Goal: Task Accomplishment & Management: Manage account settings

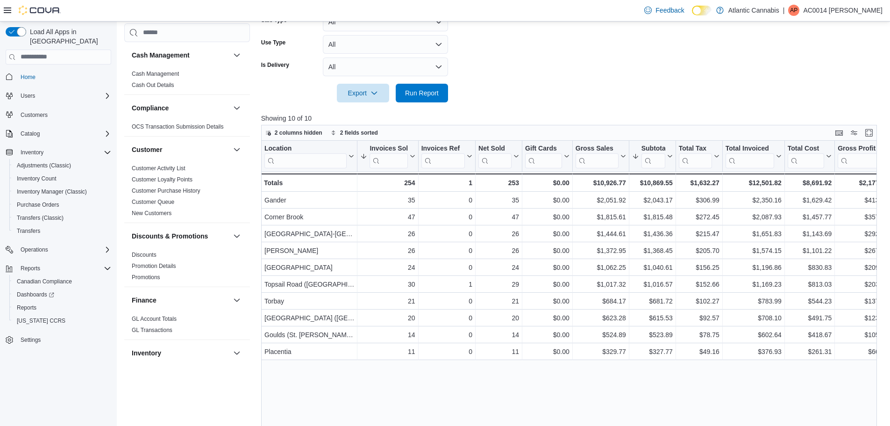
scroll to position [582, 0]
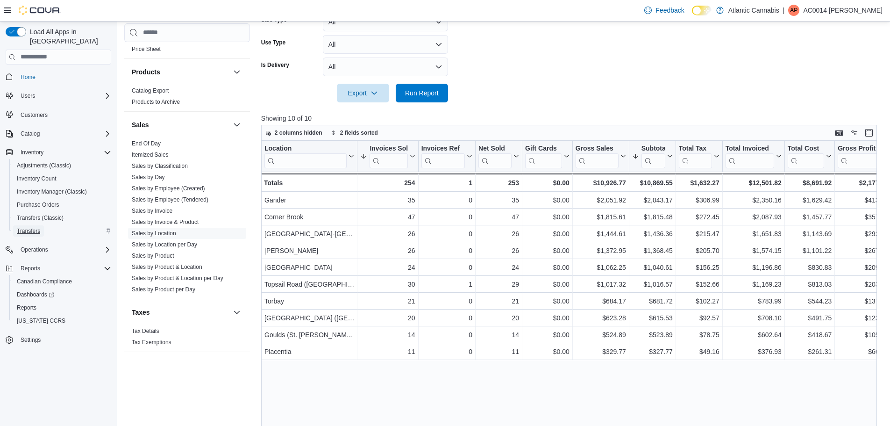
click at [29, 225] on span "Transfers" at bounding box center [28, 230] width 23 height 11
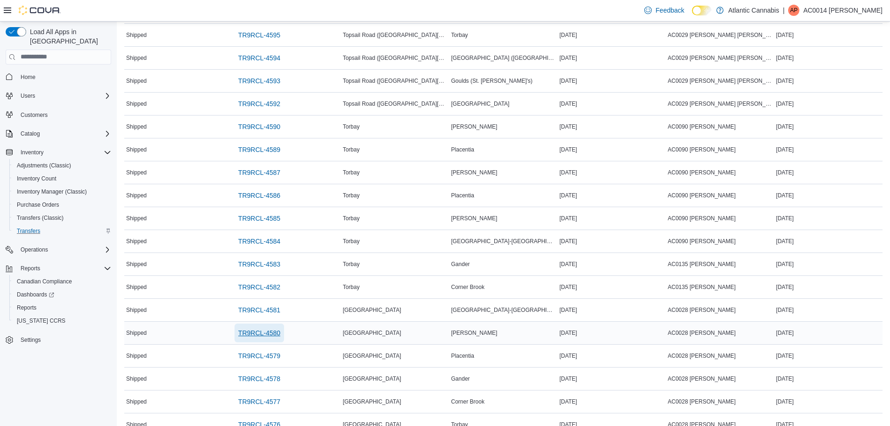
scroll to position [290, 0]
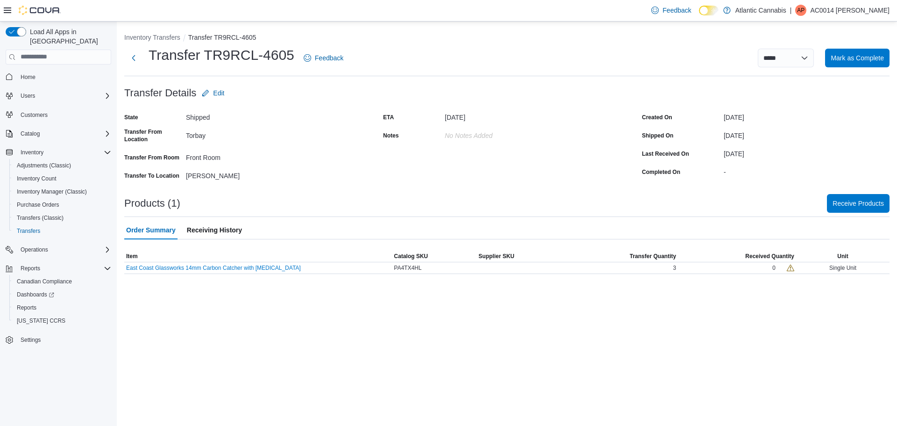
click at [322, 137] on div "State Shipped Transfer From Location Torbay Transfer From Room Front Room Trans…" at bounding box center [248, 146] width 248 height 73
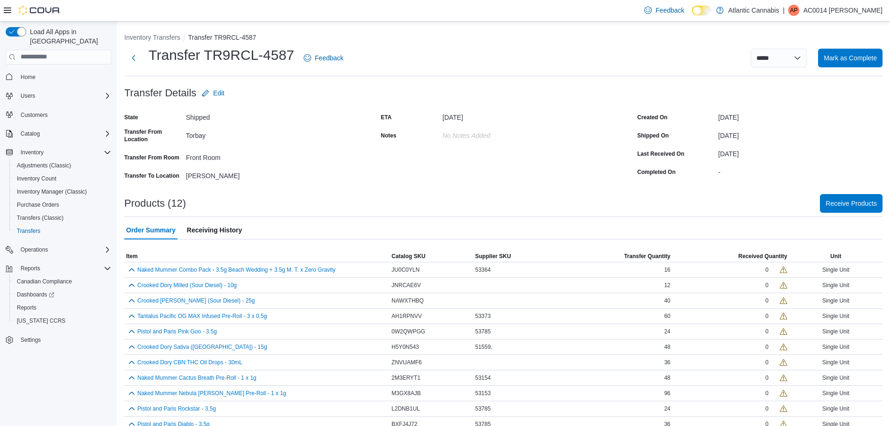
click at [339, 178] on div "State Shipped Transfer From Location Torbay Transfer From Room Front Room Trans…" at bounding box center [246, 146] width 245 height 73
click at [129, 257] on span "Item" at bounding box center [132, 255] width 12 height 7
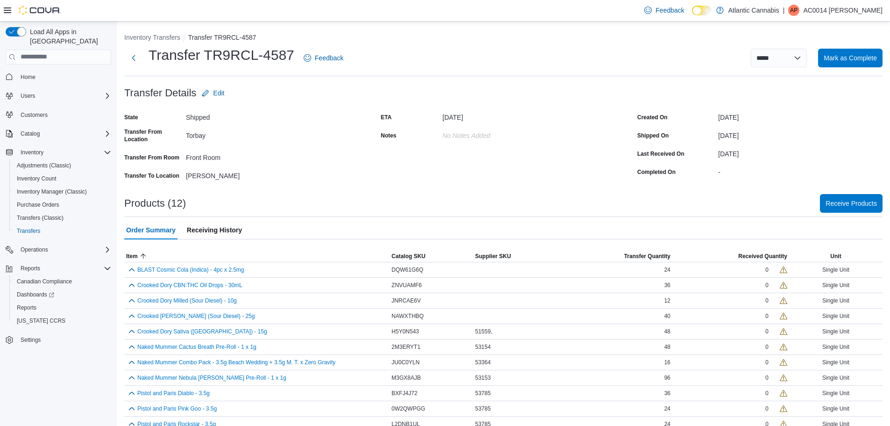
click at [384, 176] on div "ETA August 16, 2025 Notes No Notes added" at bounding box center [503, 146] width 245 height 73
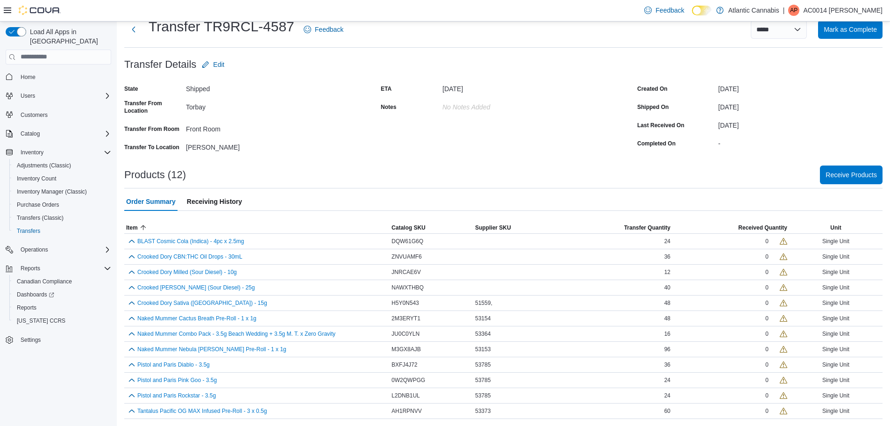
scroll to position [29, 0]
click at [131, 227] on span "Item" at bounding box center [132, 226] width 12 height 7
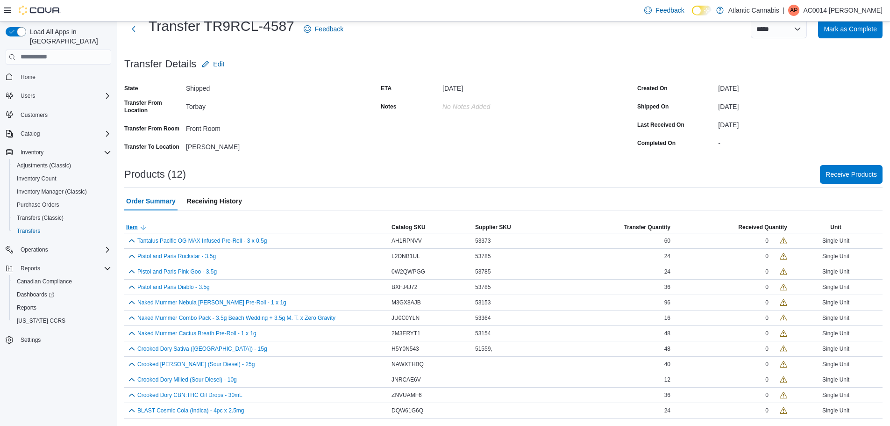
click at [131, 227] on span "Item" at bounding box center [132, 226] width 12 height 7
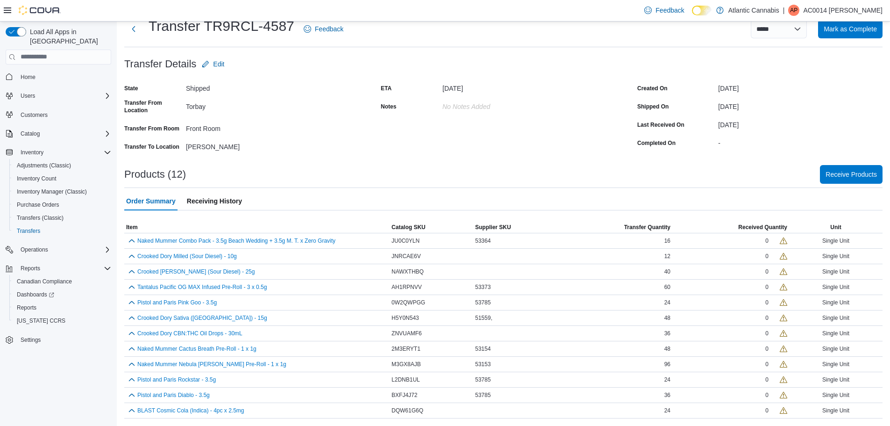
click at [328, 165] on div "Products (12) Receive Products" at bounding box center [503, 174] width 758 height 19
click at [134, 225] on span "Item" at bounding box center [132, 226] width 12 height 7
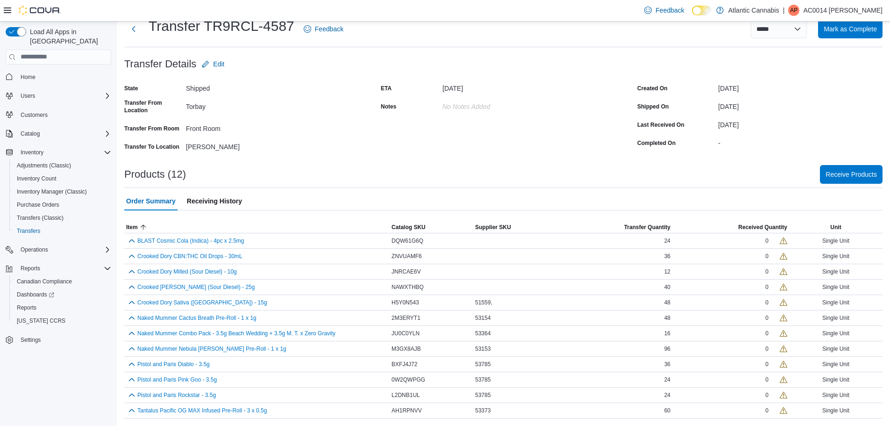
click at [340, 161] on div at bounding box center [503, 159] width 758 height 11
click at [321, 120] on div "State Shipped Transfer From Location Torbay Transfer From Room Front Room Trans…" at bounding box center [246, 117] width 245 height 73
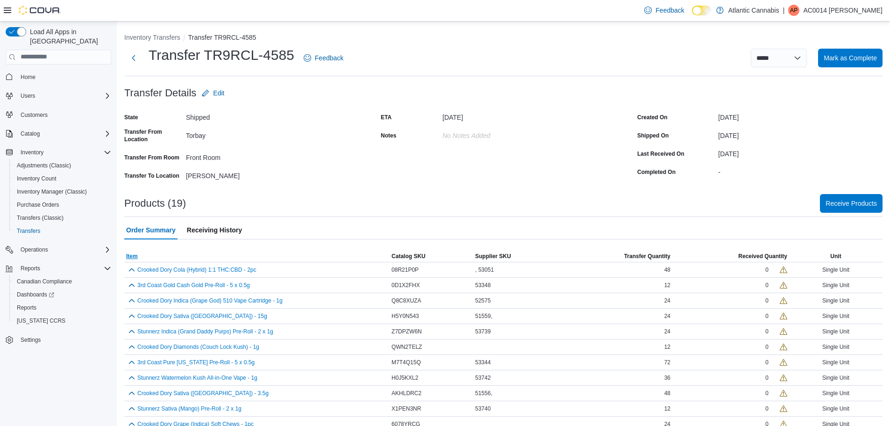
click at [131, 254] on span "Item" at bounding box center [132, 255] width 12 height 7
click at [800, 57] on select "**********" at bounding box center [779, 58] width 56 height 19
click at [619, 108] on div at bounding box center [503, 105] width 758 height 7
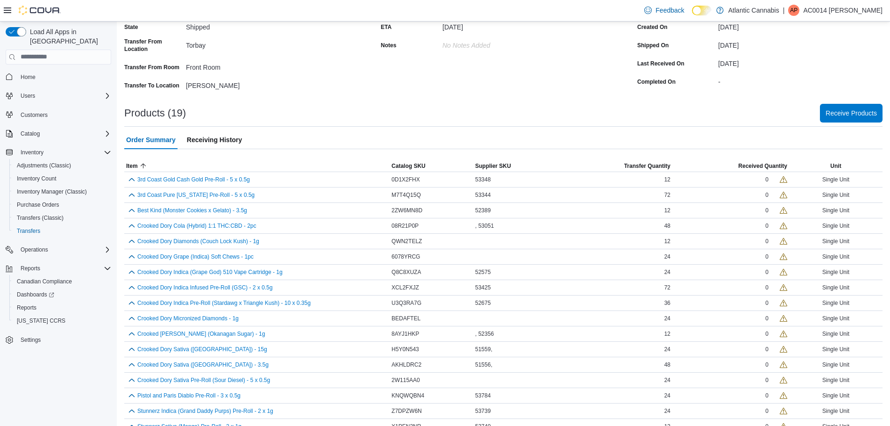
scroll to position [137, 0]
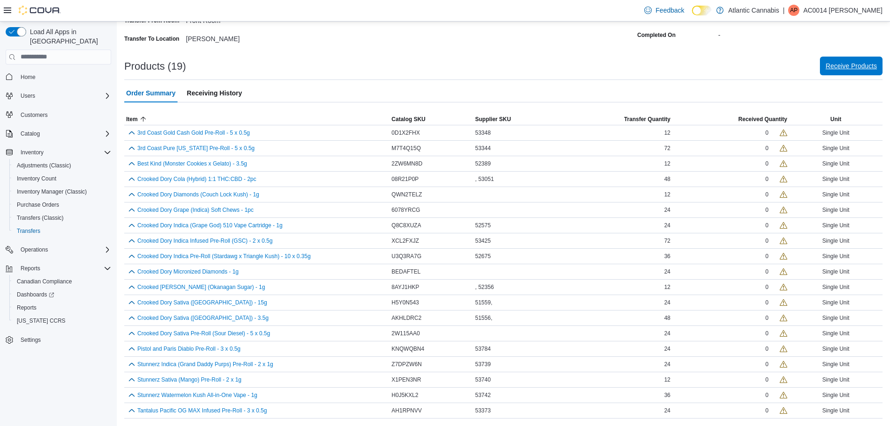
click at [860, 68] on span "Receive Products" at bounding box center [850, 65] width 51 height 9
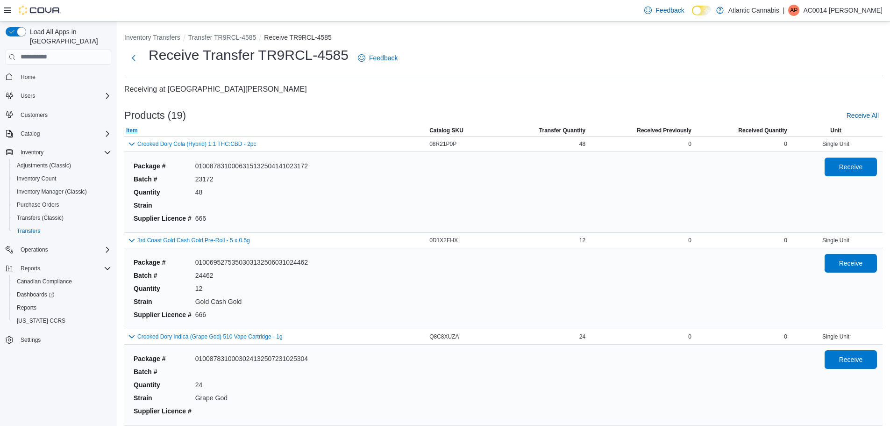
click at [134, 130] on span "Item" at bounding box center [132, 130] width 12 height 7
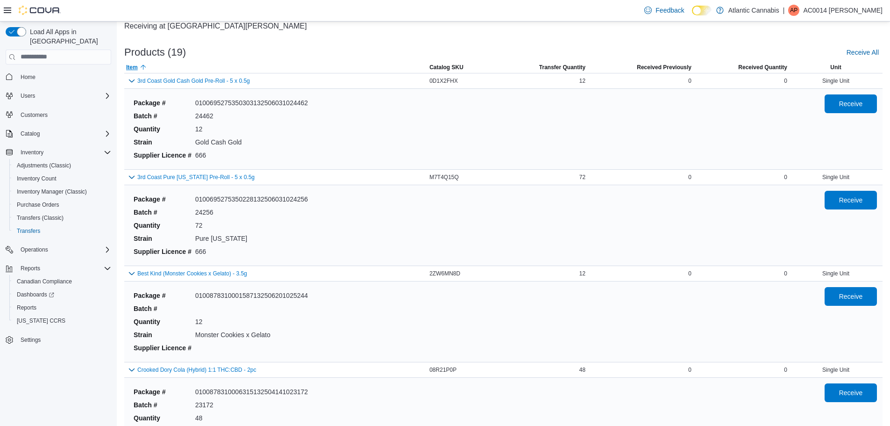
scroll to position [47, 0]
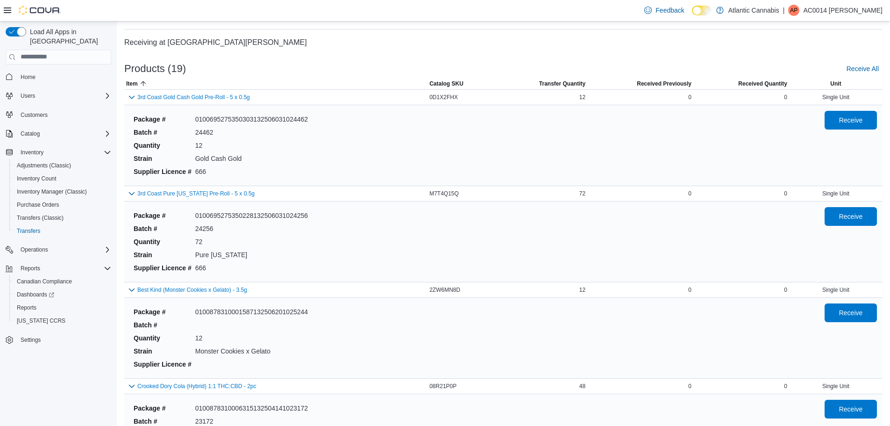
click at [813, 311] on div "Package # 0100878310001587132506201025244 Batch # Quantity 12 Strain Monster Co…" at bounding box center [471, 337] width 683 height 69
click at [851, 308] on span "Receive" at bounding box center [851, 311] width 24 height 9
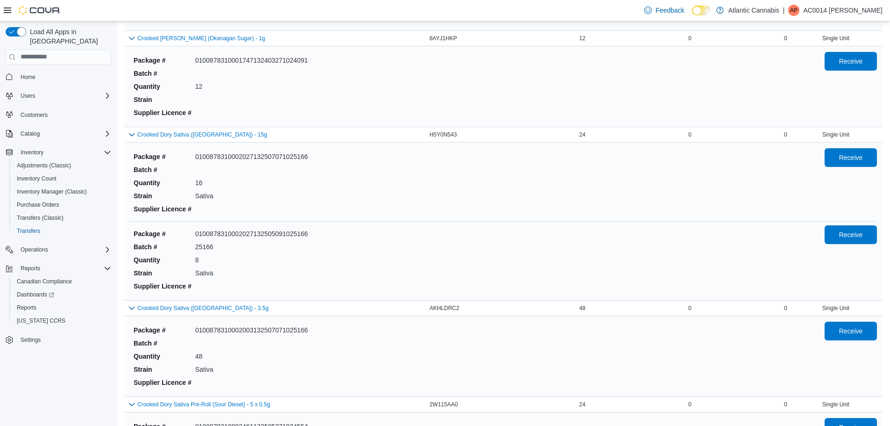
scroll to position [1121, 0]
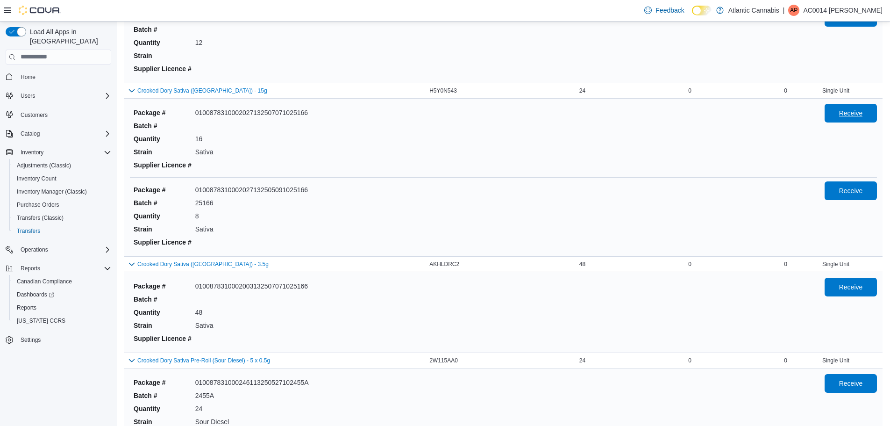
click at [852, 108] on span "Receive" at bounding box center [850, 113] width 41 height 19
click at [853, 192] on span "Receive" at bounding box center [851, 189] width 24 height 9
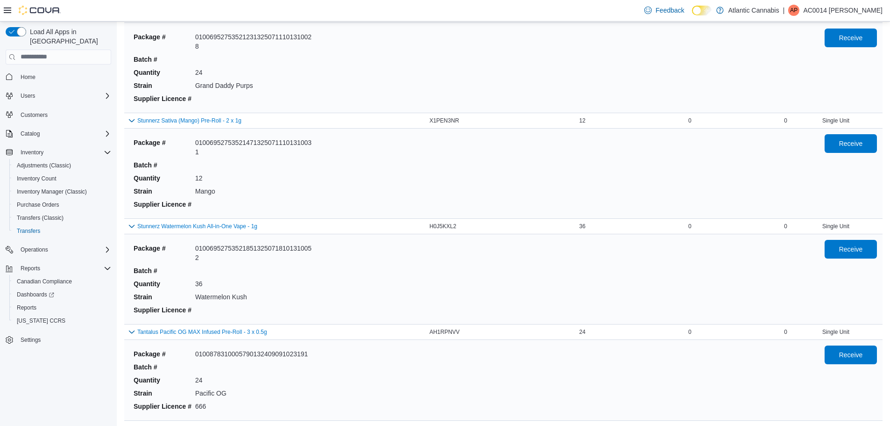
scroll to position [1652, 0]
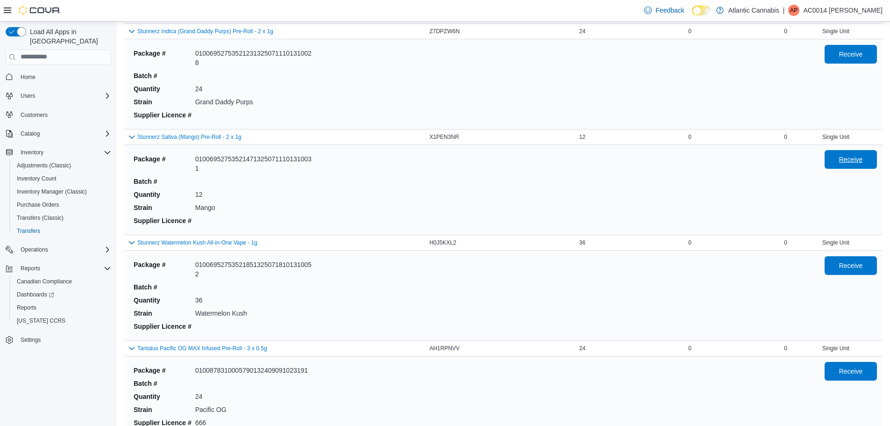
click at [839, 162] on span "Receive" at bounding box center [850, 159] width 41 height 19
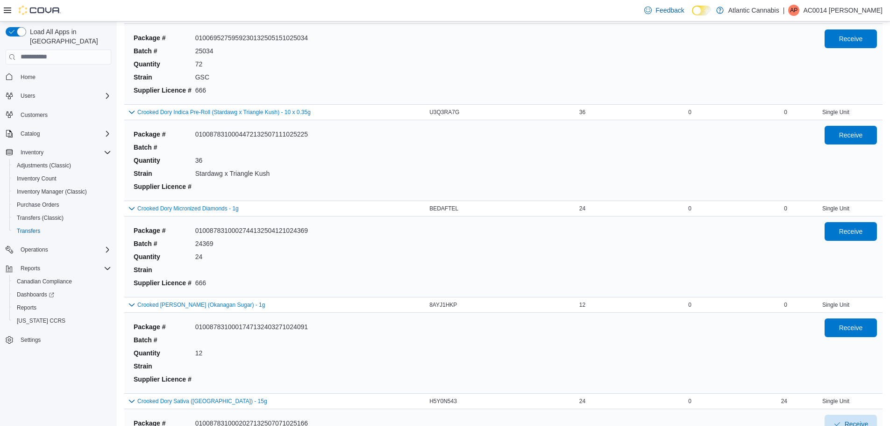
scroll to position [858, 0]
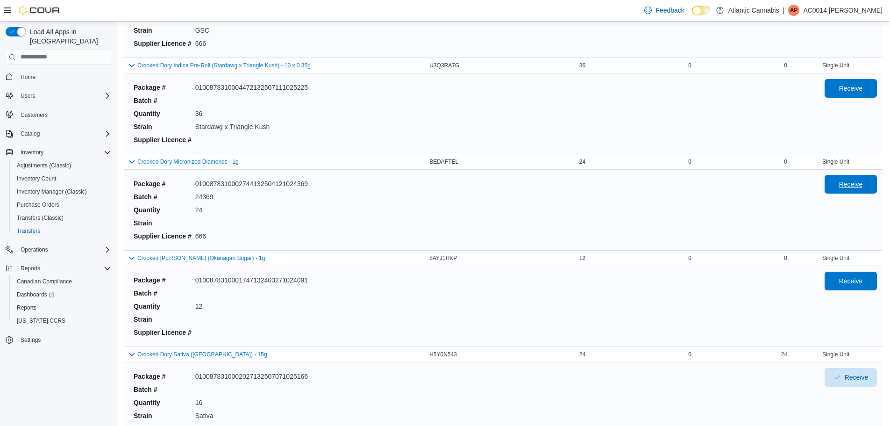
click at [854, 189] on span "Receive" at bounding box center [851, 183] width 24 height 9
click at [860, 287] on span "Receive" at bounding box center [850, 280] width 41 height 19
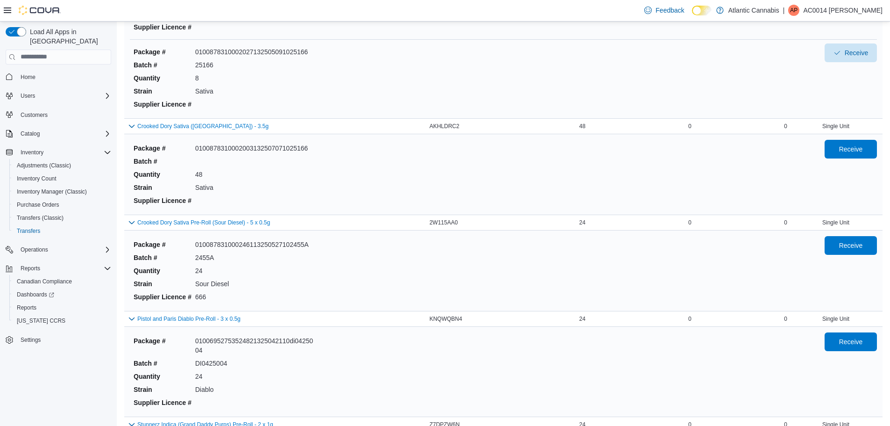
scroll to position [1278, 0]
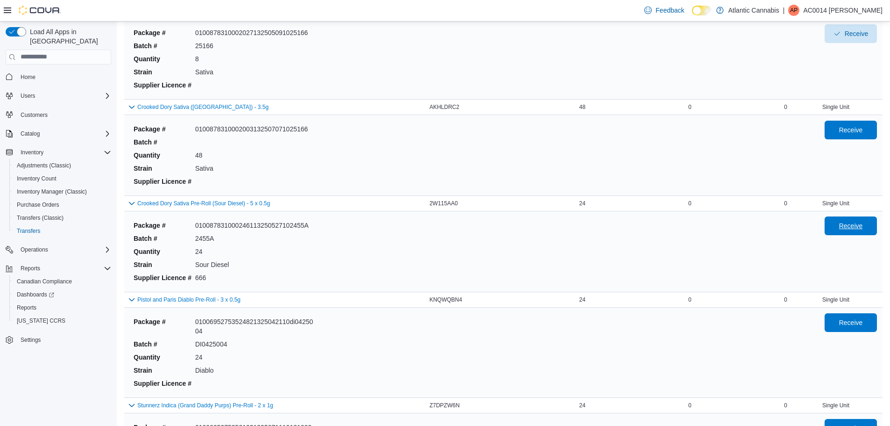
click at [865, 234] on span "Receive" at bounding box center [850, 225] width 41 height 19
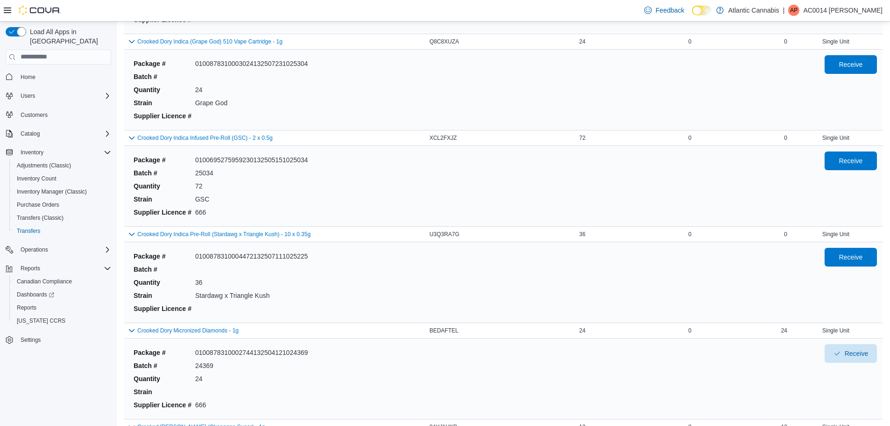
scroll to position [671, 0]
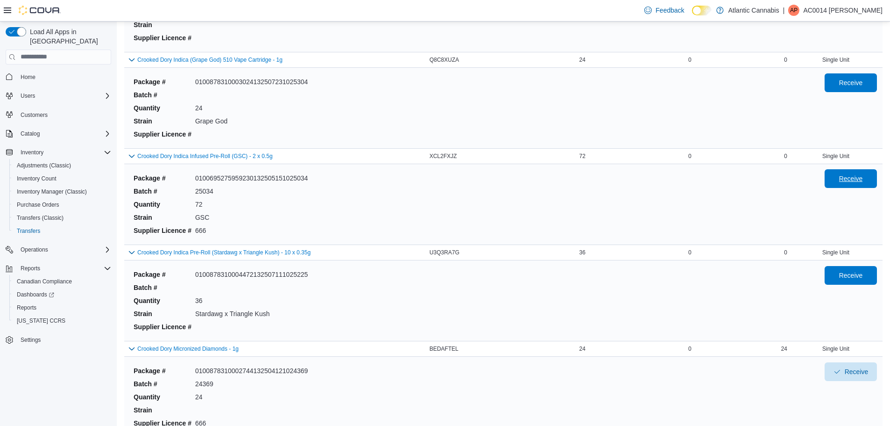
click at [853, 181] on span "Receive" at bounding box center [851, 178] width 24 height 9
click at [732, 227] on div "Package # 0100695275959230132505151025034 Batch # 25034 Quantity 72 Strain GSC …" at bounding box center [471, 204] width 683 height 69
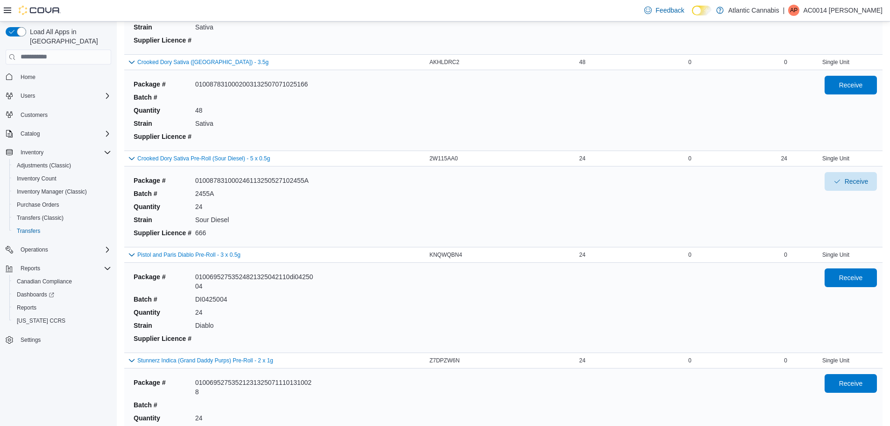
scroll to position [1698, 0]
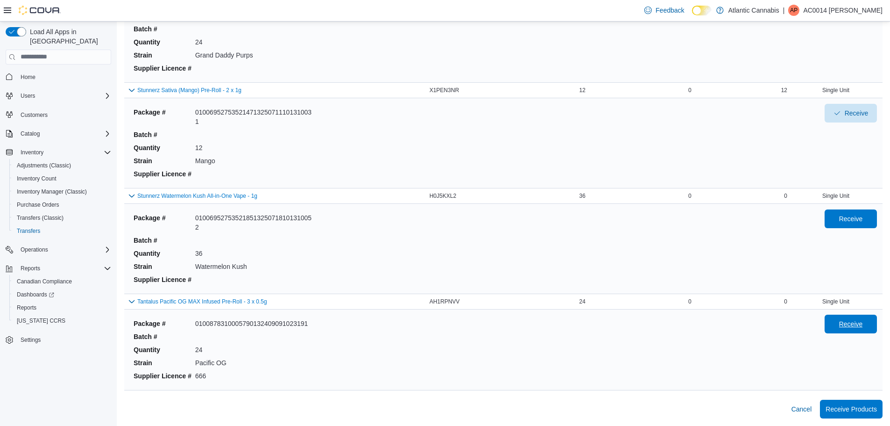
click at [859, 322] on span "Receive" at bounding box center [851, 323] width 24 height 9
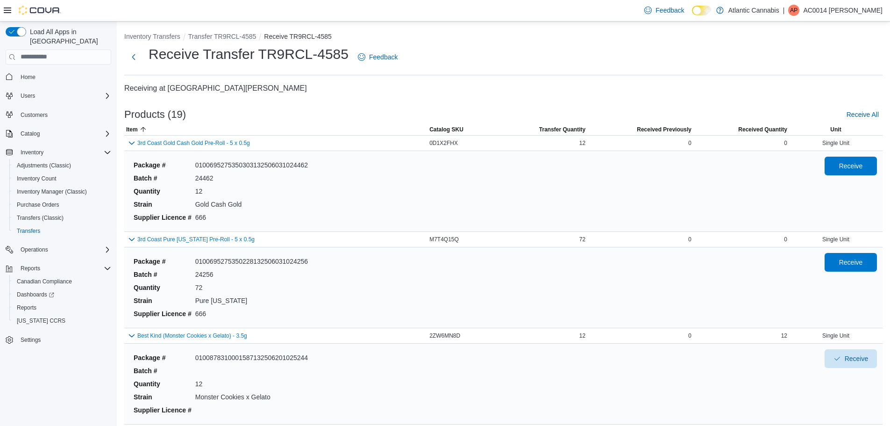
scroll to position [0, 0]
click at [877, 267] on button "Receive" at bounding box center [850, 262] width 52 height 19
click at [648, 206] on div "Package # 0100695275350303132506031024462 Batch # 24462 Quantity 12 Strain Gold…" at bounding box center [471, 191] width 683 height 69
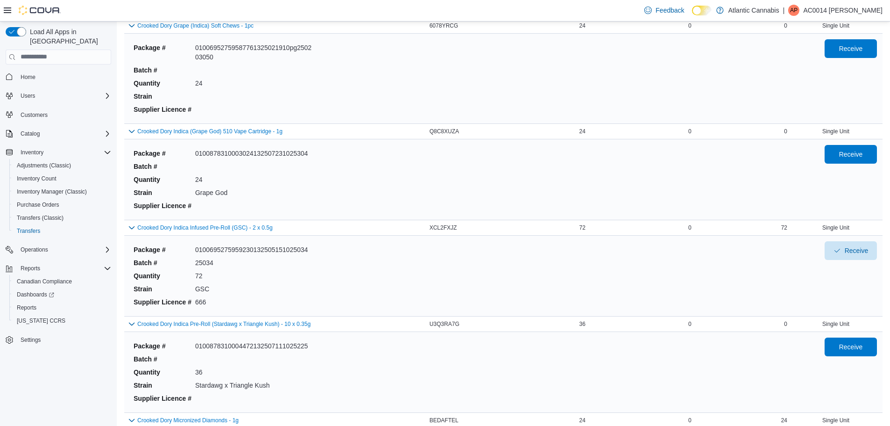
scroll to position [607, 0]
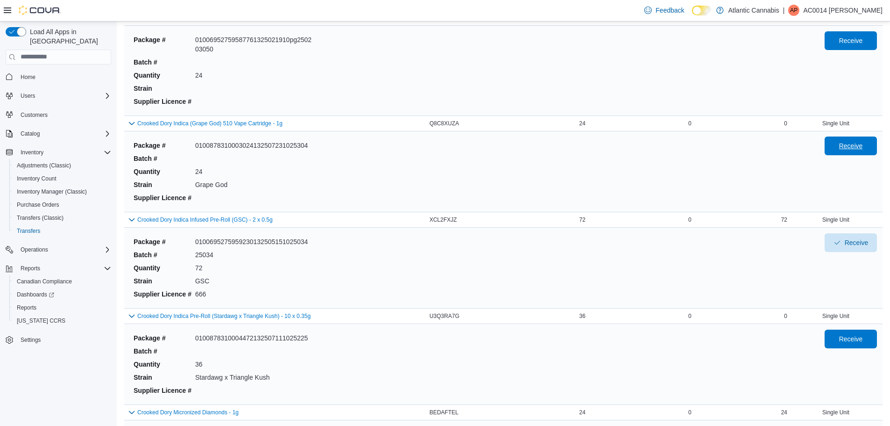
click at [846, 143] on span "Receive" at bounding box center [851, 145] width 24 height 9
click at [615, 283] on div "Package # 0100695275959230132505151025034 Batch # 25034 Quantity 72 Strain GSC …" at bounding box center [471, 267] width 683 height 69
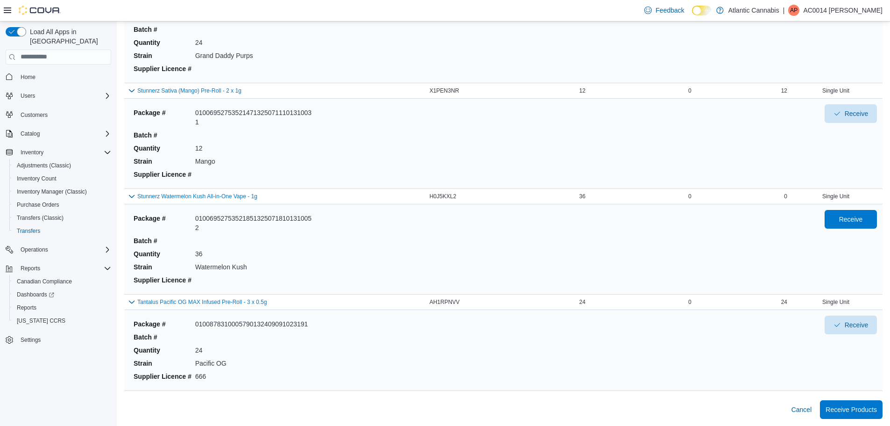
scroll to position [1698, 0]
click at [859, 220] on span "Receive" at bounding box center [851, 217] width 24 height 9
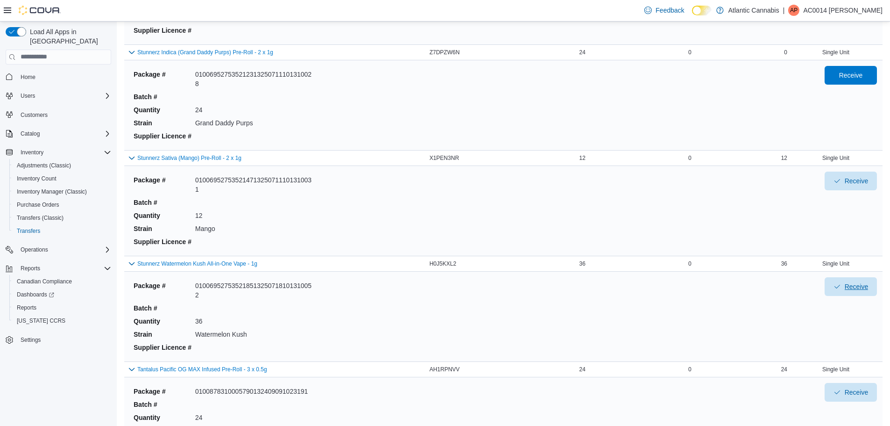
scroll to position [1418, 0]
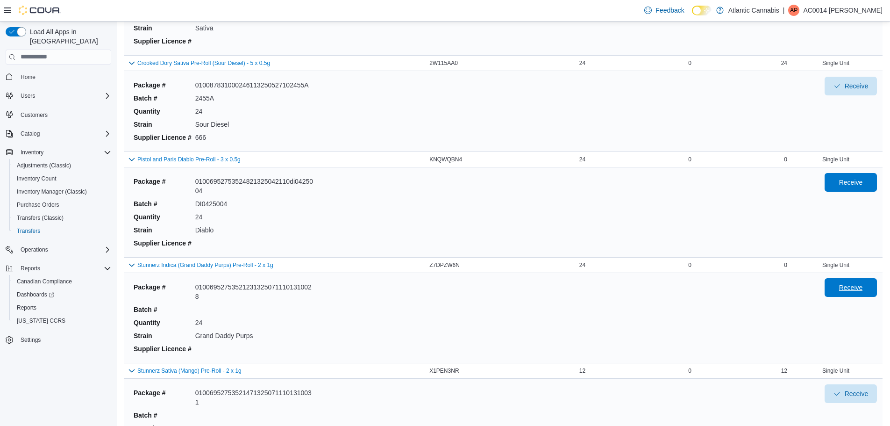
click at [853, 286] on span "Receive" at bounding box center [851, 287] width 24 height 9
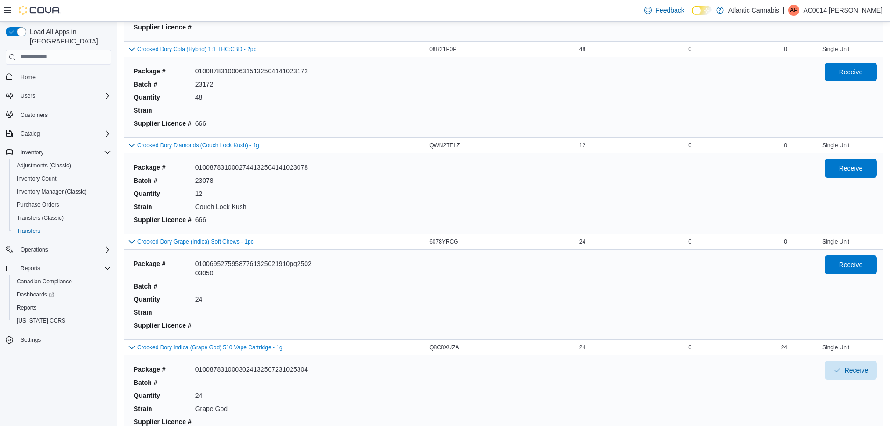
scroll to position [437, 0]
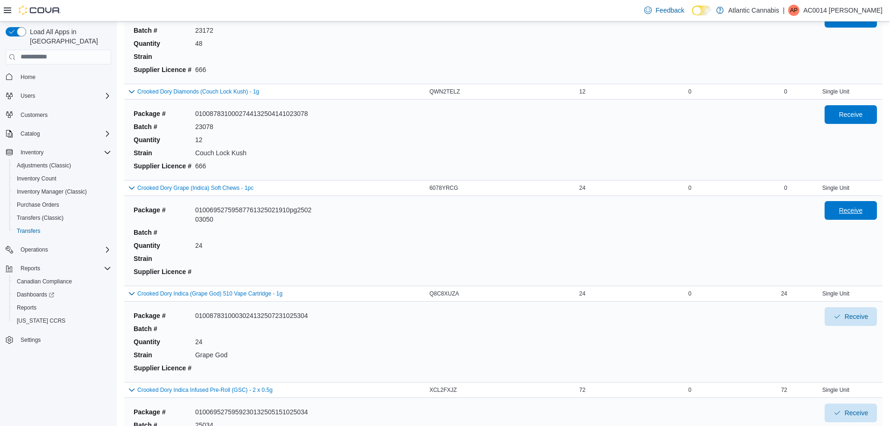
click at [877, 214] on button "Receive" at bounding box center [850, 210] width 52 height 19
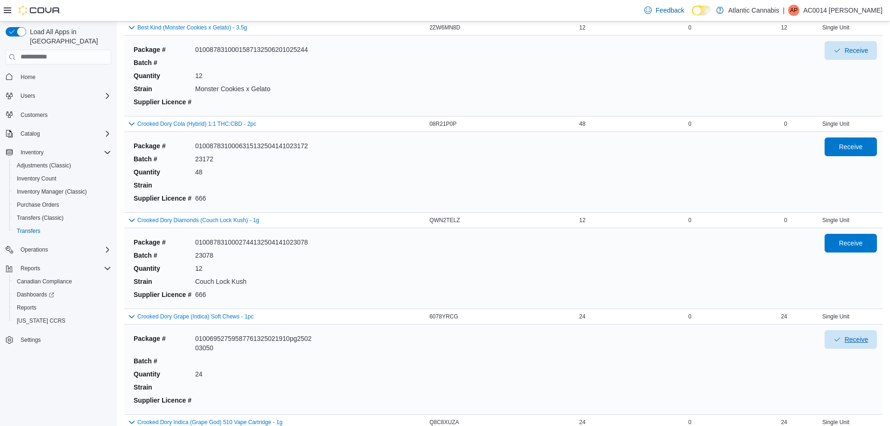
scroll to position [344, 0]
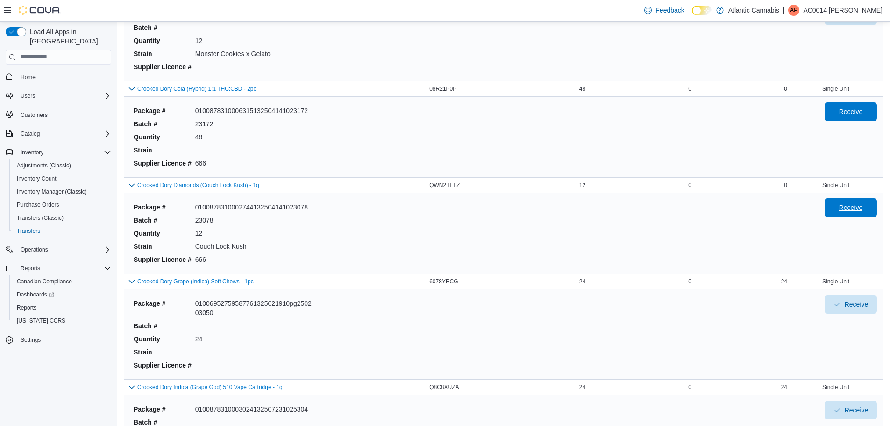
click at [859, 212] on span "Receive" at bounding box center [850, 207] width 41 height 19
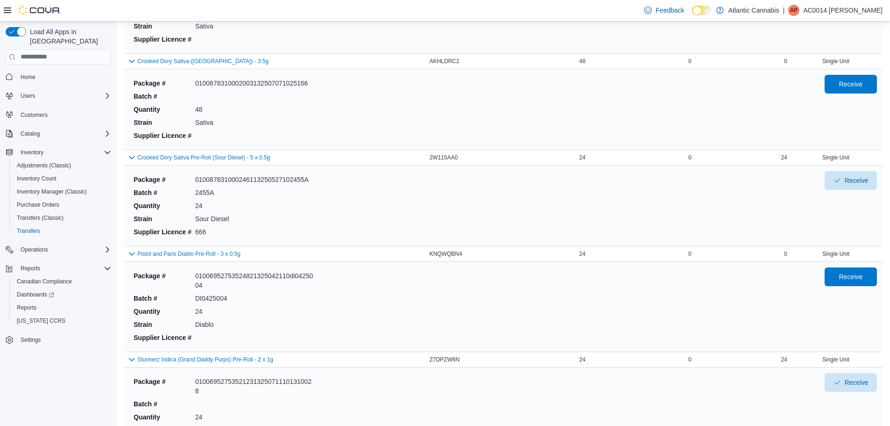
scroll to position [1325, 0]
click at [877, 277] on button "Receive" at bounding box center [850, 275] width 52 height 19
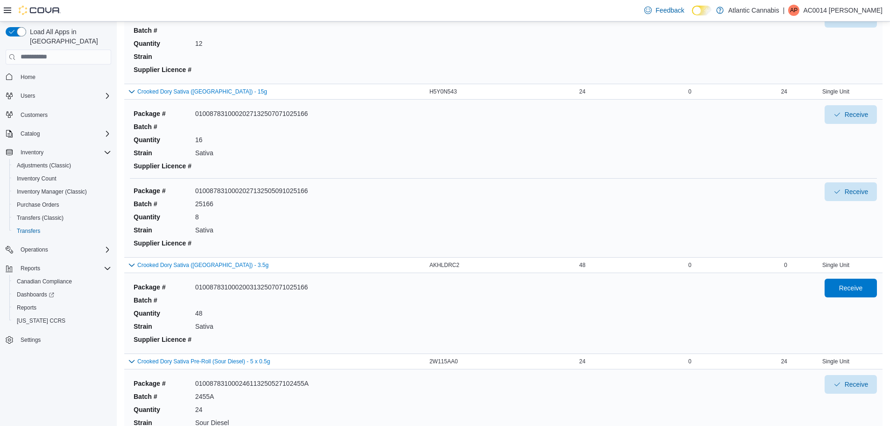
scroll to position [1121, 0]
click at [848, 286] on span "Receive" at bounding box center [851, 286] width 24 height 9
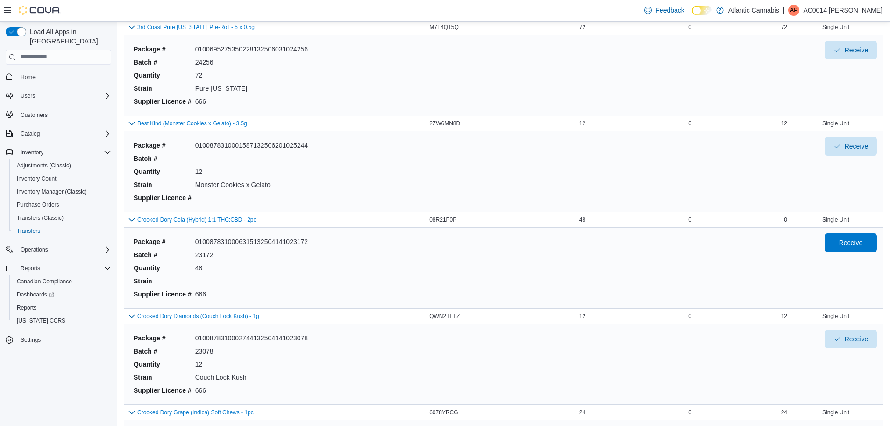
scroll to position [234, 0]
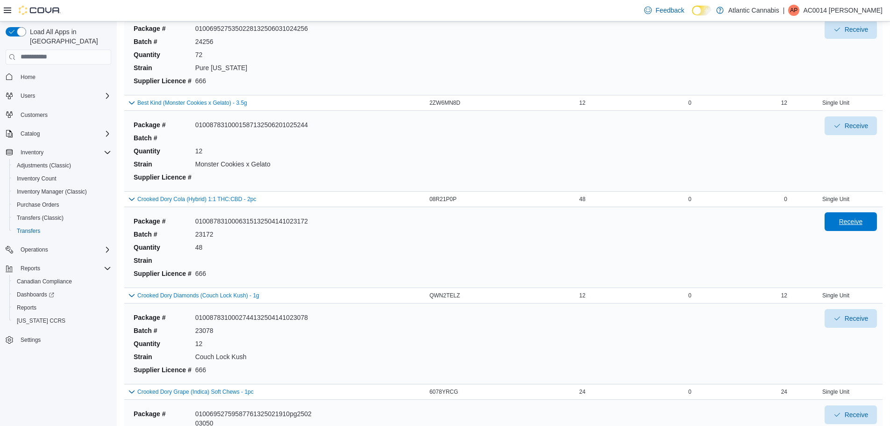
click at [858, 225] on span "Receive" at bounding box center [851, 221] width 24 height 9
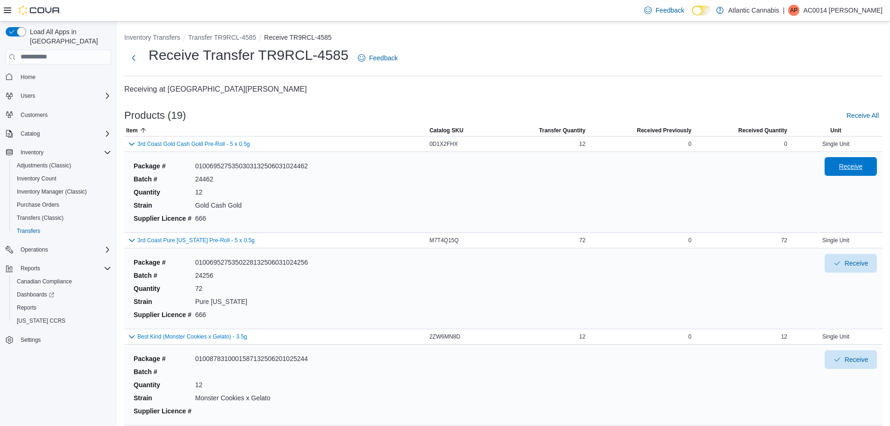
click at [859, 170] on span "Receive" at bounding box center [851, 166] width 24 height 9
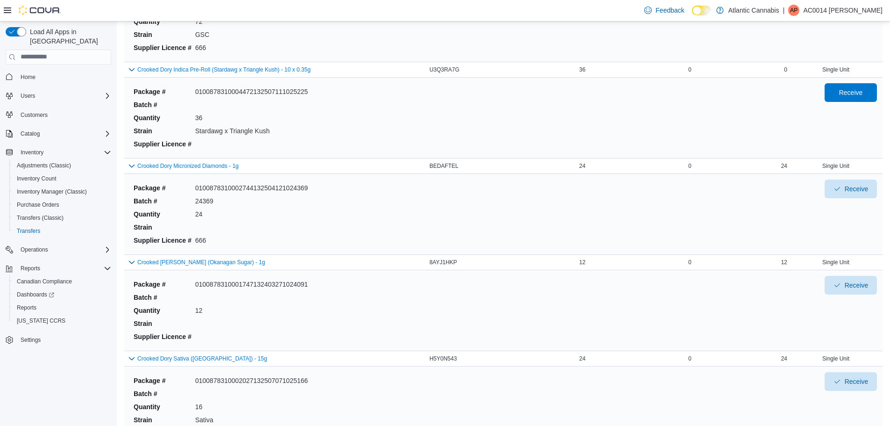
scroll to position [701, 0]
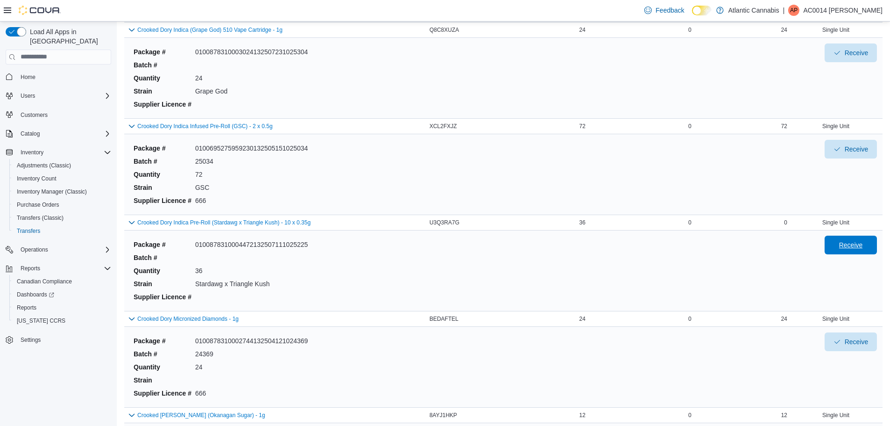
click at [854, 248] on span "Receive" at bounding box center [851, 244] width 24 height 9
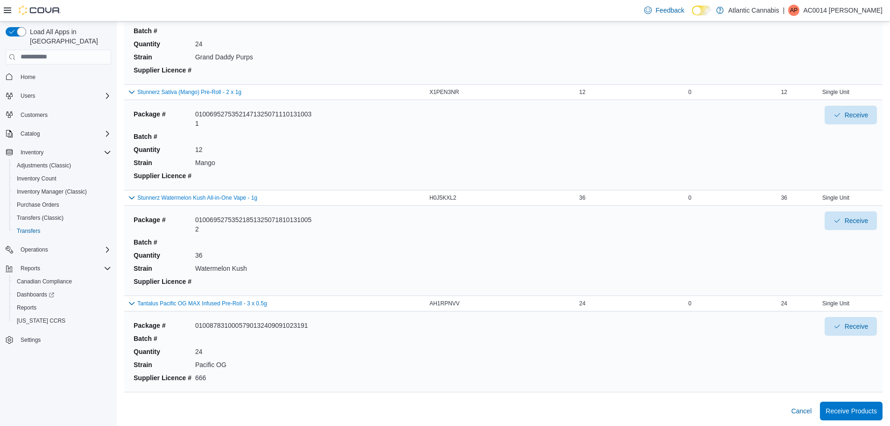
scroll to position [1698, 0]
click at [868, 412] on span "Receive Products" at bounding box center [850, 408] width 51 height 9
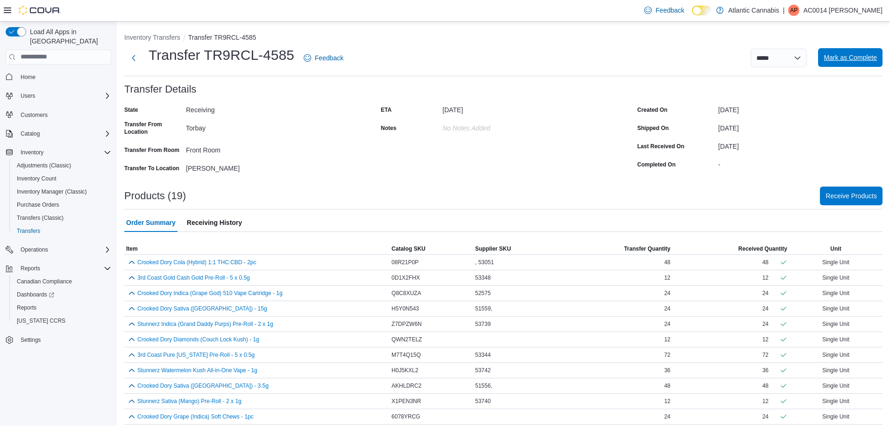
click at [854, 57] on span "Mark as Complete" at bounding box center [850, 57] width 53 height 9
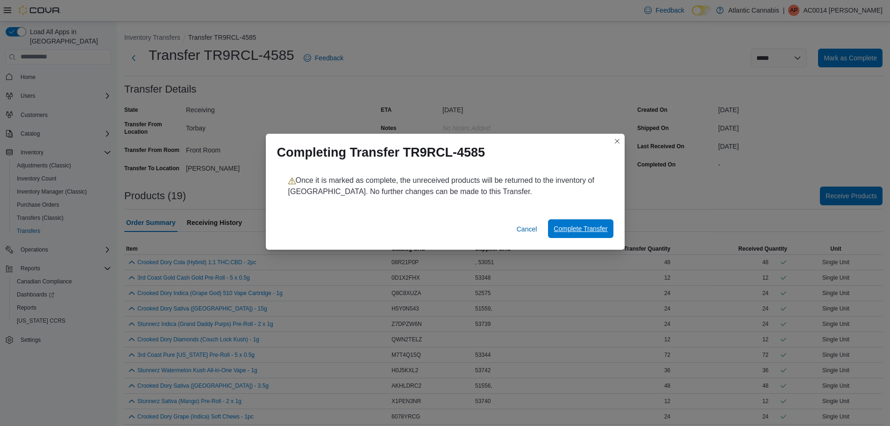
click at [584, 233] on span "Complete Transfer" at bounding box center [581, 228] width 54 height 9
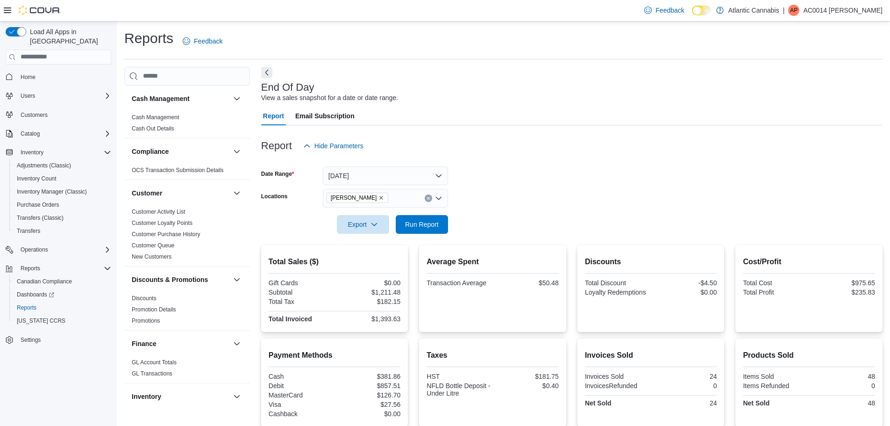
scroll to position [121, 0]
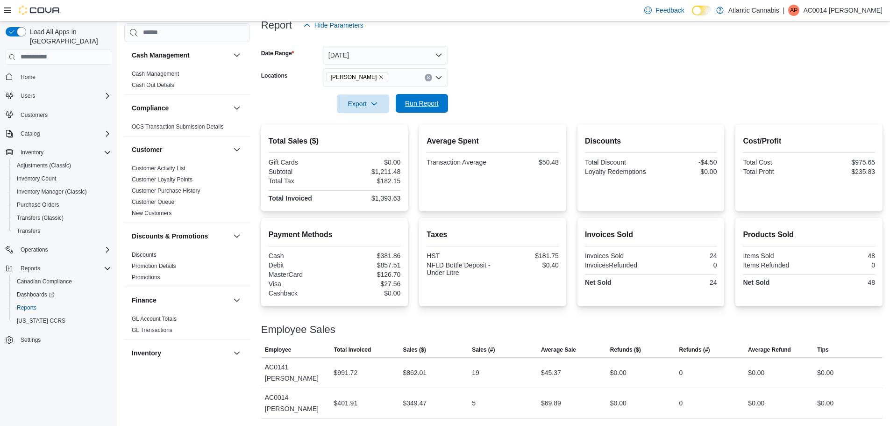
click at [435, 104] on span "Run Report" at bounding box center [422, 103] width 34 height 9
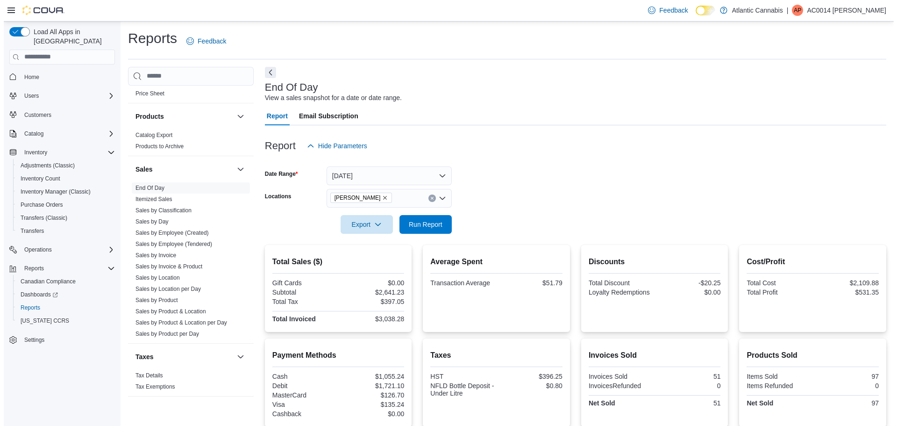
scroll to position [582, 0]
click at [171, 265] on link "Sales by Invoice & Product" at bounding box center [165, 265] width 67 height 7
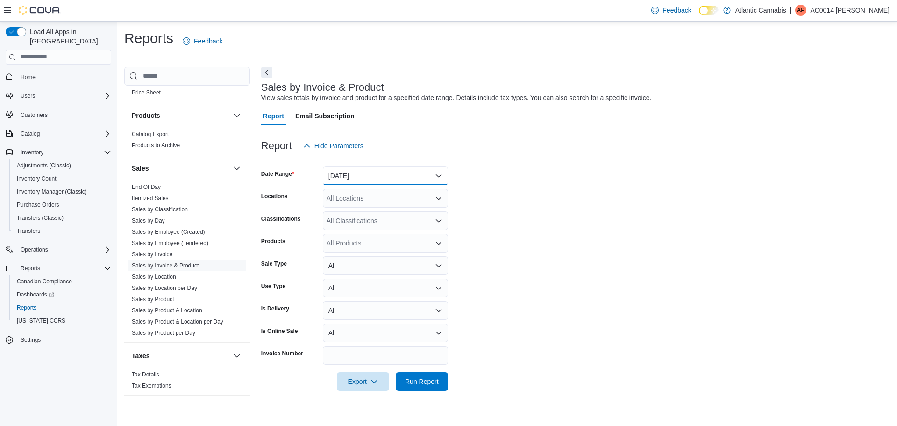
click at [384, 182] on button "[DATE]" at bounding box center [385, 175] width 125 height 19
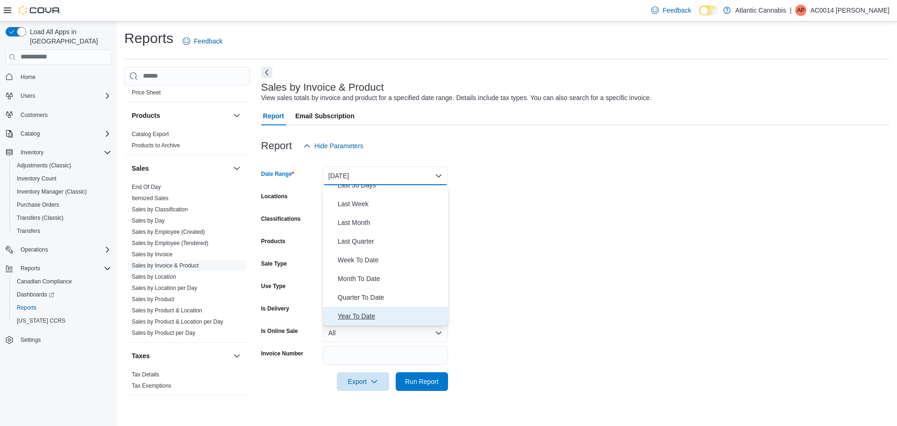
click at [354, 315] on span "Year To Date" at bounding box center [391, 315] width 107 height 11
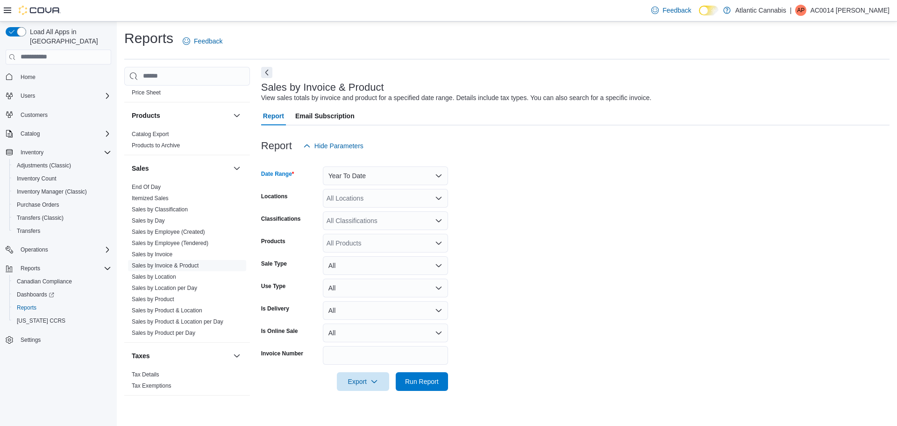
click at [355, 203] on div "All Locations" at bounding box center [385, 198] width 125 height 19
click at [563, 203] on form "Date Range Year To Date Locations All Locations Classifications All Classificat…" at bounding box center [575, 272] width 628 height 235
click at [357, 237] on div "All Products" at bounding box center [385, 243] width 125 height 19
click at [609, 191] on form "Date Range Year To Date Locations All Locations Classifications All Classificat…" at bounding box center [575, 272] width 628 height 235
click at [193, 308] on link "Sales by Product & Location" at bounding box center [167, 310] width 71 height 7
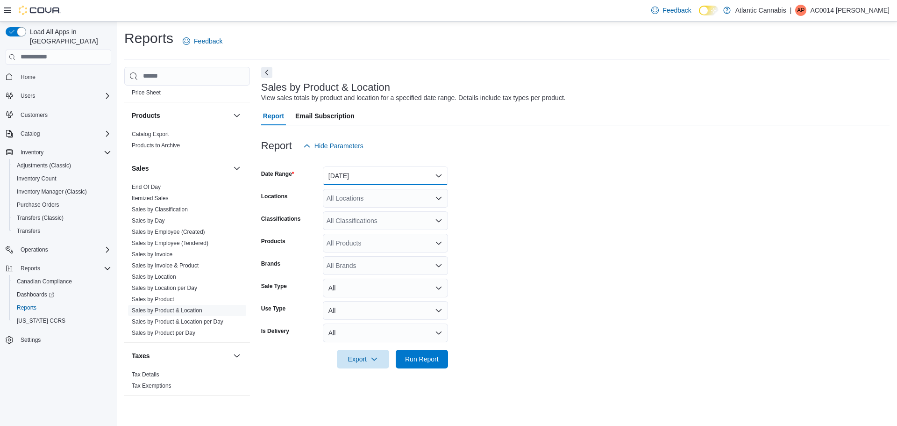
click at [356, 172] on button "Yesterday" at bounding box center [385, 175] width 125 height 19
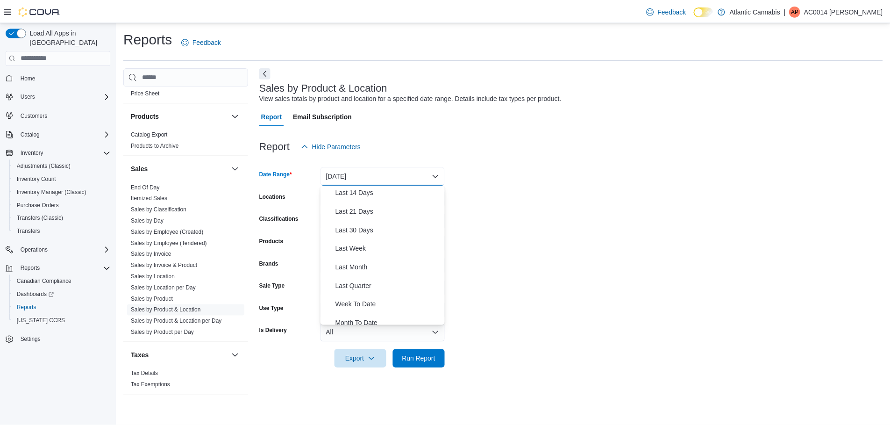
scroll to position [140, 0]
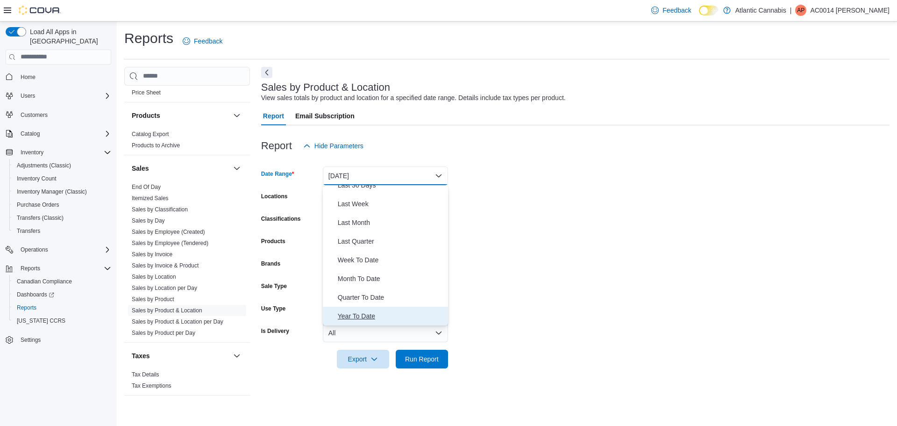
click at [369, 313] on span "Year To Date" at bounding box center [391, 315] width 107 height 11
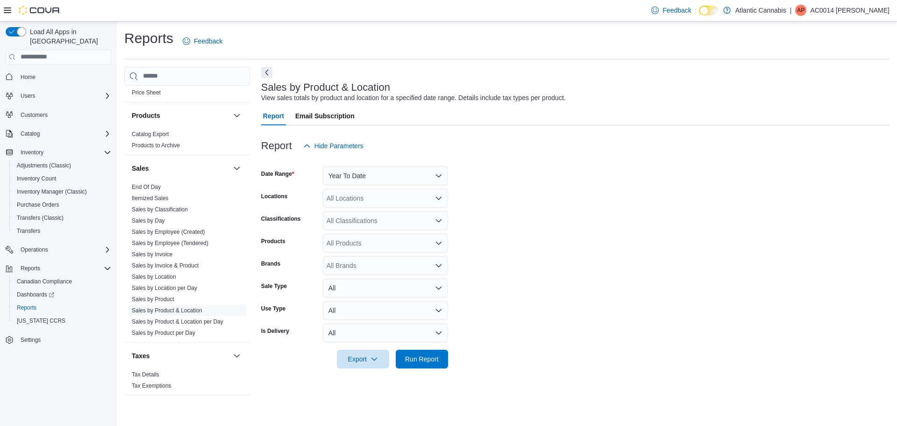
click at [637, 213] on form "Date Range Year To Date Locations All Locations Classifications All Classificat…" at bounding box center [575, 261] width 628 height 213
click at [352, 265] on div "All Brands" at bounding box center [385, 265] width 125 height 19
type input "****"
click at [350, 280] on span "Pistol and Paris" at bounding box center [385, 281] width 114 height 9
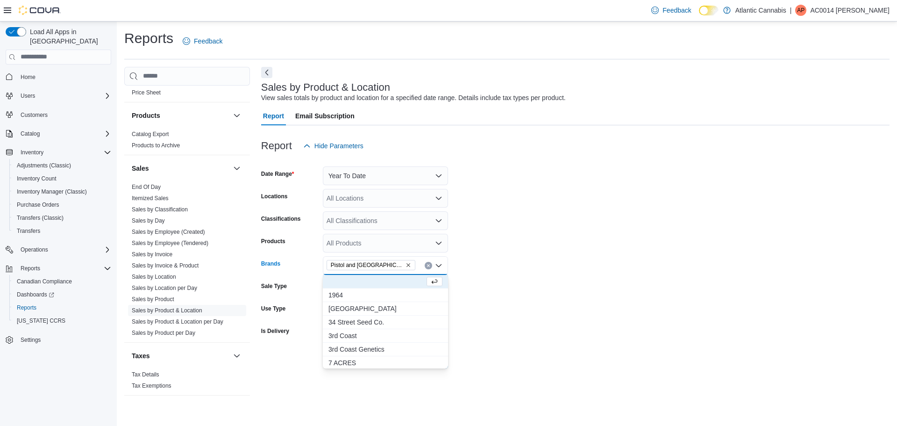
click at [520, 314] on form "Date Range Year To Date Locations All Locations Classifications All Classificat…" at bounding box center [575, 261] width 628 height 213
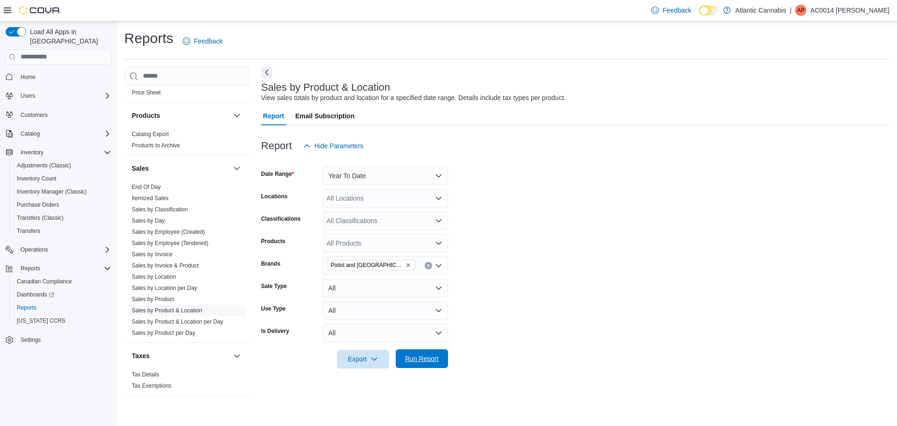
click at [436, 350] on span "Run Report" at bounding box center [421, 358] width 41 height 19
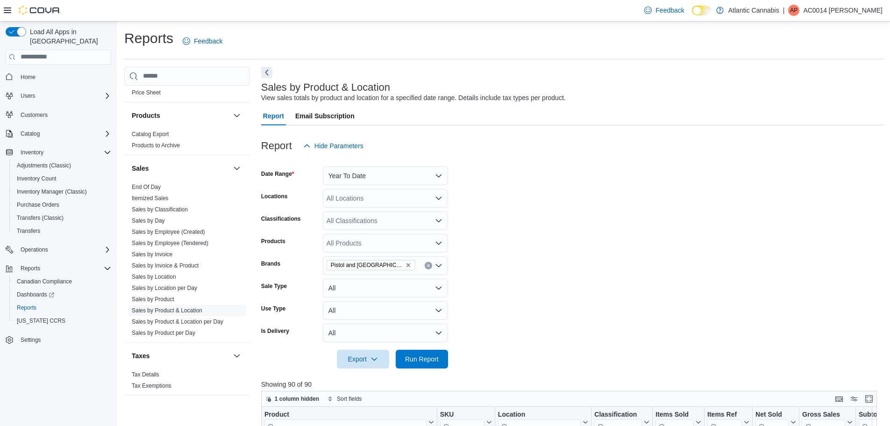
click at [614, 235] on form "Date Range Year To Date Locations All Locations Classifications All Classificat…" at bounding box center [572, 261] width 622 height 213
click at [434, 354] on span "Run Report" at bounding box center [421, 358] width 41 height 19
click at [583, 248] on form "Date Range Year To Date Locations All Locations Classifications All Classificat…" at bounding box center [572, 261] width 622 height 213
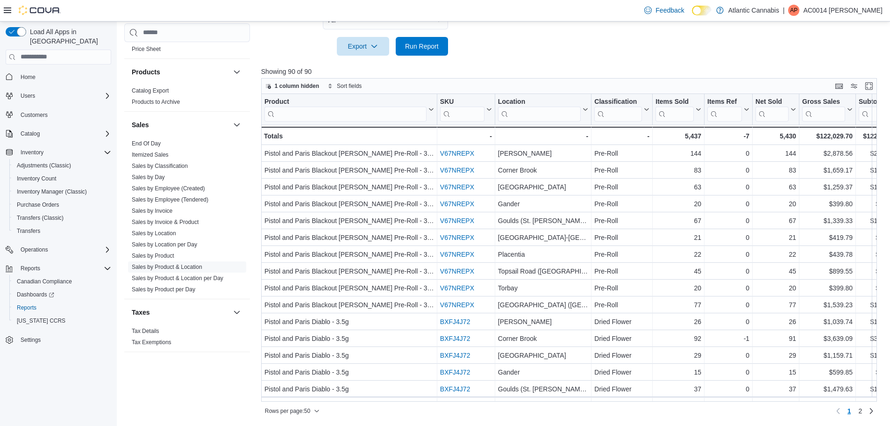
scroll to position [313, 0]
click at [794, 109] on icon at bounding box center [792, 110] width 7 height 6
click at [784, 156] on span "Sort High-Low" at bounding box center [782, 155] width 36 height 7
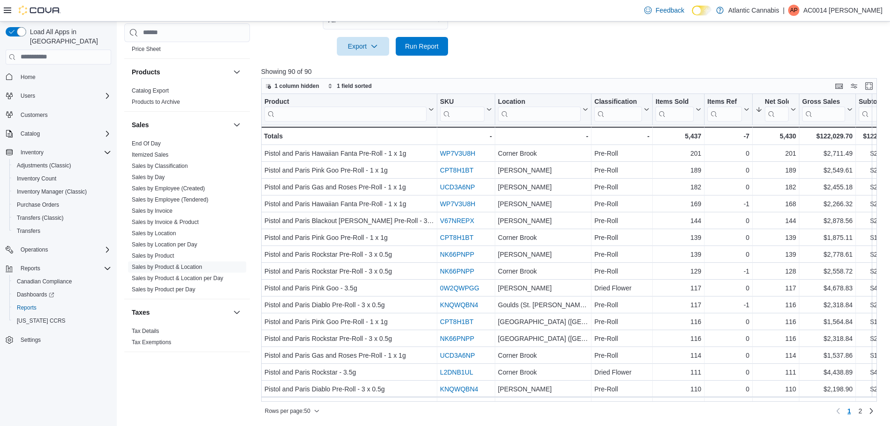
click at [765, 60] on div at bounding box center [572, 61] width 622 height 11
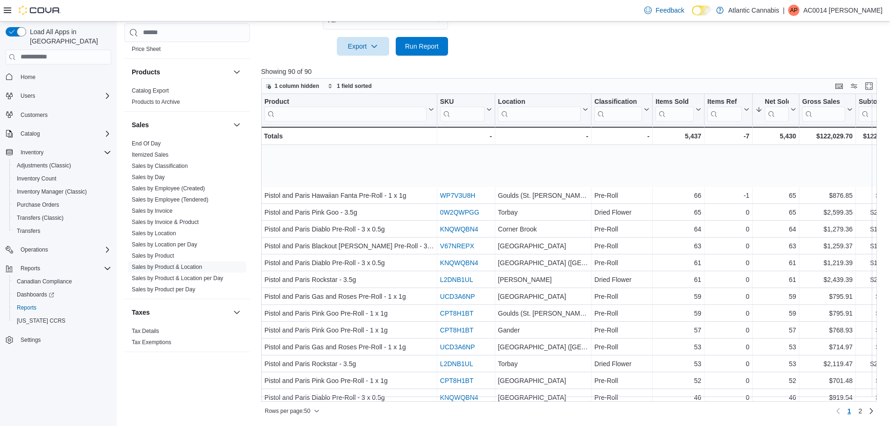
scroll to position [589, 0]
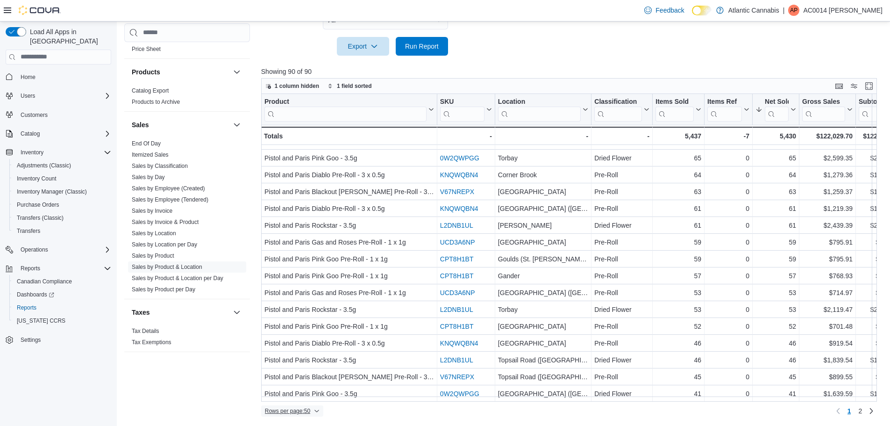
click at [317, 411] on icon "button" at bounding box center [317, 411] width 6 height 6
click at [303, 397] on button "100 rows" at bounding box center [298, 392] width 52 height 19
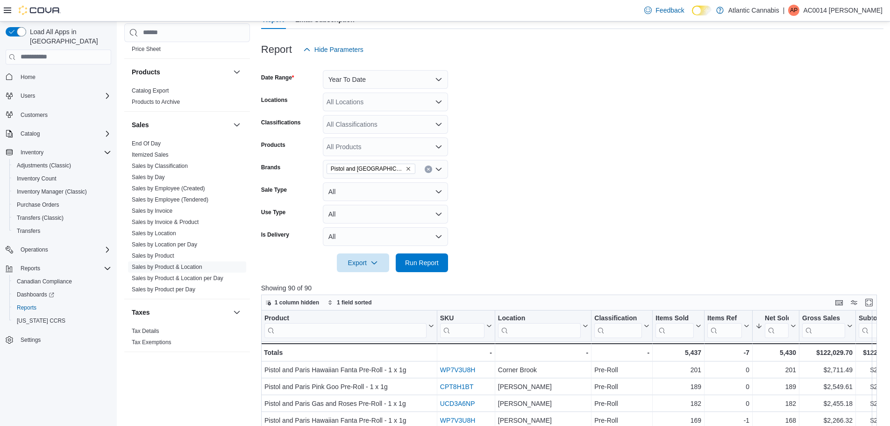
scroll to position [79, 0]
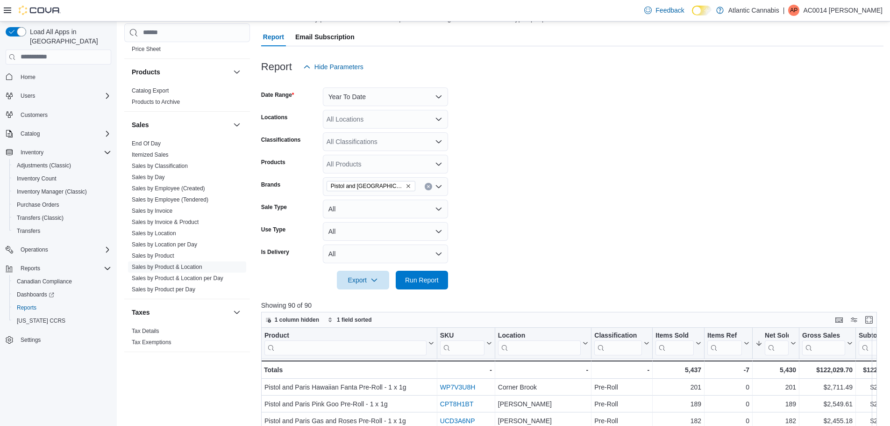
click at [505, 123] on form "Date Range Year To Date Locations All Locations Classifications All Classificat…" at bounding box center [572, 182] width 622 height 213
click at [504, 123] on form "Date Range Year To Date Locations All Locations Classifications All Classificat…" at bounding box center [572, 182] width 622 height 213
click at [524, 164] on form "Date Range Year To Date Locations All Locations Classifications All Classificat…" at bounding box center [572, 182] width 622 height 213
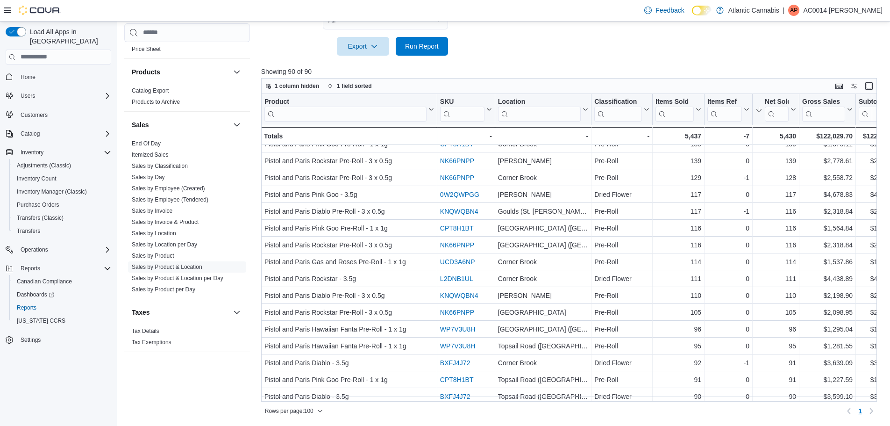
scroll to position [0, 0]
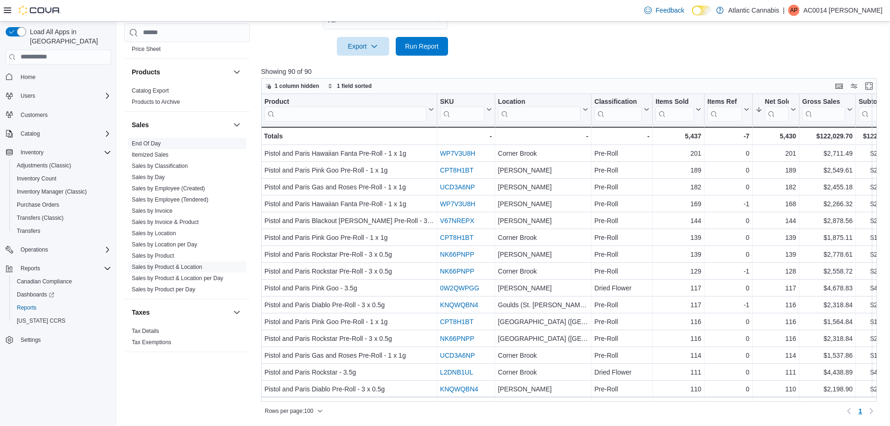
click at [146, 144] on link "End Of Day" at bounding box center [146, 143] width 29 height 7
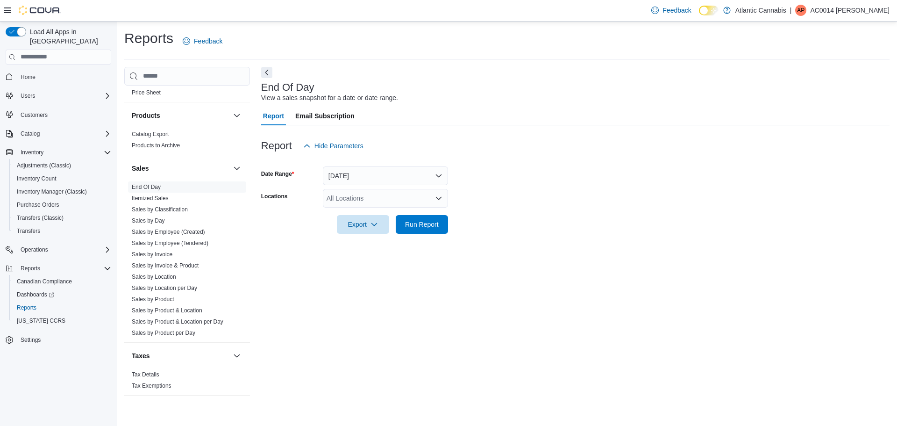
click at [354, 203] on div "All Locations" at bounding box center [385, 198] width 125 height 19
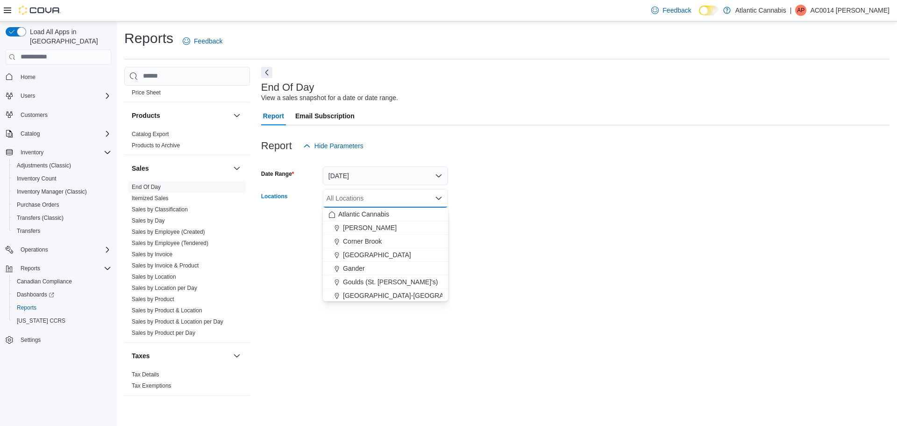
click at [391, 230] on div "[PERSON_NAME]" at bounding box center [385, 227] width 114 height 9
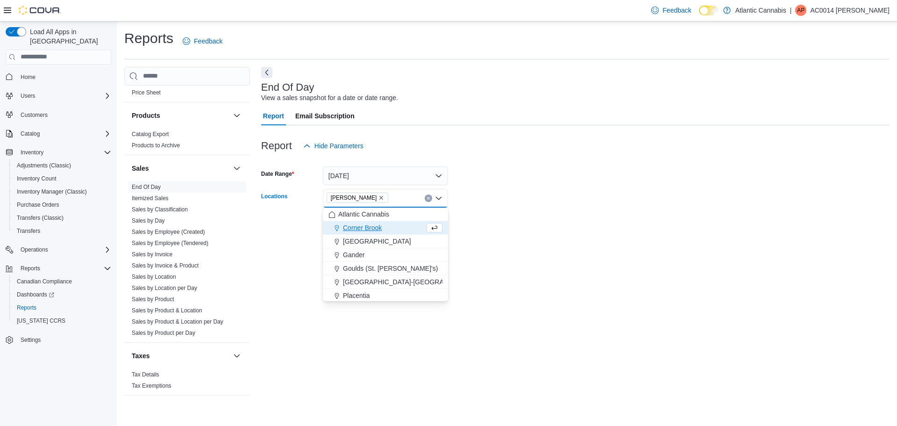
click at [544, 208] on div at bounding box center [575, 210] width 628 height 7
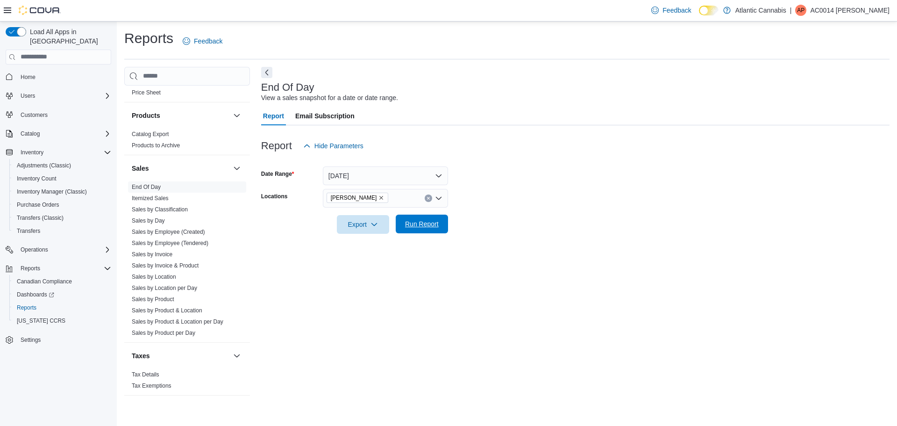
click at [424, 228] on span "Run Report" at bounding box center [422, 223] width 34 height 9
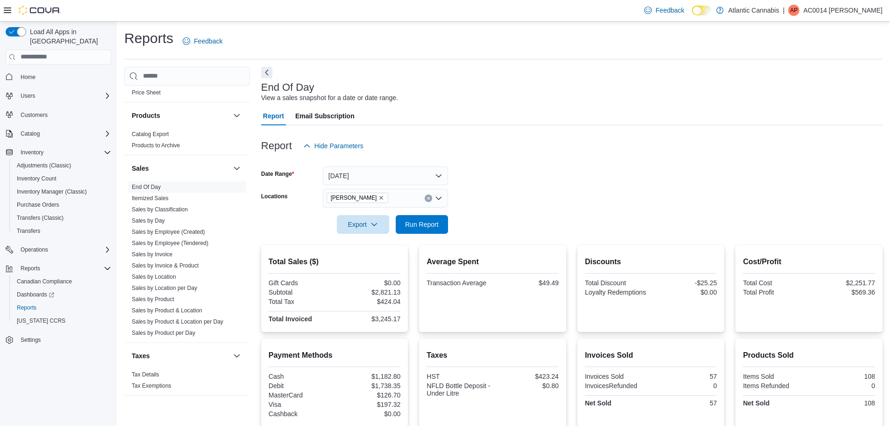
click at [496, 135] on div at bounding box center [571, 130] width 621 height 11
click at [428, 218] on span "Run Report" at bounding box center [421, 223] width 41 height 19
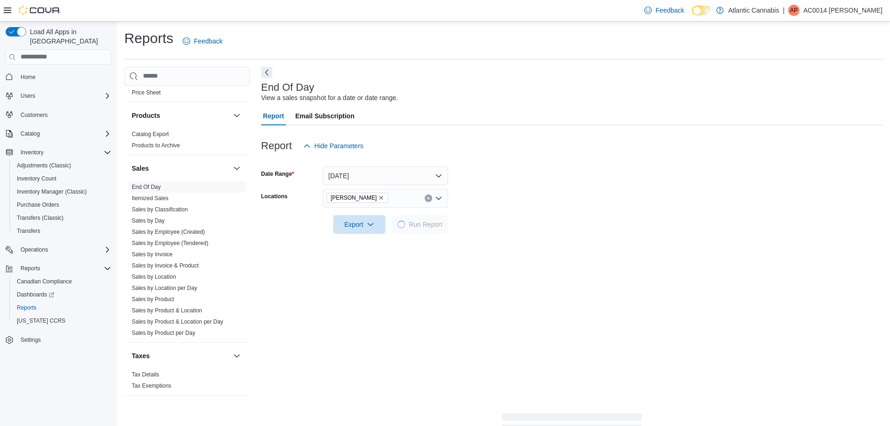
click at [492, 150] on div "Report Hide Parameters" at bounding box center [571, 145] width 621 height 19
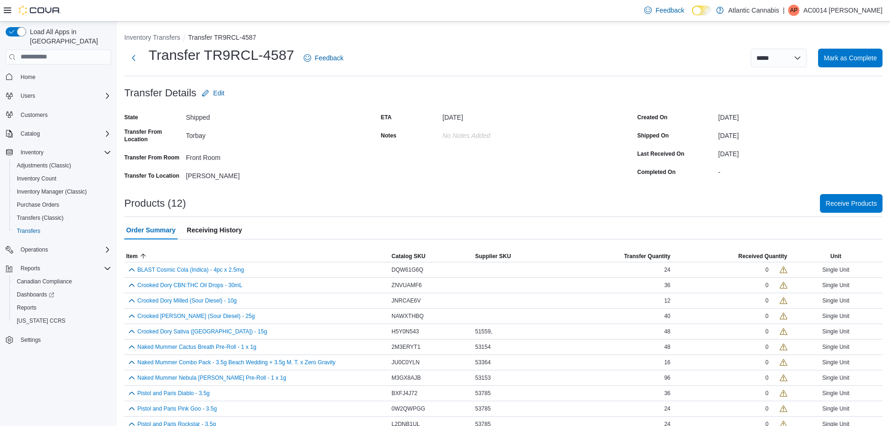
scroll to position [29, 0]
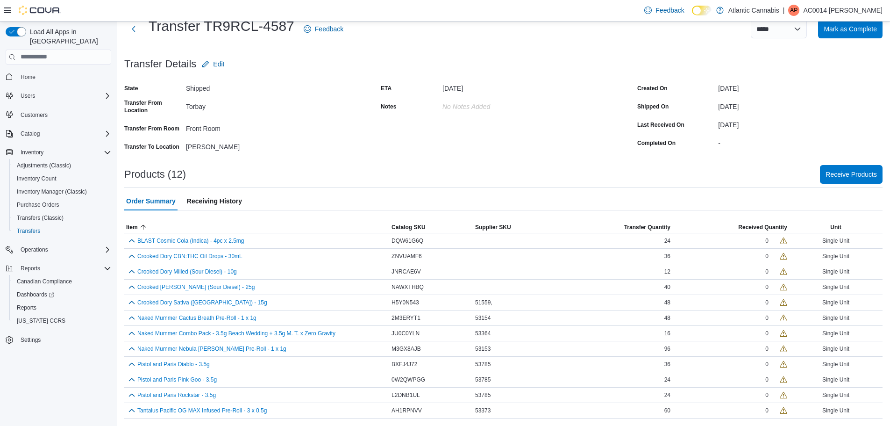
click at [378, 162] on div at bounding box center [503, 159] width 758 height 11
click at [340, 158] on div at bounding box center [503, 159] width 758 height 11
click at [853, 174] on span "Receive Products" at bounding box center [850, 173] width 51 height 9
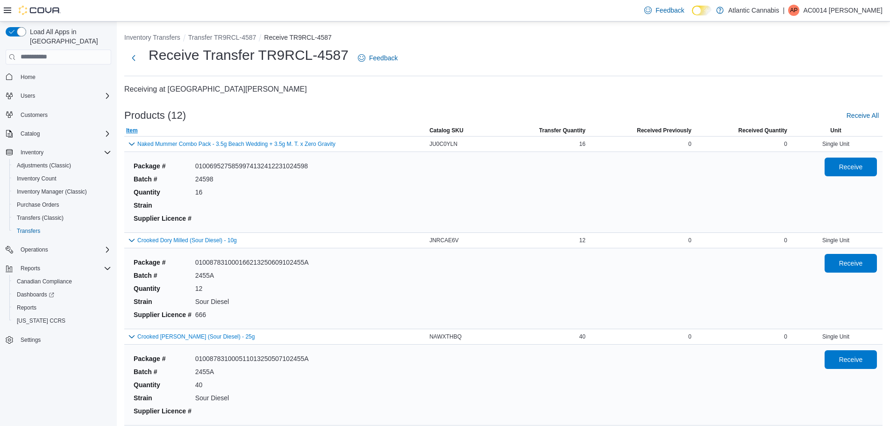
click at [134, 126] on span "Item" at bounding box center [275, 130] width 303 height 11
click at [853, 262] on span "Receive" at bounding box center [851, 262] width 24 height 9
click at [654, 181] on div "Package # 0100878310007527132505011025200 Batch # 25200 Quantity 24 Strain Supp…" at bounding box center [471, 191] width 683 height 69
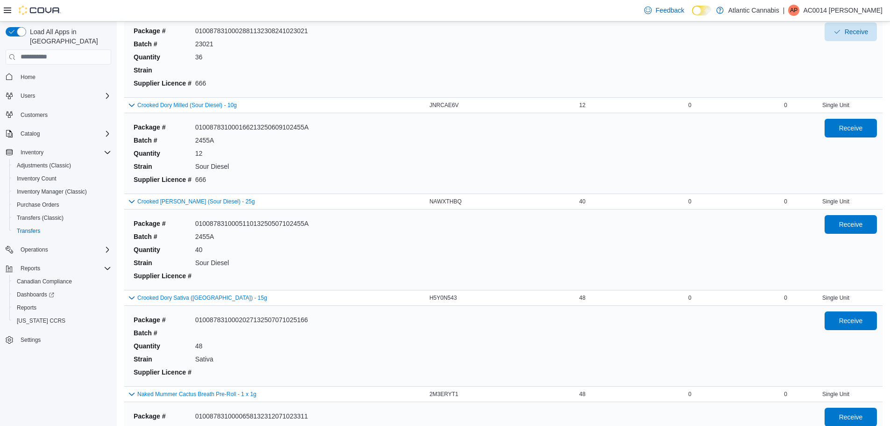
scroll to position [234, 0]
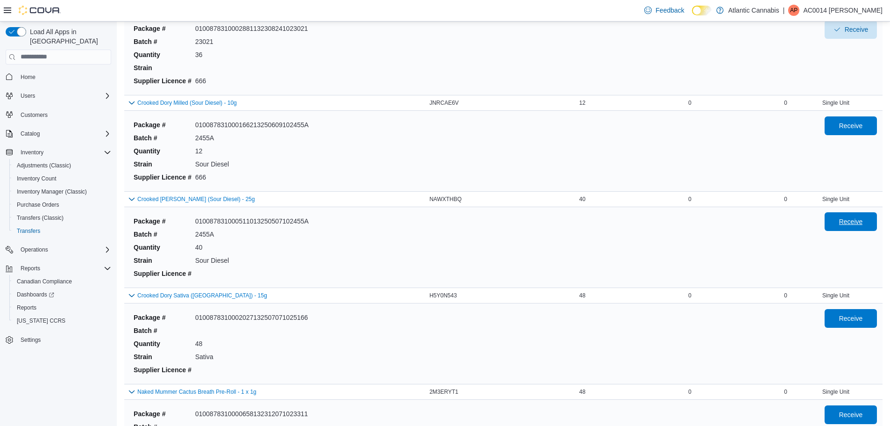
click at [877, 225] on button "Receive" at bounding box center [850, 221] width 52 height 19
click at [669, 228] on div "Package # 010087831000511013250507102455A Batch # 2455A Quantity 40 Strain Sour…" at bounding box center [471, 247] width 683 height 69
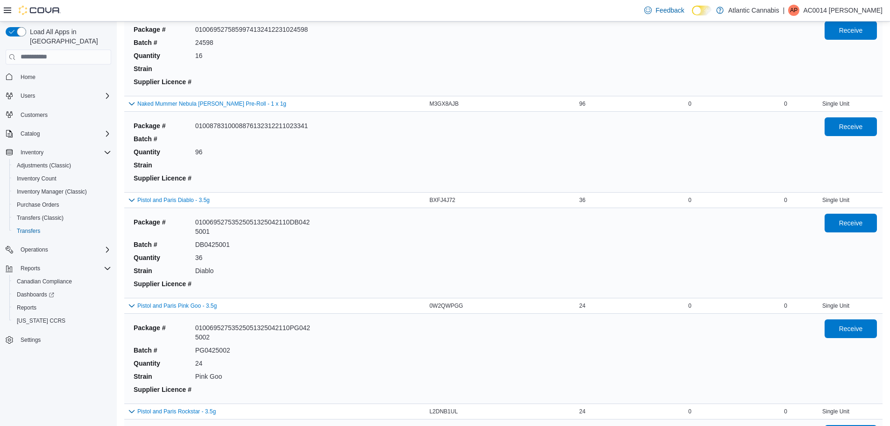
scroll to position [794, 0]
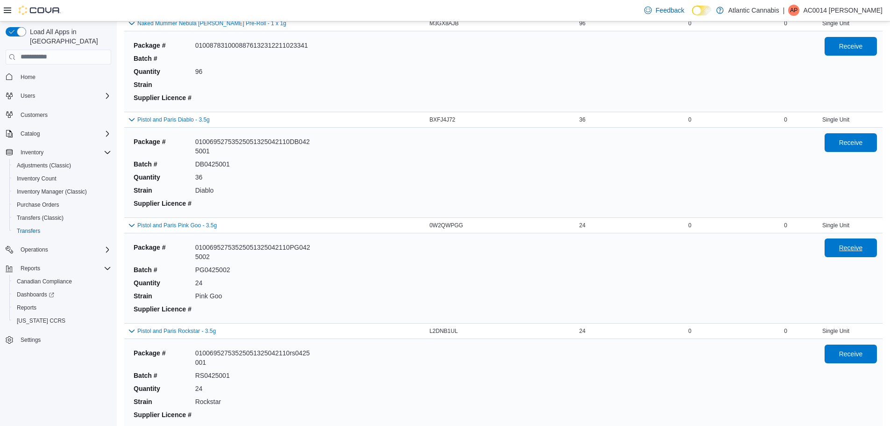
click at [860, 252] on span "Receive" at bounding box center [851, 247] width 24 height 9
click at [858, 145] on span "Receive" at bounding box center [851, 141] width 24 height 9
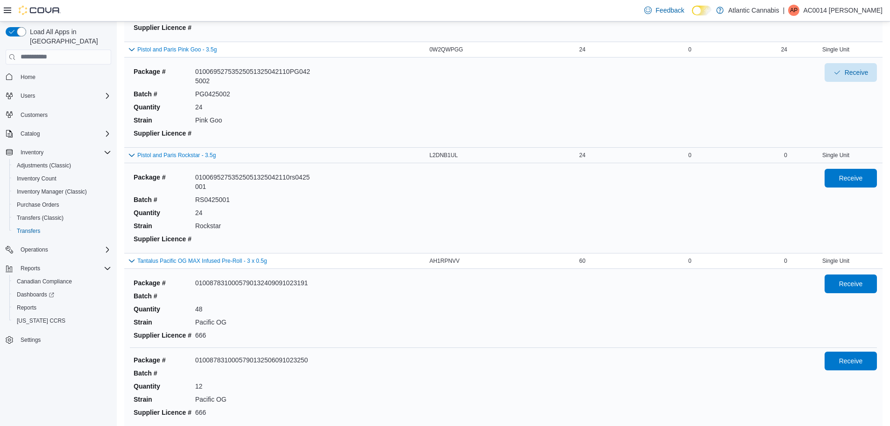
scroll to position [981, 0]
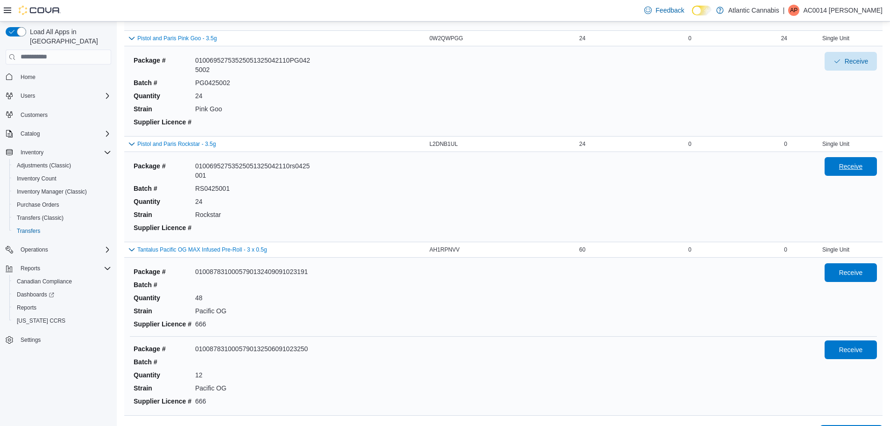
click at [863, 169] on span "Receive" at bounding box center [851, 166] width 24 height 9
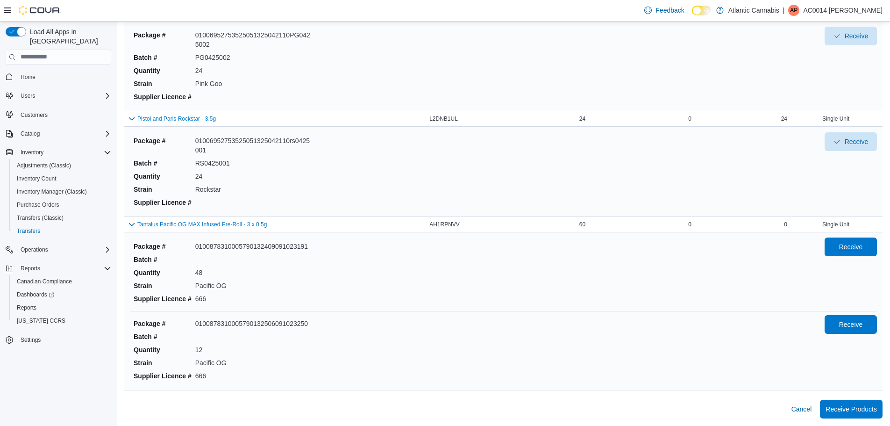
click at [834, 242] on button "Receive" at bounding box center [850, 246] width 52 height 19
click at [858, 339] on div "Receive" at bounding box center [850, 349] width 52 height 69
click at [854, 328] on span "Receive" at bounding box center [851, 323] width 24 height 9
click at [853, 246] on span "Receive" at bounding box center [857, 246] width 24 height 9
click at [848, 332] on span "Receive" at bounding box center [850, 323] width 41 height 19
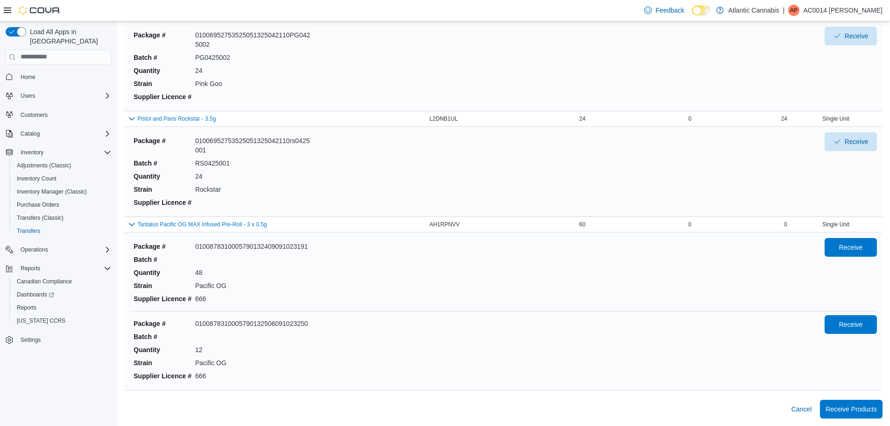
click at [768, 301] on div "Package # 0100878310005790132409091023191 Batch # Quantity 48 Strain Pacific OG…" at bounding box center [471, 272] width 683 height 69
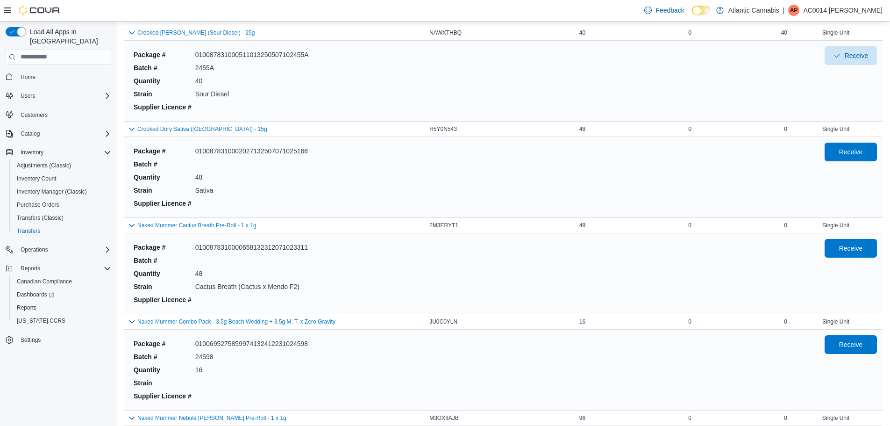
scroll to position [399, 0]
click at [855, 254] on span "Receive" at bounding box center [850, 248] width 41 height 19
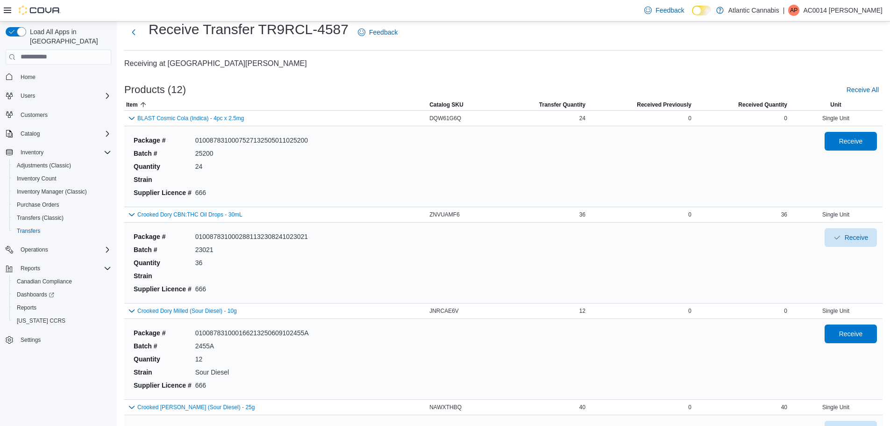
scroll to position [0, 0]
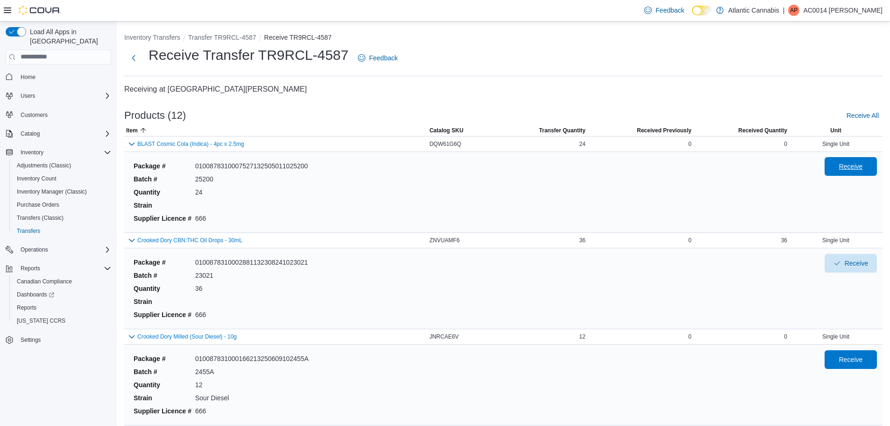
click at [846, 172] on span "Receive" at bounding box center [850, 166] width 41 height 19
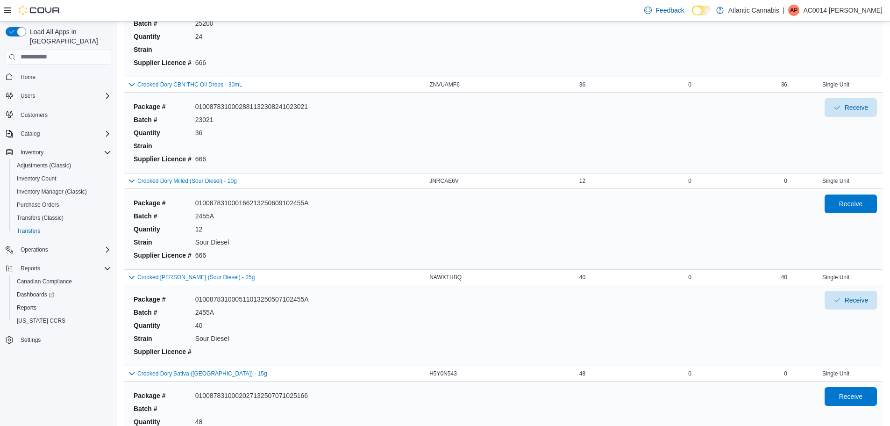
scroll to position [187, 0]
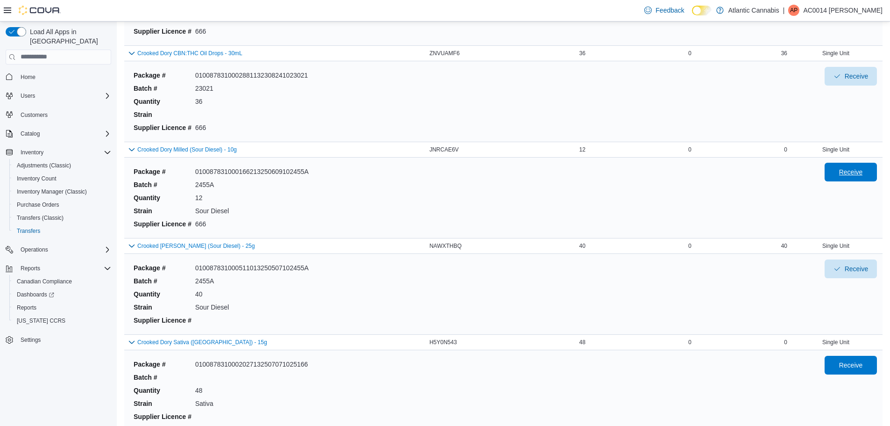
click at [853, 171] on span "Receive" at bounding box center [851, 171] width 24 height 9
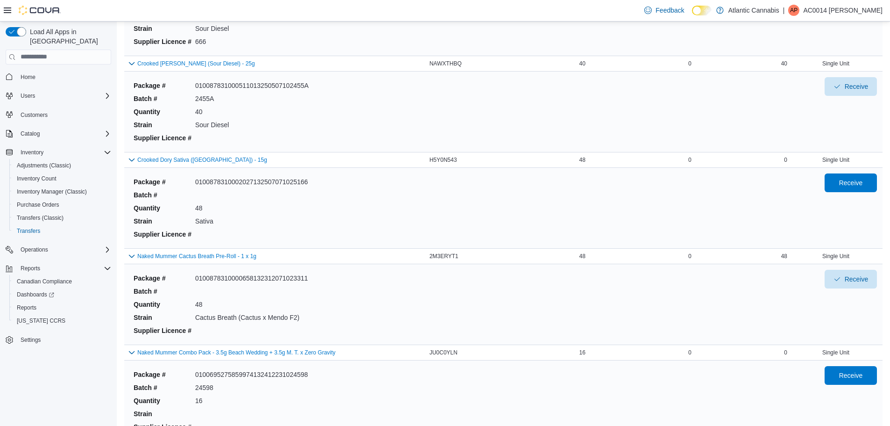
scroll to position [374, 0]
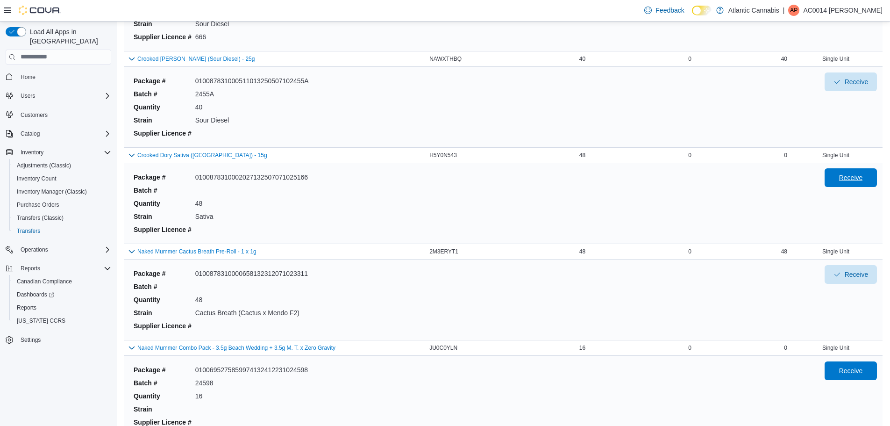
click at [847, 178] on span "Receive" at bounding box center [851, 177] width 24 height 9
click at [590, 210] on div "Package # 0100878310002027132507071025166 Batch # Quantity 48 Strain Sativa Sup…" at bounding box center [471, 203] width 683 height 69
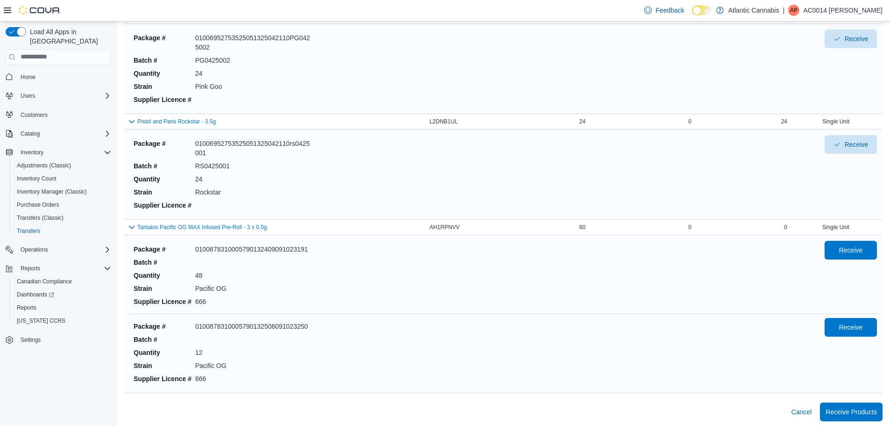
scroll to position [1006, 0]
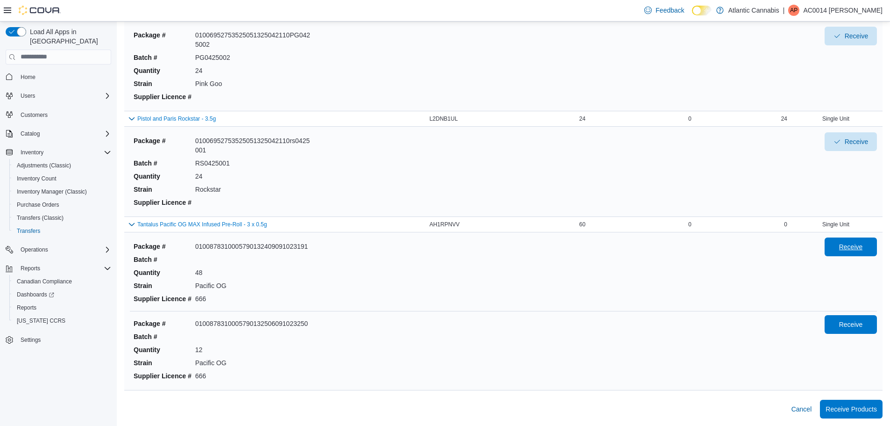
click at [846, 240] on span "Receive" at bounding box center [850, 246] width 41 height 19
click at [851, 329] on span "Receive" at bounding box center [850, 323] width 41 height 19
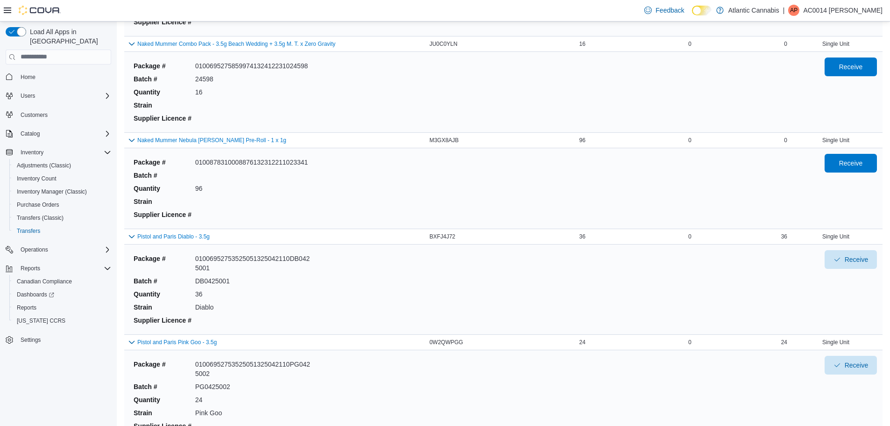
scroll to position [679, 0]
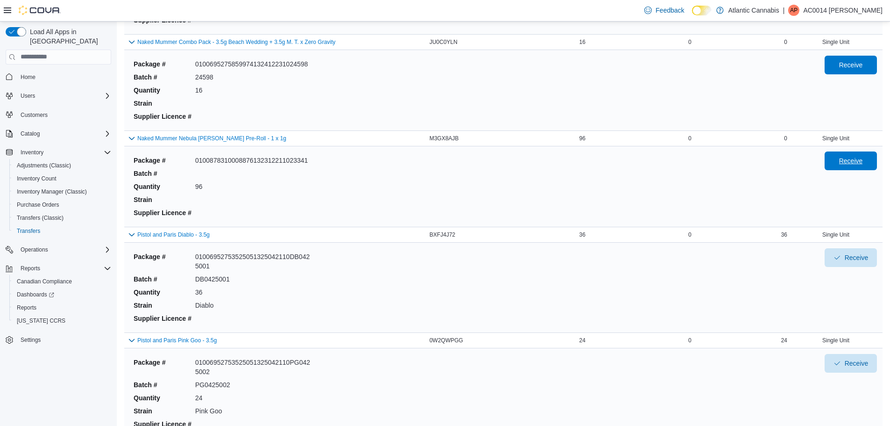
click at [853, 166] on span "Receive" at bounding box center [850, 160] width 41 height 19
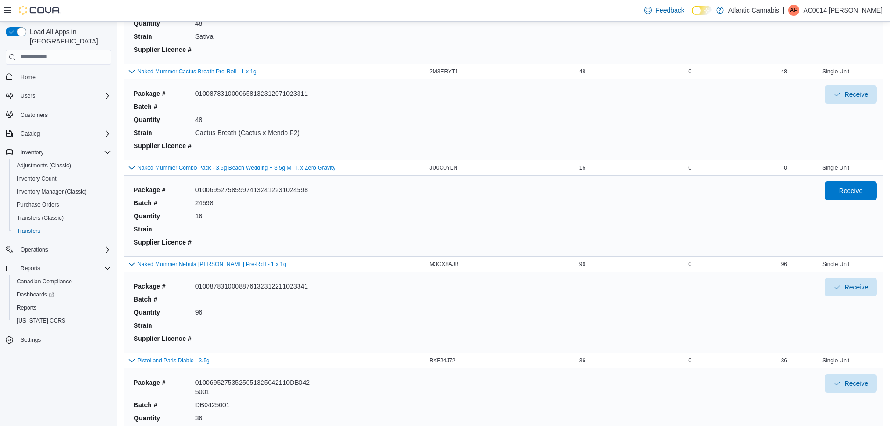
scroll to position [539, 0]
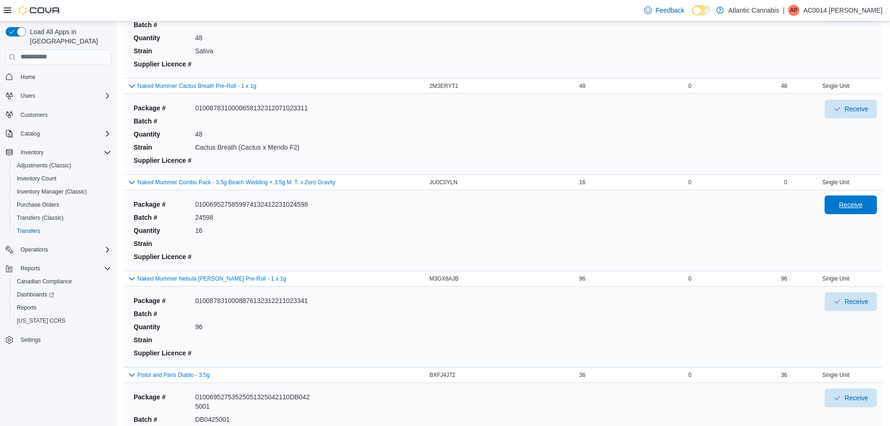
click at [871, 200] on span "Receive" at bounding box center [850, 204] width 41 height 19
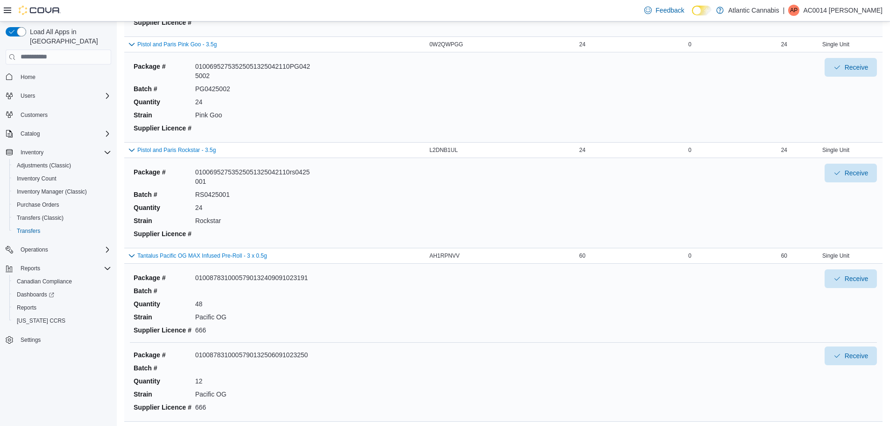
scroll to position [1006, 0]
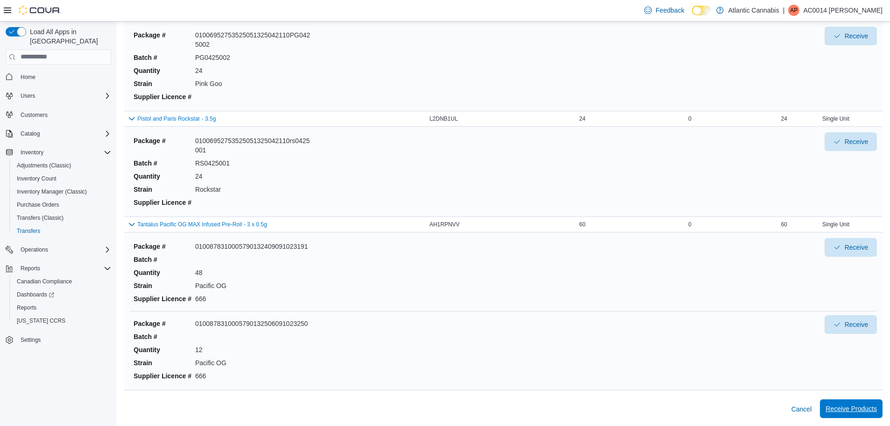
click at [848, 408] on span "Receive Products" at bounding box center [850, 408] width 51 height 9
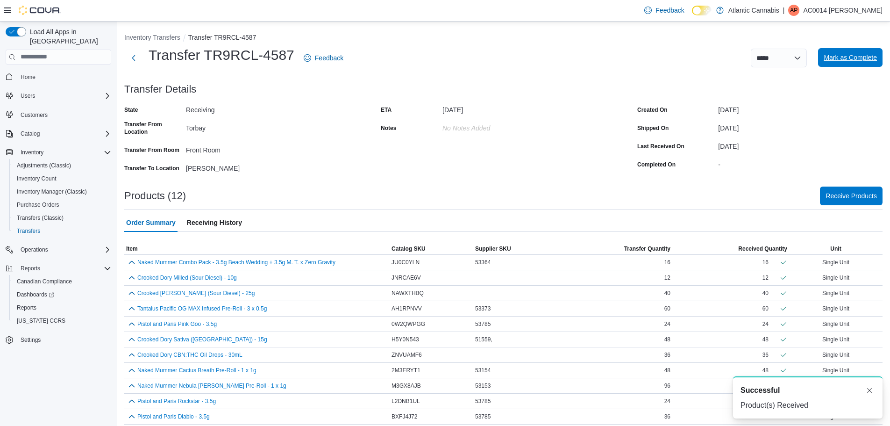
click at [864, 55] on span "Mark as Complete" at bounding box center [850, 57] width 53 height 9
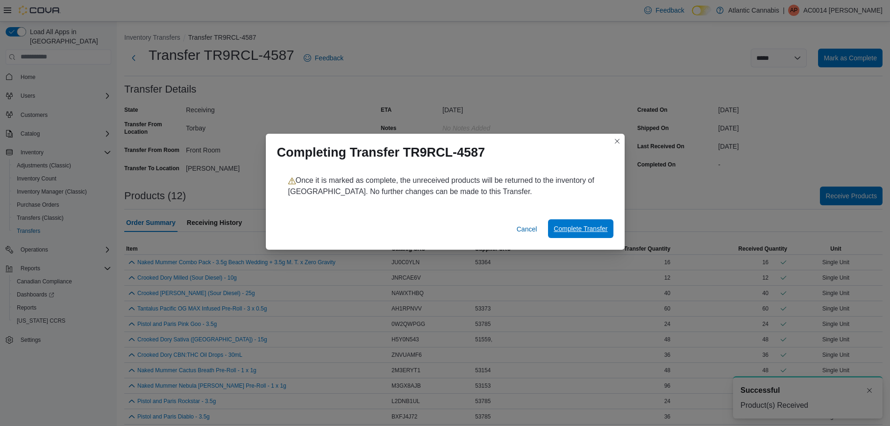
click at [570, 226] on span "Complete Transfer" at bounding box center [581, 228] width 54 height 9
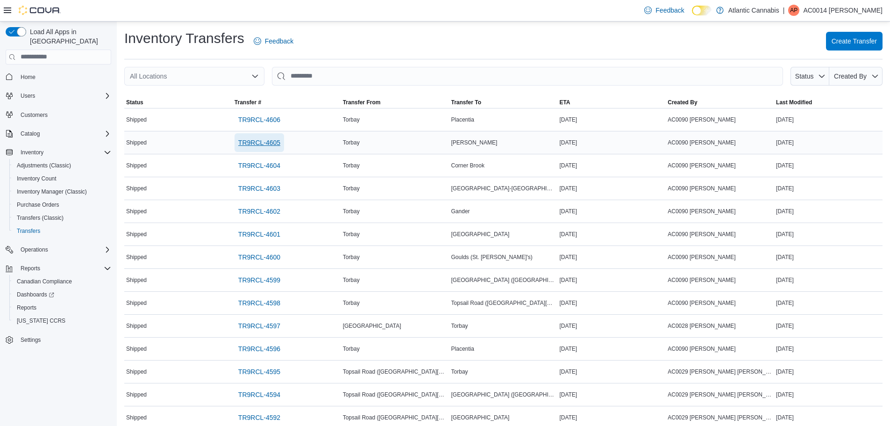
click at [261, 148] on span "TR9RCL-4605" at bounding box center [259, 142] width 42 height 19
drag, startPoint x: 333, startPoint y: 40, endPoint x: 325, endPoint y: 36, distance: 8.4
click at [333, 40] on div "Inventory Transfers Feedback Create Transfer" at bounding box center [503, 41] width 758 height 24
click at [36, 227] on span "Transfers" at bounding box center [28, 230] width 23 height 7
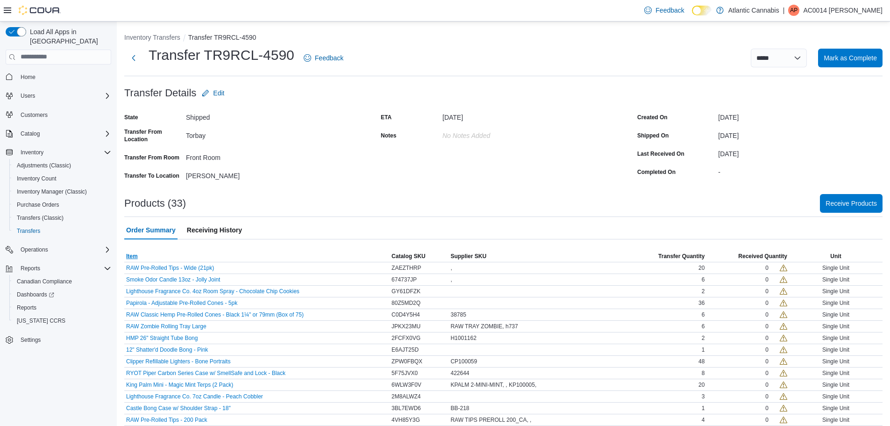
click at [136, 254] on span "Item" at bounding box center [132, 255] width 12 height 7
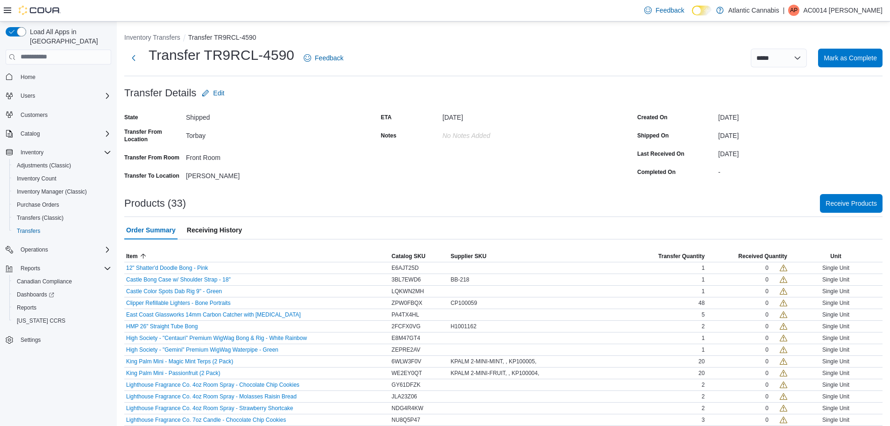
click at [332, 186] on div at bounding box center [503, 188] width 758 height 11
click at [313, 179] on div "State Shipped Transfer From Location Torbay Transfer From Room Front Room Trans…" at bounding box center [246, 146] width 245 height 73
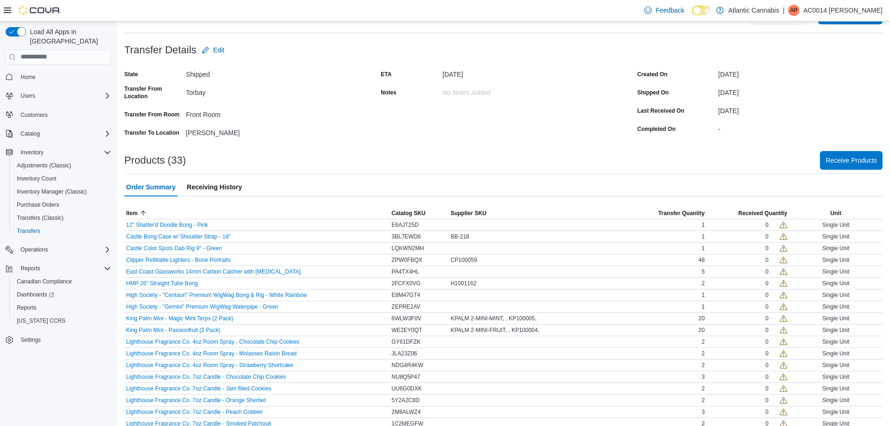
scroll to position [43, 0]
click at [313, 163] on div "Products (33) Receive Products" at bounding box center [503, 160] width 758 height 19
click at [279, 134] on div "[PERSON_NAME]" at bounding box center [248, 131] width 125 height 11
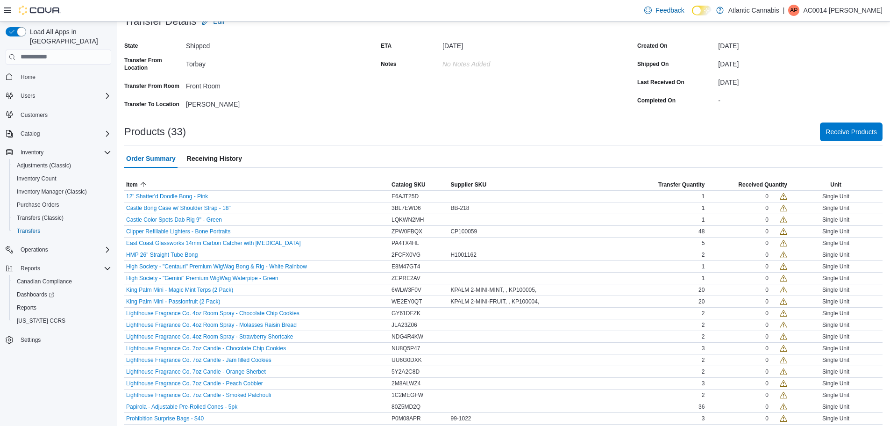
scroll to position [0, 0]
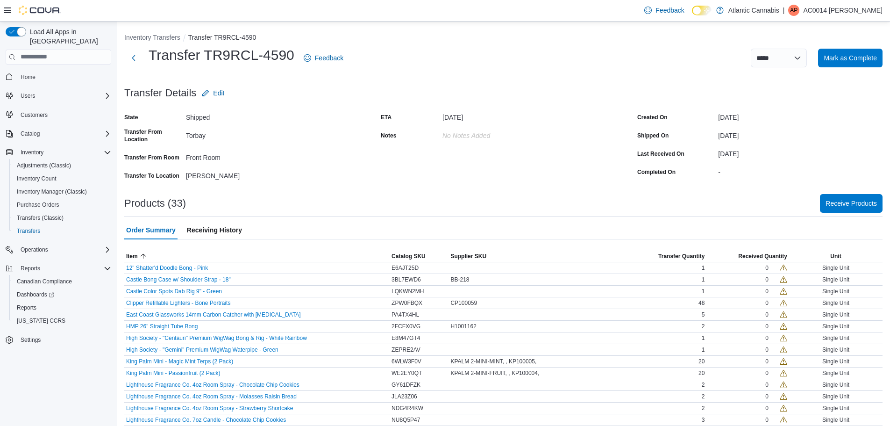
click at [399, 191] on div at bounding box center [503, 188] width 758 height 11
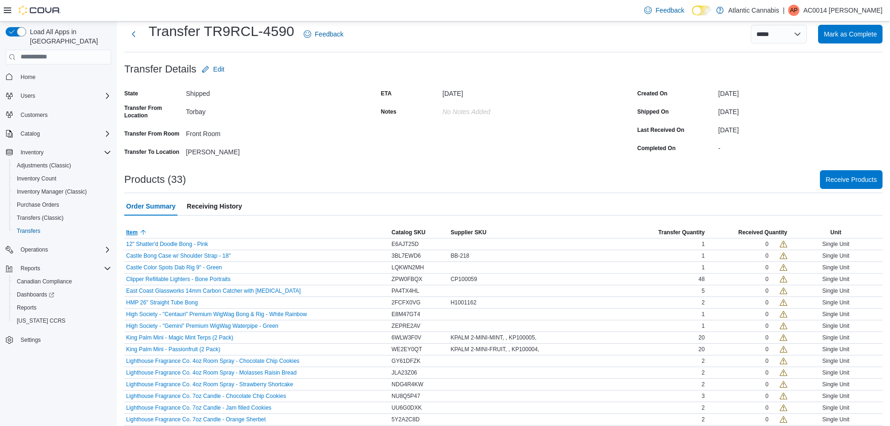
scroll to position [47, 0]
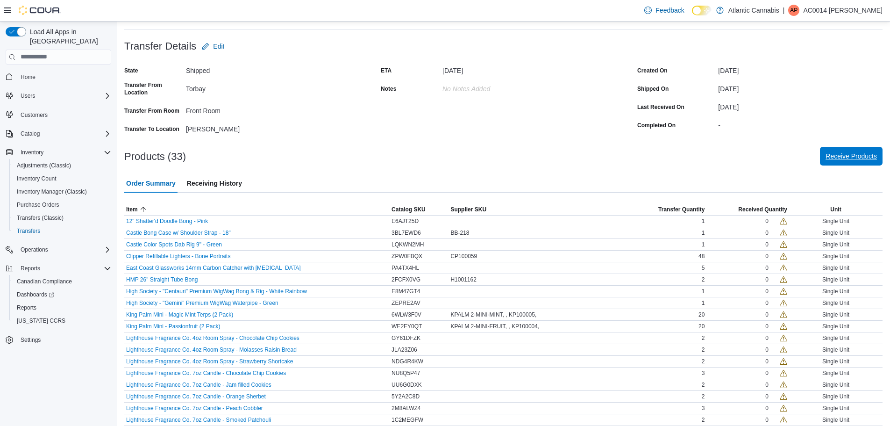
click at [845, 152] on span "Receive Products" at bounding box center [850, 155] width 51 height 9
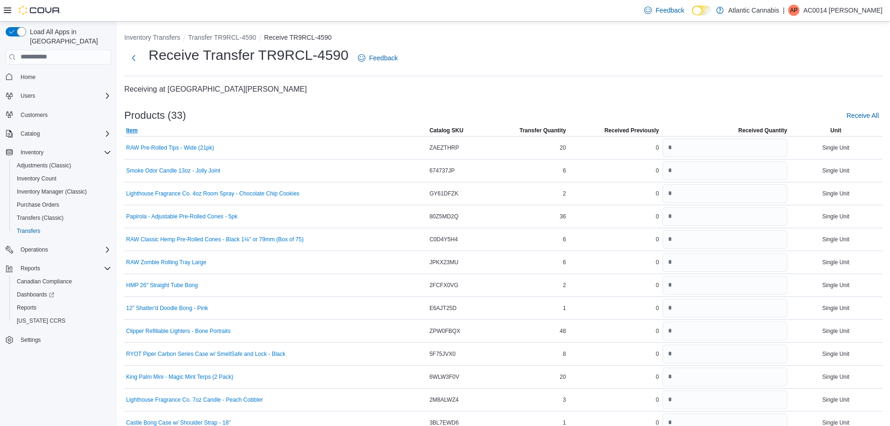
click at [130, 133] on span "Item" at bounding box center [132, 130] width 12 height 7
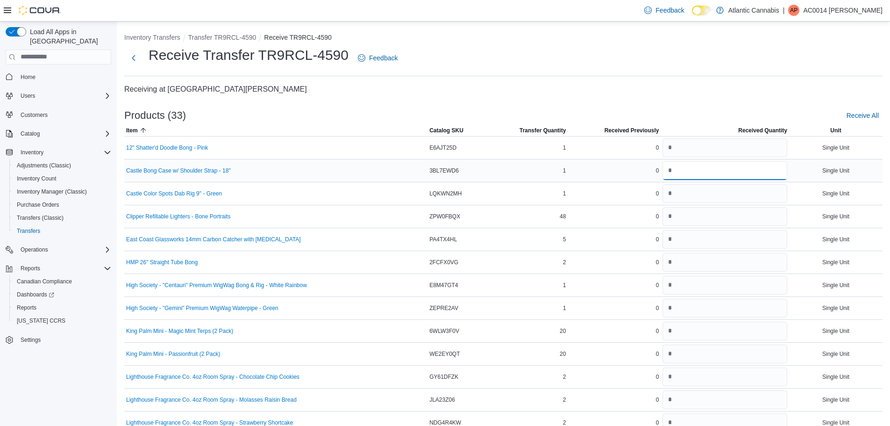
click at [757, 171] on input "number" at bounding box center [724, 170] width 125 height 19
type input "*"
click at [726, 257] on input "number" at bounding box center [724, 262] width 125 height 19
type input "*"
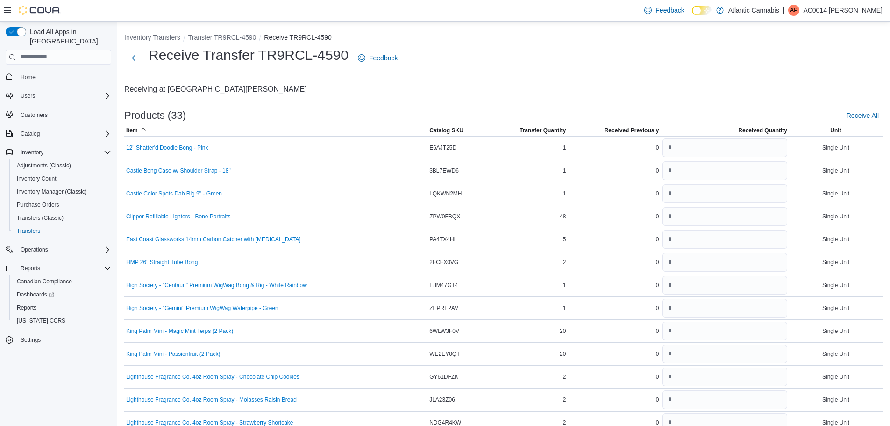
click at [630, 108] on div "Products (33) Receive All" at bounding box center [503, 115] width 758 height 19
click at [693, 149] on input "number" at bounding box center [724, 147] width 125 height 19
type input "*"
click at [662, 123] on div "Products (33) Receive All" at bounding box center [503, 115] width 758 height 19
click at [720, 199] on input "number" at bounding box center [724, 193] width 125 height 19
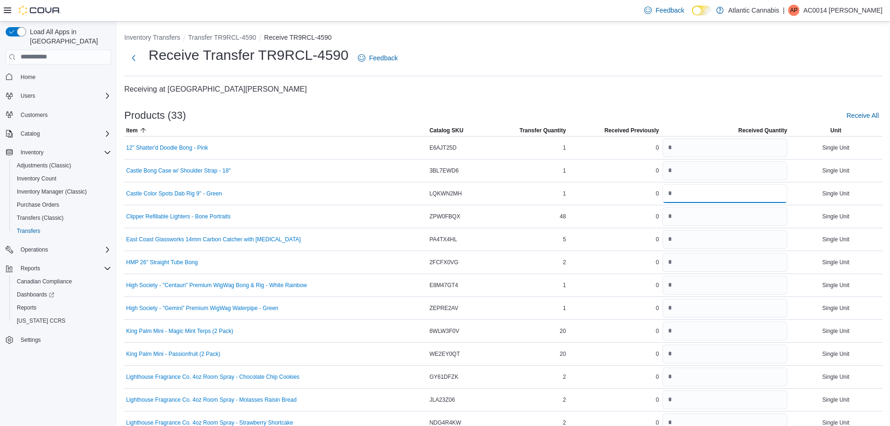
type input "*"
click at [655, 87] on h4 "Receiving at Bay Roberts" at bounding box center [503, 89] width 758 height 11
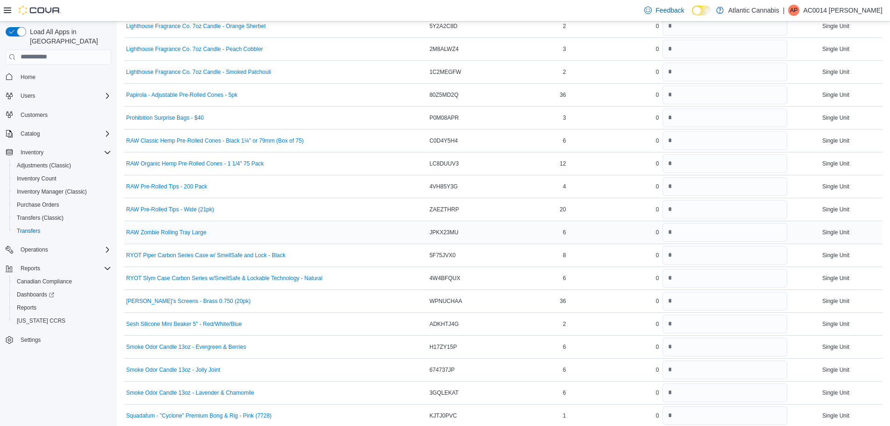
scroll to position [502, 0]
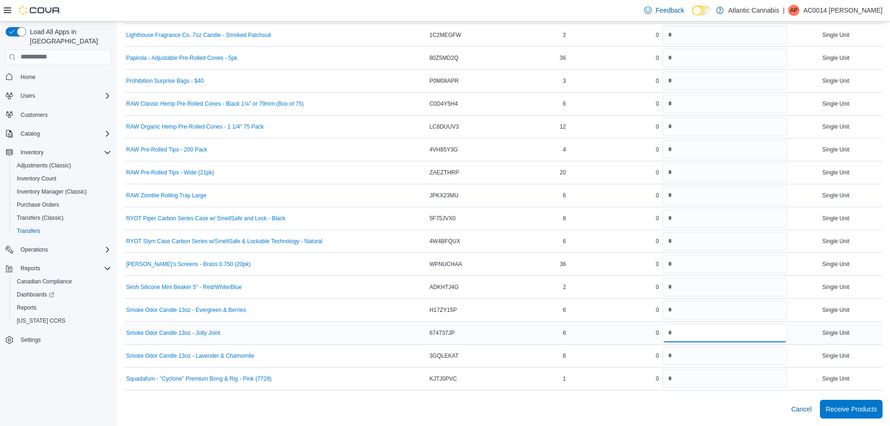
click at [696, 327] on input "number" at bounding box center [724, 332] width 125 height 19
type input "*"
click at [693, 308] on input "number" at bounding box center [724, 309] width 125 height 19
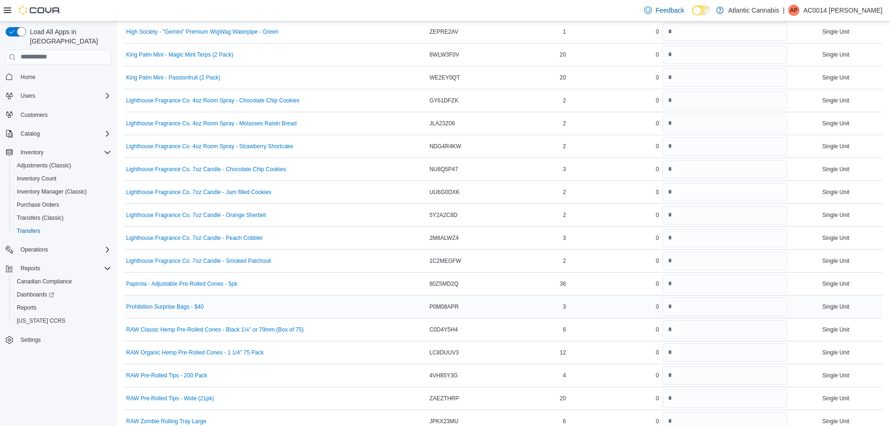
scroll to position [268, 0]
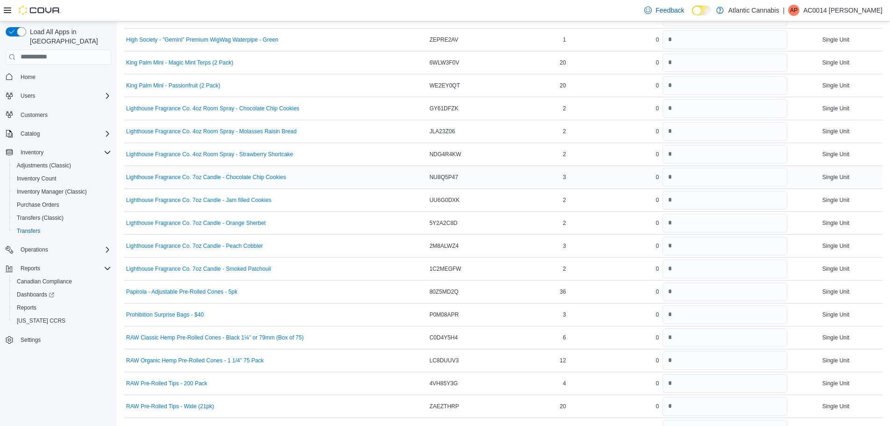
type input "*"
click at [703, 175] on input "number" at bounding box center [724, 177] width 125 height 19
type input "*"
click at [698, 203] on input "number" at bounding box center [724, 200] width 125 height 19
type input "*"
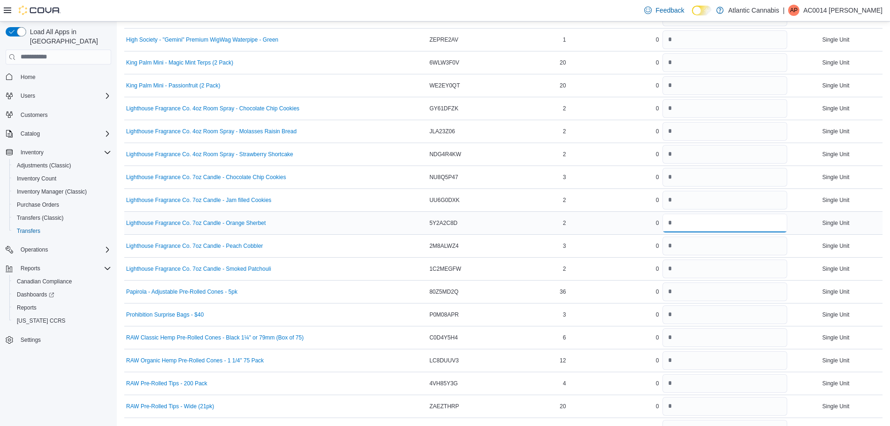
click at [693, 221] on input "number" at bounding box center [724, 222] width 125 height 19
type input "*"
click at [696, 242] on input "number" at bounding box center [724, 245] width 125 height 19
type input "*"
click at [693, 270] on input "number" at bounding box center [724, 268] width 125 height 19
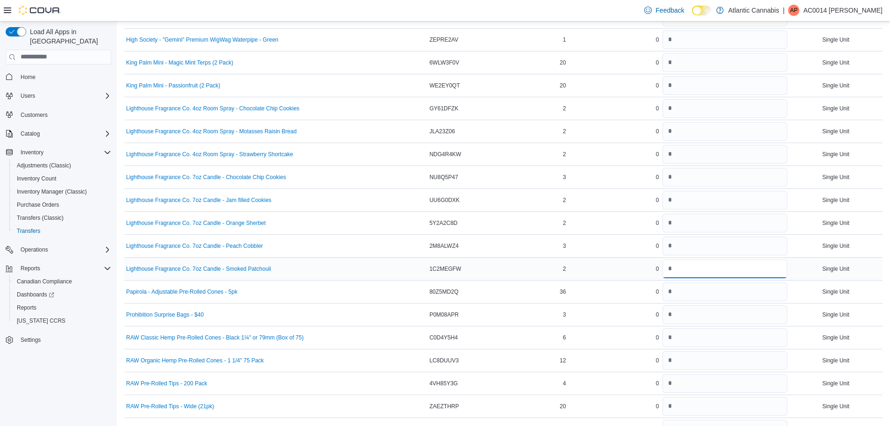
type input "*"
click at [608, 277] on td "Received Previously 0" at bounding box center [614, 268] width 93 height 23
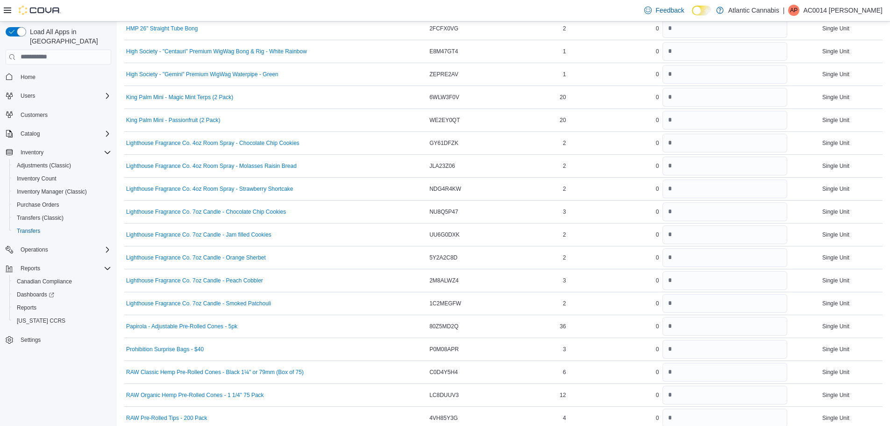
scroll to position [221, 0]
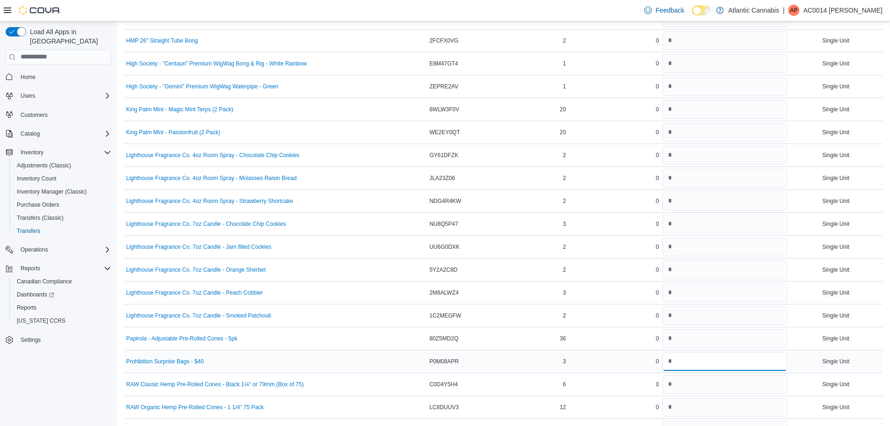
click at [682, 354] on input "number" at bounding box center [724, 361] width 125 height 19
type input "*"
click at [719, 174] on input "number" at bounding box center [724, 178] width 125 height 19
type input "*"
click at [721, 155] on input "number" at bounding box center [724, 155] width 125 height 19
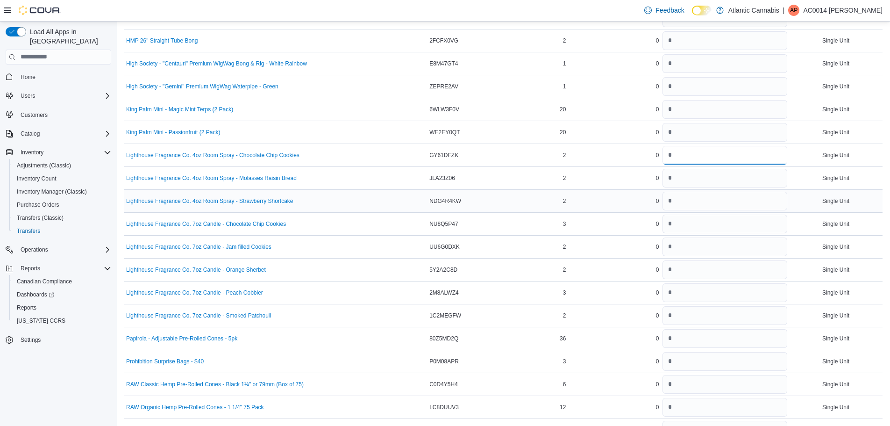
type input "*"
click at [704, 204] on input "number" at bounding box center [724, 201] width 125 height 19
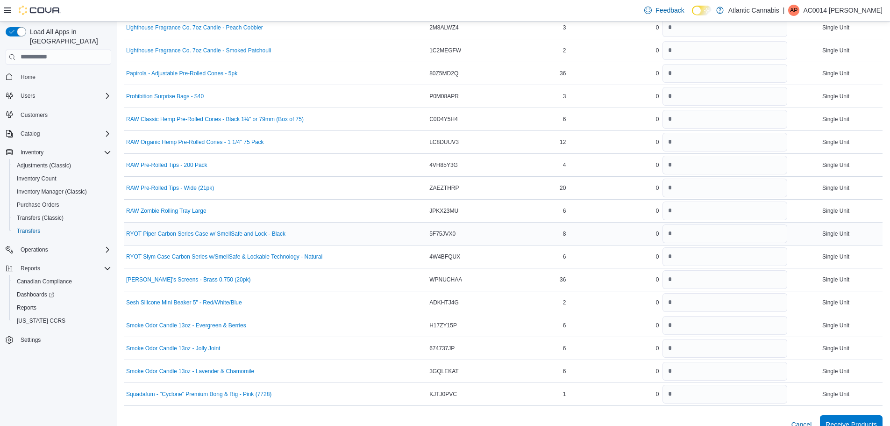
scroll to position [502, 0]
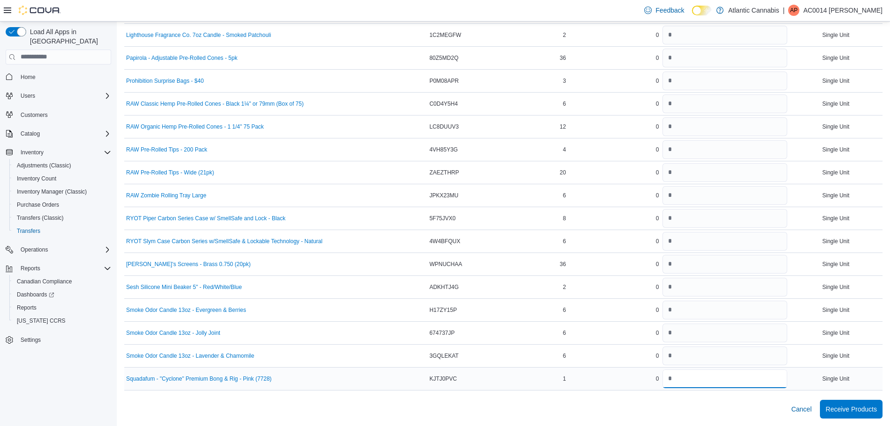
click at [718, 377] on input "number" at bounding box center [724, 378] width 125 height 19
type input "*"
click at [688, 401] on div "Cancel Receive Products" at bounding box center [503, 408] width 758 height 19
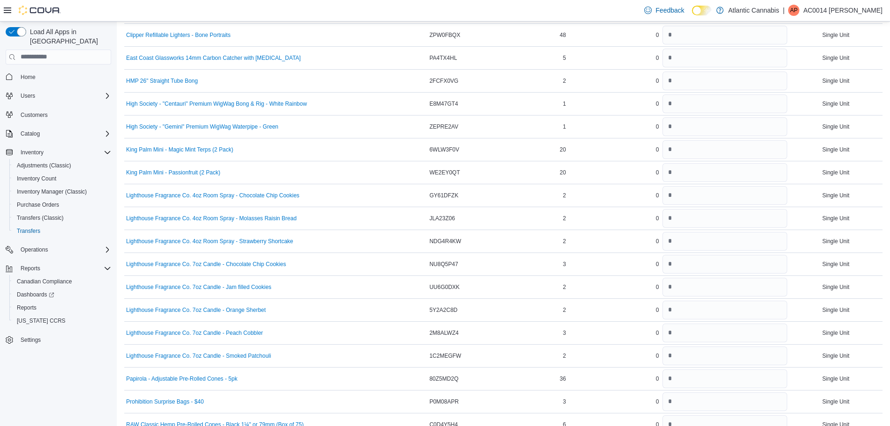
scroll to position [175, 0]
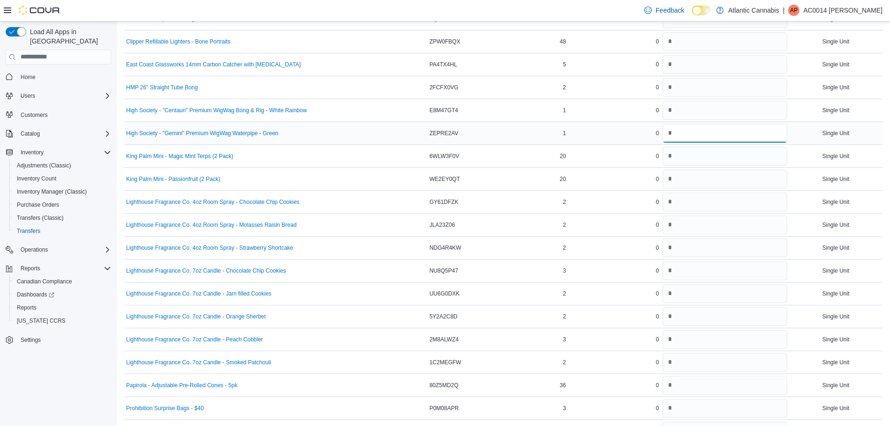
click at [666, 129] on input "number" at bounding box center [724, 133] width 125 height 19
type input "*"
click at [643, 131] on div "0" at bounding box center [614, 133] width 93 height 11
click at [690, 109] on input "number" at bounding box center [724, 110] width 125 height 19
type input "*"
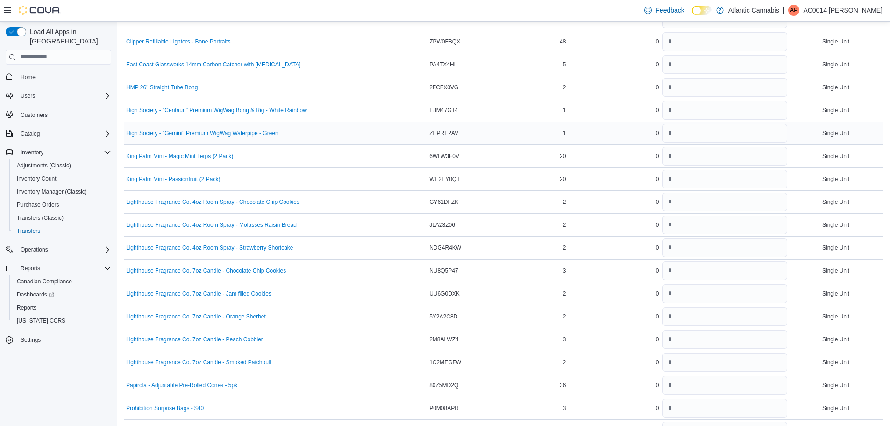
click at [626, 125] on td "Received Previously 0" at bounding box center [614, 132] width 93 height 23
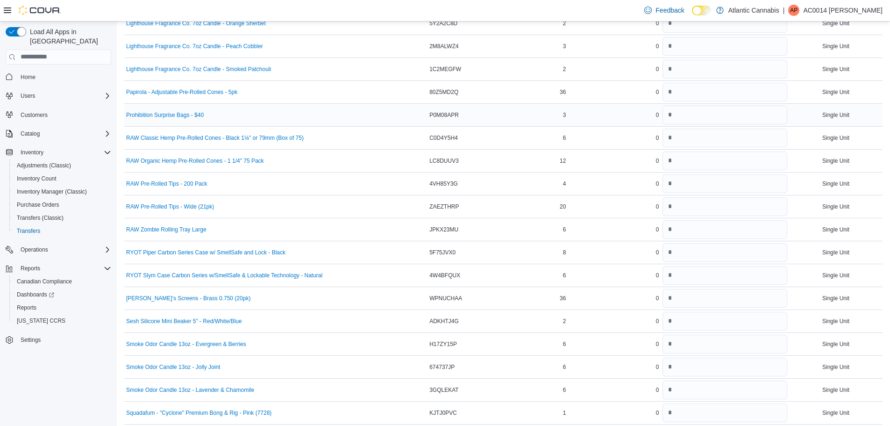
scroll to position [502, 0]
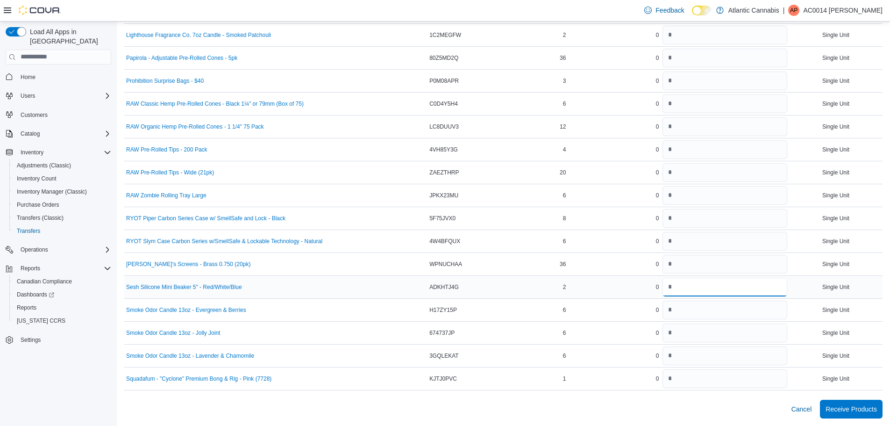
click at [693, 285] on input "number" at bounding box center [724, 286] width 125 height 19
type input "*"
click at [513, 263] on div "36" at bounding box center [528, 263] width 80 height 11
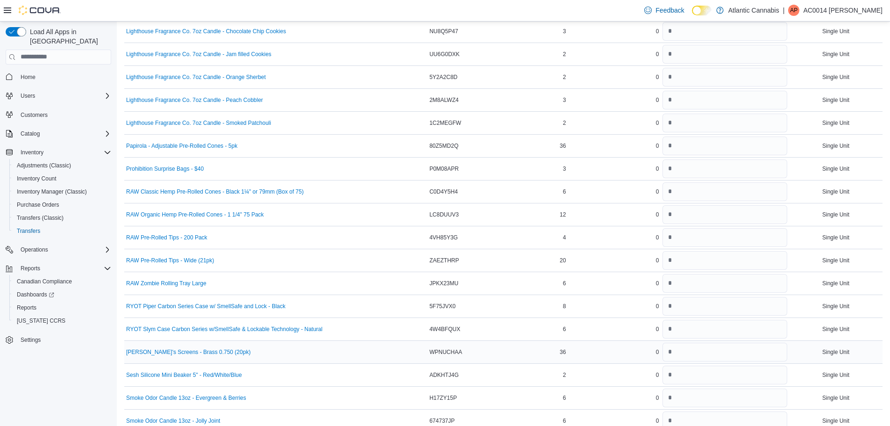
scroll to position [408, 0]
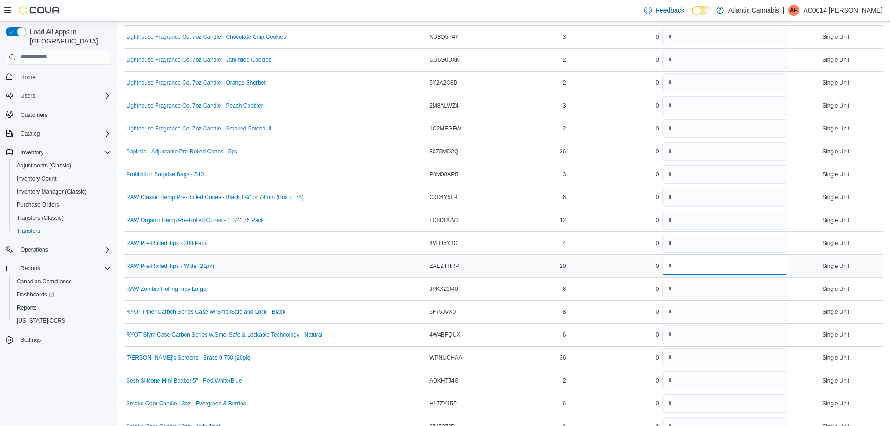
click at [685, 266] on input "number" at bounding box center [724, 265] width 125 height 19
type input "**"
click at [618, 275] on td "Received Previously 0" at bounding box center [614, 265] width 93 height 23
click at [662, 219] on input "number" at bounding box center [724, 220] width 125 height 19
type input "**"
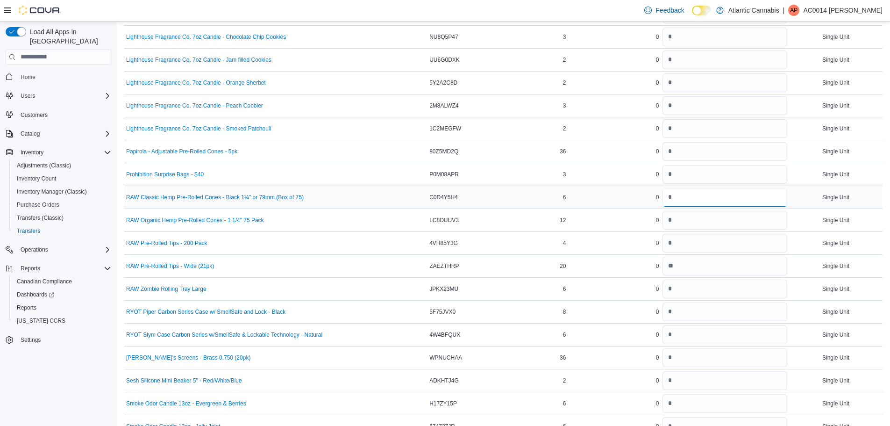
click at [722, 192] on input "number" at bounding box center [724, 197] width 125 height 19
type input "*"
click at [606, 206] on td "Received Previously 0" at bounding box center [614, 196] width 93 height 23
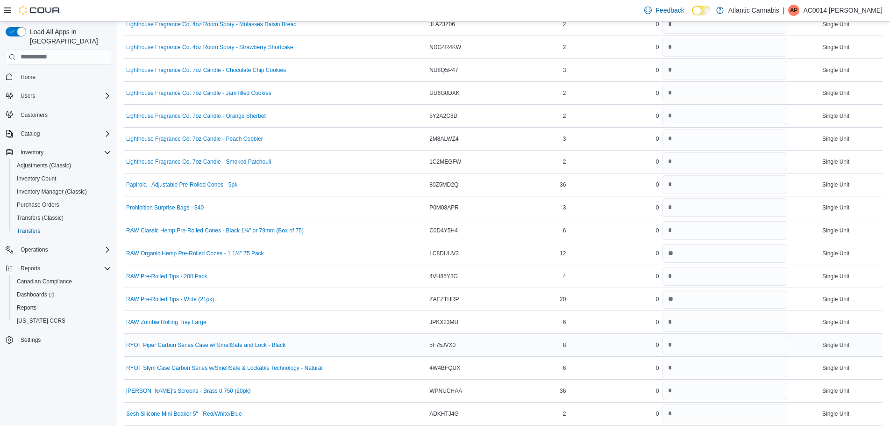
scroll to position [362, 0]
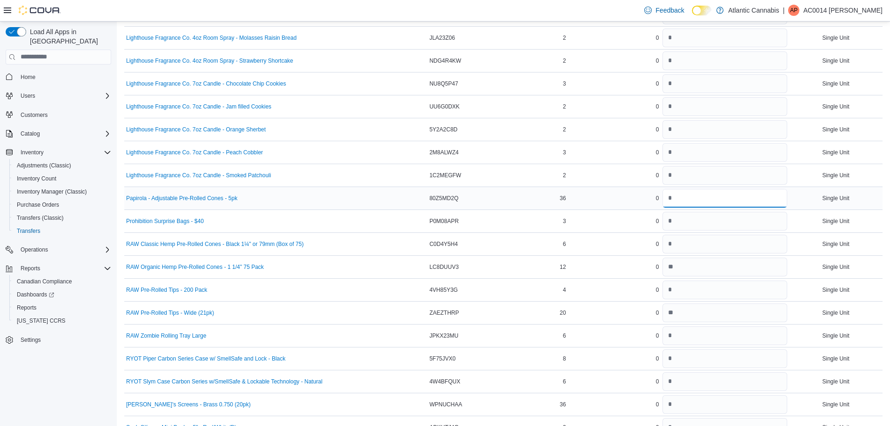
click at [696, 191] on input "number" at bounding box center [724, 198] width 125 height 19
type input "**"
click at [511, 201] on div "36" at bounding box center [528, 197] width 80 height 11
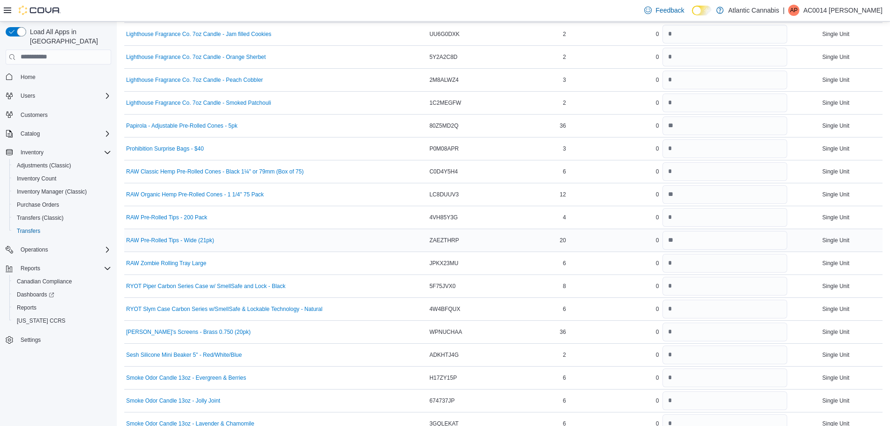
scroll to position [502, 0]
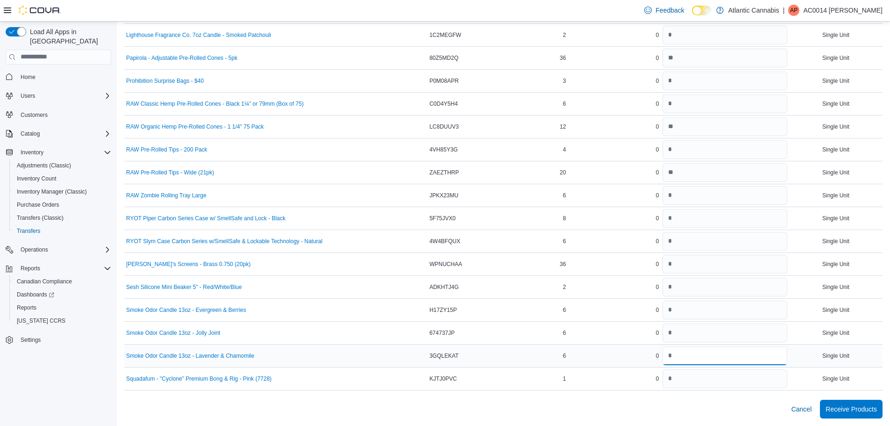
click at [703, 358] on input "number" at bounding box center [724, 355] width 125 height 19
type input "*"
click at [707, 408] on div "Cancel Receive Products" at bounding box center [503, 408] width 758 height 19
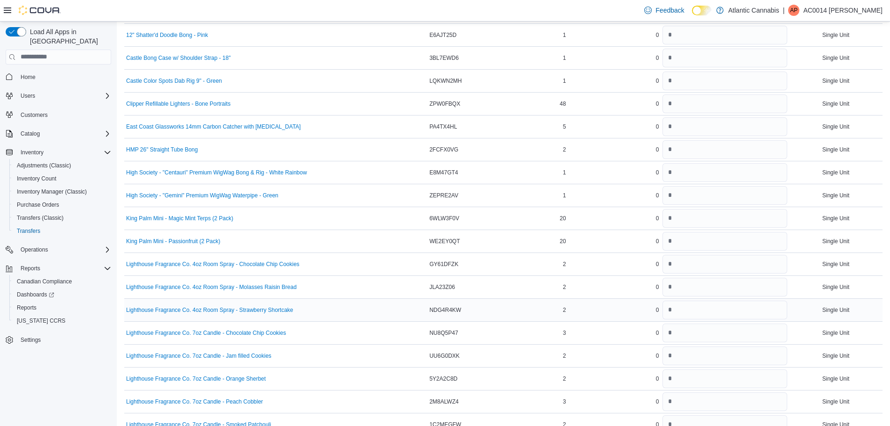
scroll to position [35, 0]
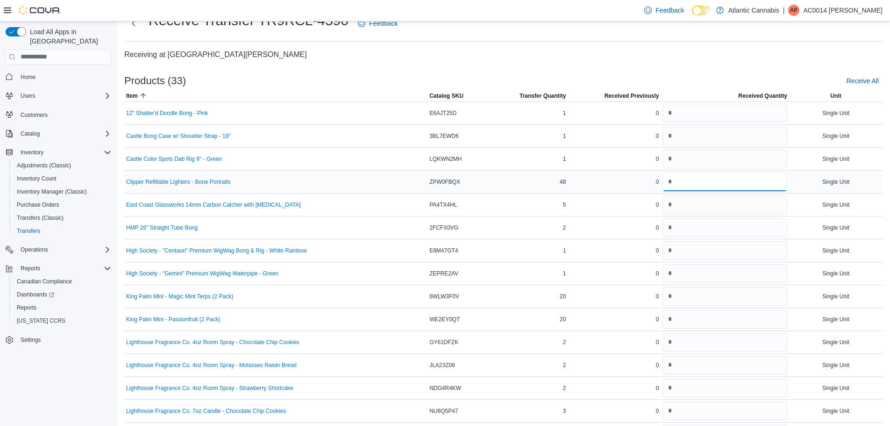
click at [675, 179] on input "number" at bounding box center [724, 181] width 125 height 19
type input "**"
click at [600, 182] on div "0" at bounding box center [614, 181] width 93 height 11
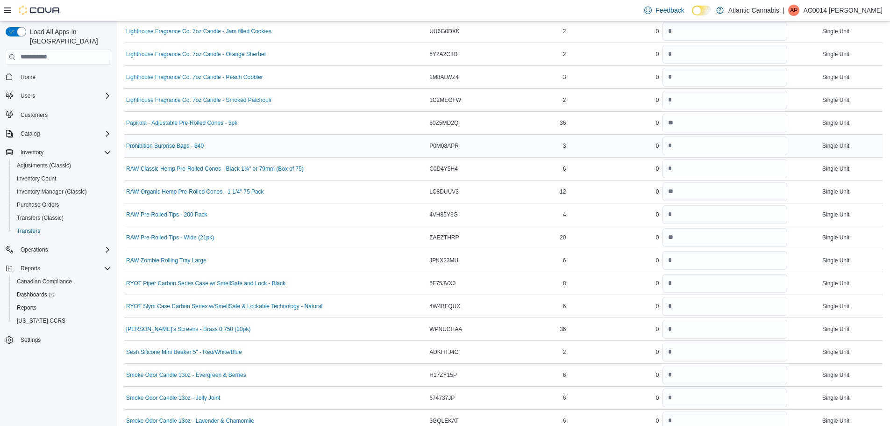
scroll to position [502, 0]
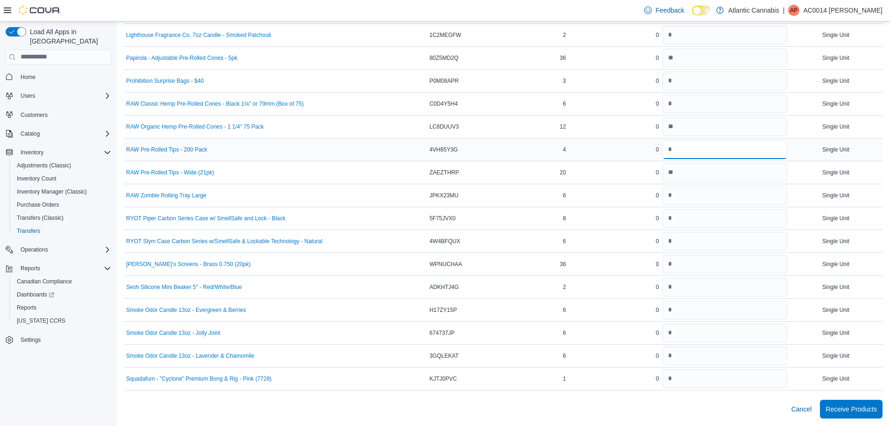
click at [681, 153] on input "number" at bounding box center [724, 149] width 125 height 19
type input "*"
click at [593, 156] on td "Received Previously 0" at bounding box center [614, 149] width 93 height 23
click at [695, 217] on input "number" at bounding box center [724, 218] width 125 height 19
type input "*"
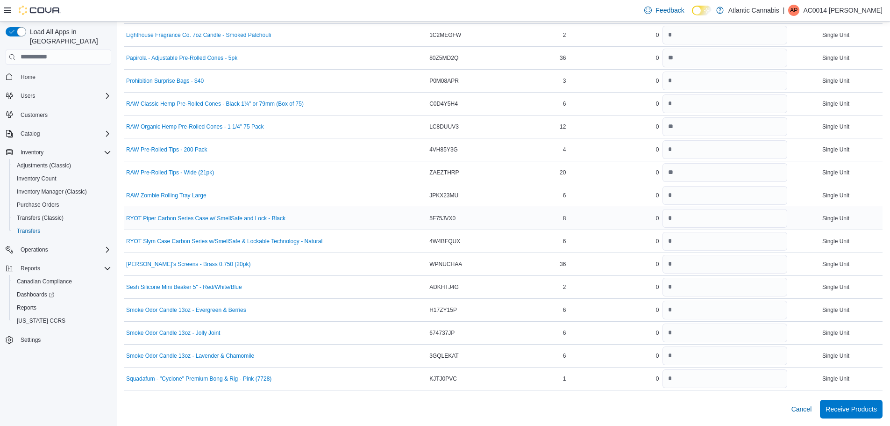
click at [613, 219] on div "0" at bounding box center [614, 218] width 93 height 11
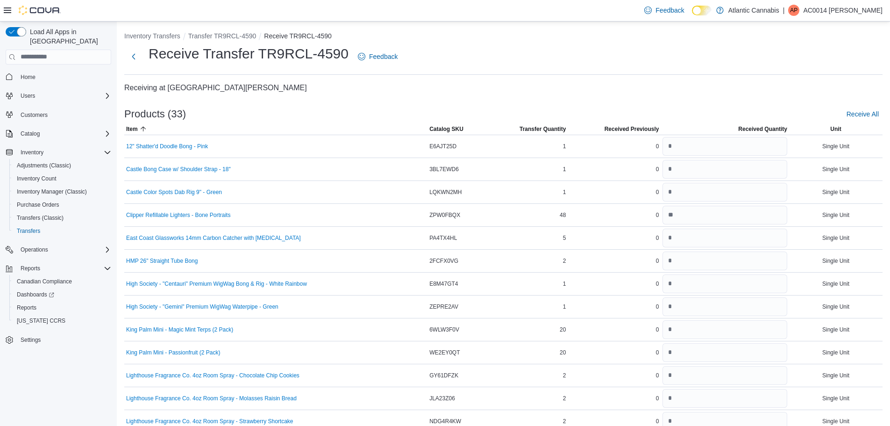
scroll to position [0, 0]
click at [696, 238] on input "number" at bounding box center [724, 239] width 125 height 19
type input "*"
click at [377, 233] on td "East Coast Glassworks 14mm Carbon Catcher with Active Carbon" at bounding box center [275, 238] width 303 height 23
click at [366, 240] on div "East Coast Glassworks 14mm Carbon Catcher with Active Carbon" at bounding box center [275, 239] width 299 height 7
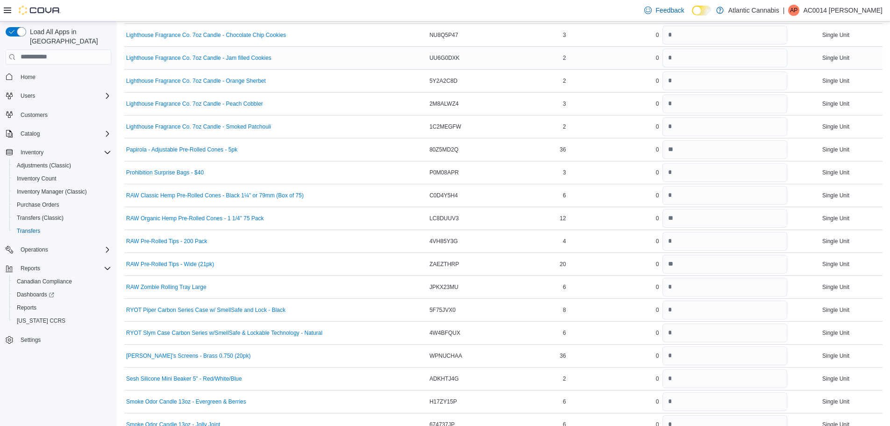
scroll to position [420, 0]
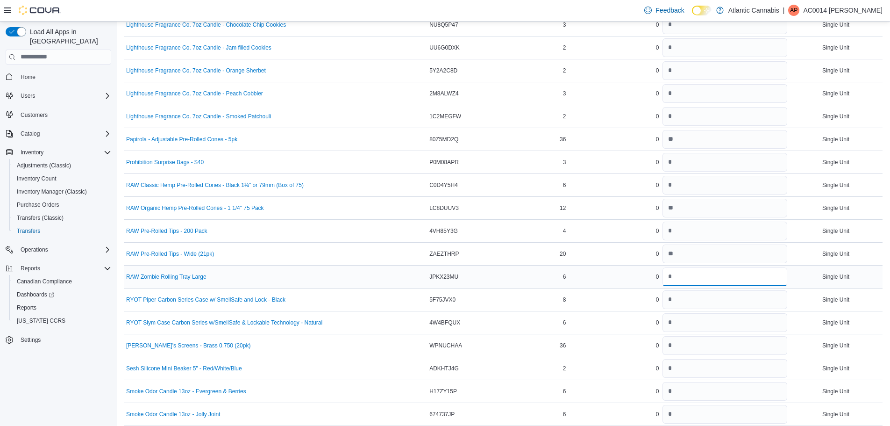
click at [737, 269] on input "number" at bounding box center [724, 276] width 125 height 19
type input "*"
click at [411, 274] on div "RAW Zombie Rolling Tray Large" at bounding box center [275, 276] width 299 height 7
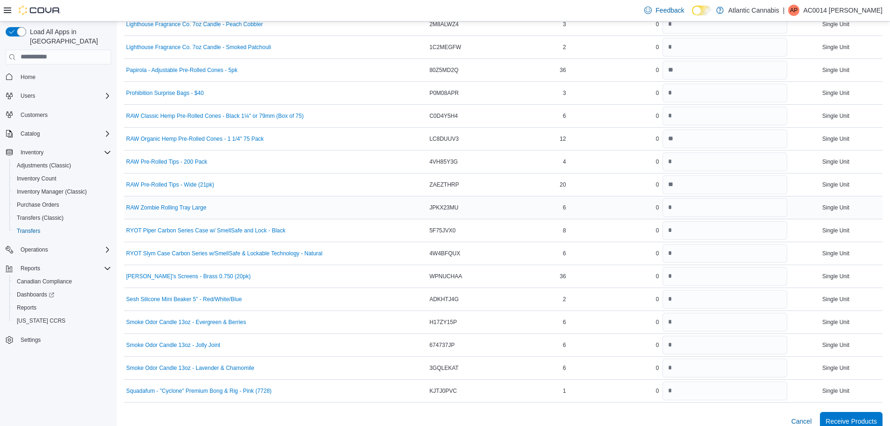
scroll to position [502, 0]
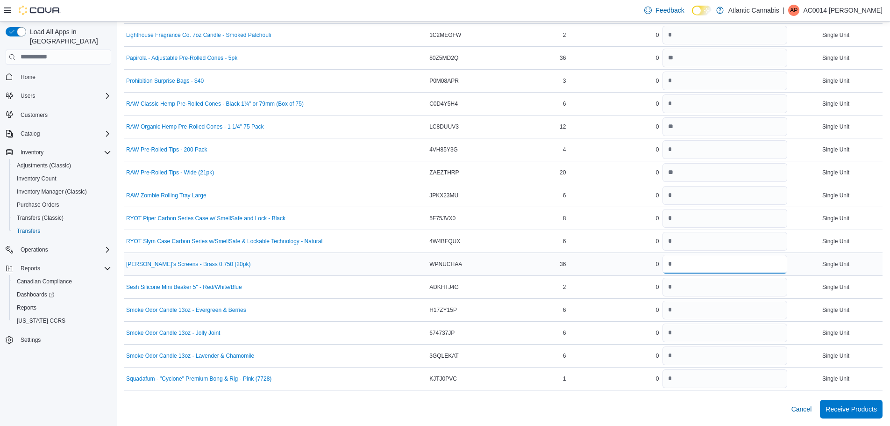
click at [720, 262] on input "number" at bounding box center [724, 264] width 125 height 19
type input "**"
click at [698, 246] on input "number" at bounding box center [724, 241] width 125 height 19
type input "*"
click at [558, 239] on div "6" at bounding box center [528, 240] width 80 height 11
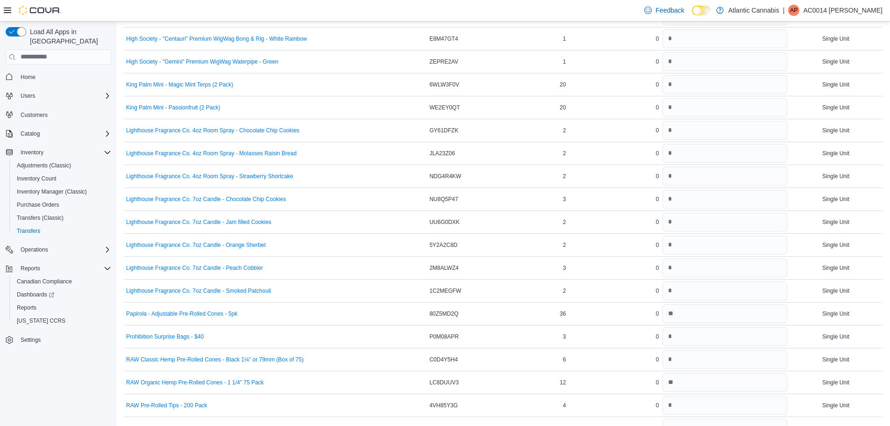
scroll to position [221, 0]
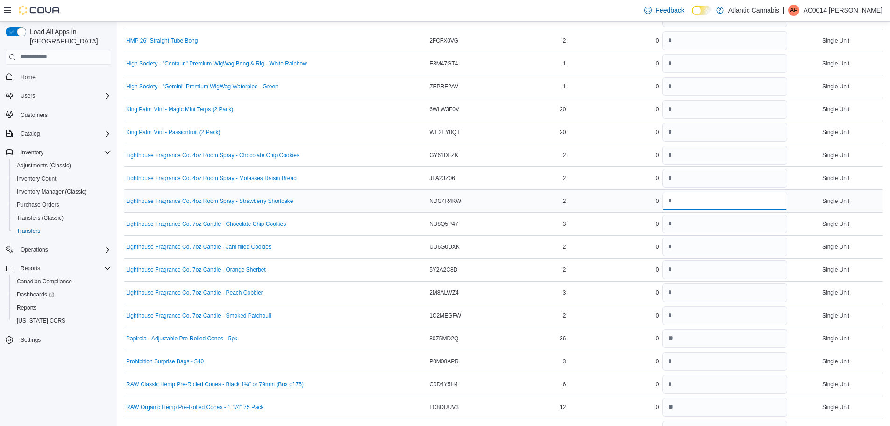
click at [717, 204] on input "number" at bounding box center [724, 201] width 125 height 19
type input "*"
click at [616, 198] on div "0" at bounding box center [614, 200] width 93 height 11
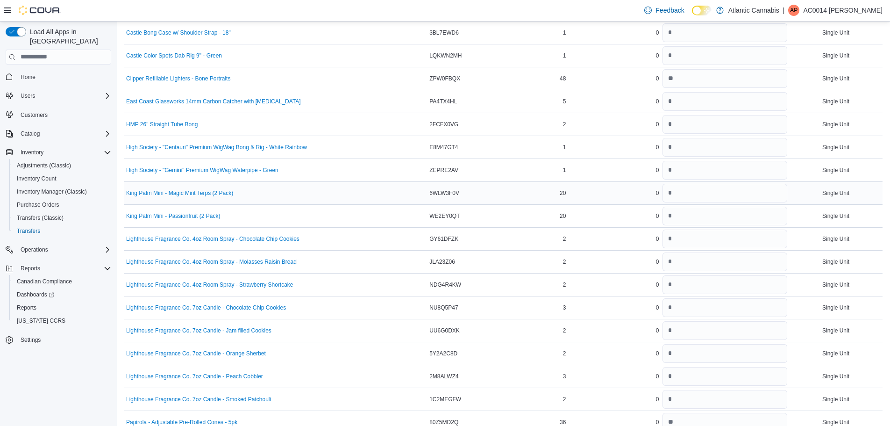
scroll to position [128, 0]
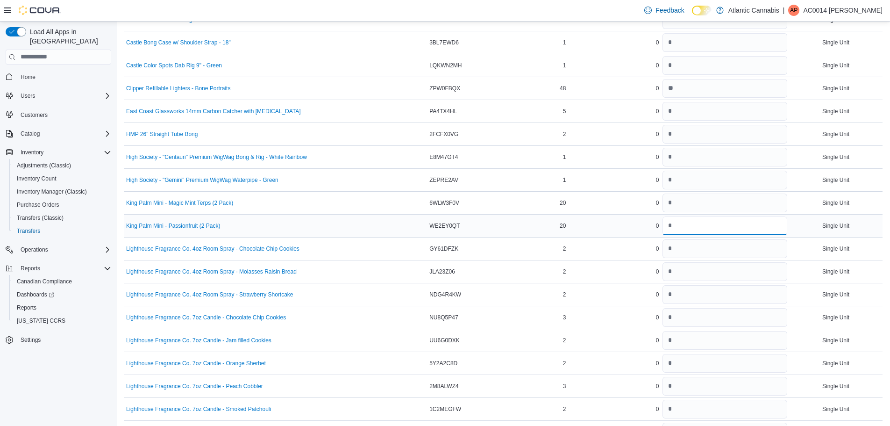
click at [724, 223] on input "number" at bounding box center [724, 225] width 125 height 19
type input "**"
click at [719, 208] on input "number" at bounding box center [724, 202] width 125 height 19
type input "**"
click at [573, 173] on td "Received Previously 0" at bounding box center [614, 179] width 93 height 23
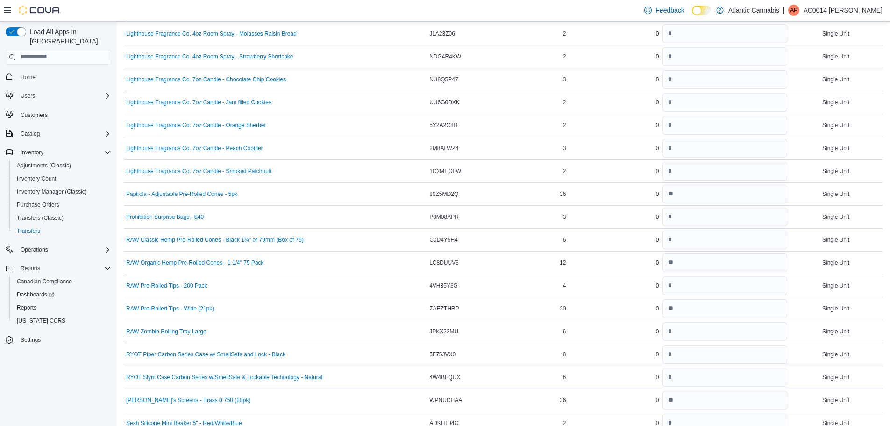
scroll to position [502, 0]
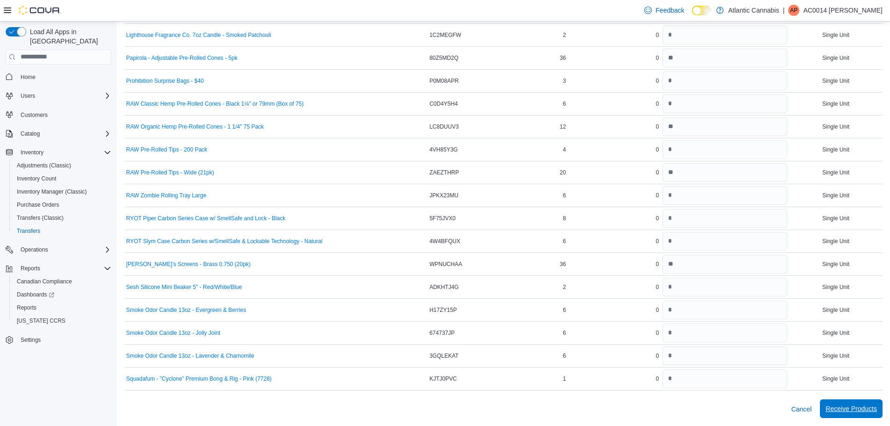
click at [864, 405] on span "Receive Products" at bounding box center [850, 408] width 51 height 9
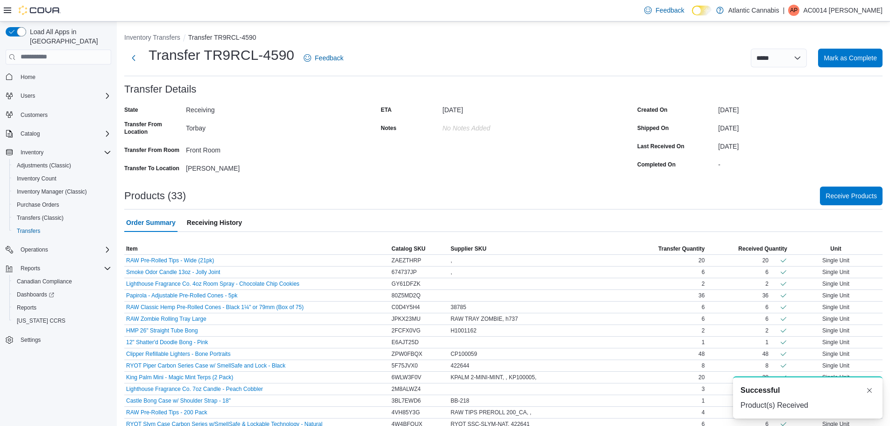
click at [434, 85] on form "Transfer Details State Receiving Transfer From Location Torbay Transfer From Ro…" at bounding box center [503, 130] width 758 height 92
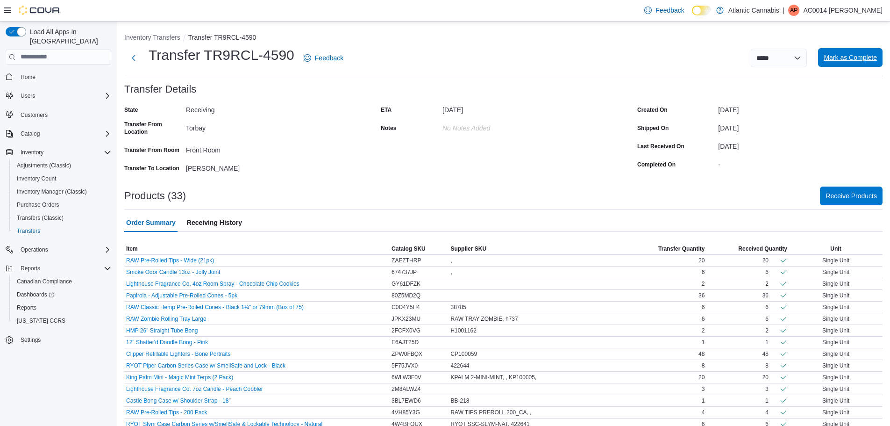
click at [850, 57] on span "Mark as Complete" at bounding box center [850, 57] width 53 height 9
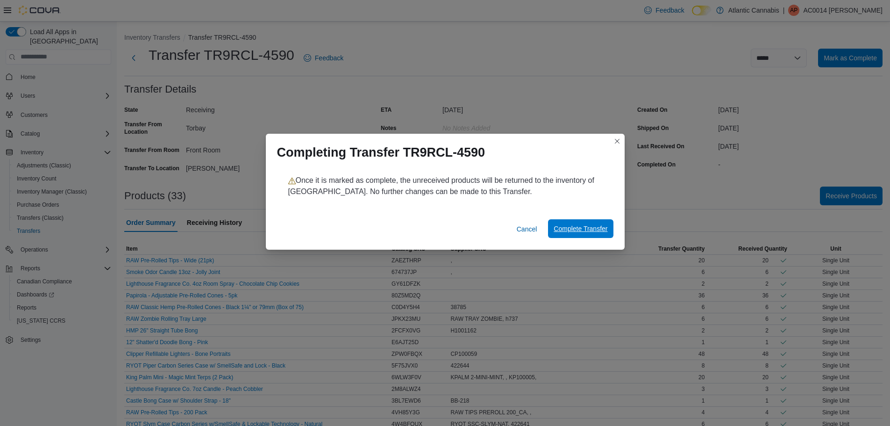
click at [586, 225] on span "Complete Transfer" at bounding box center [581, 228] width 54 height 9
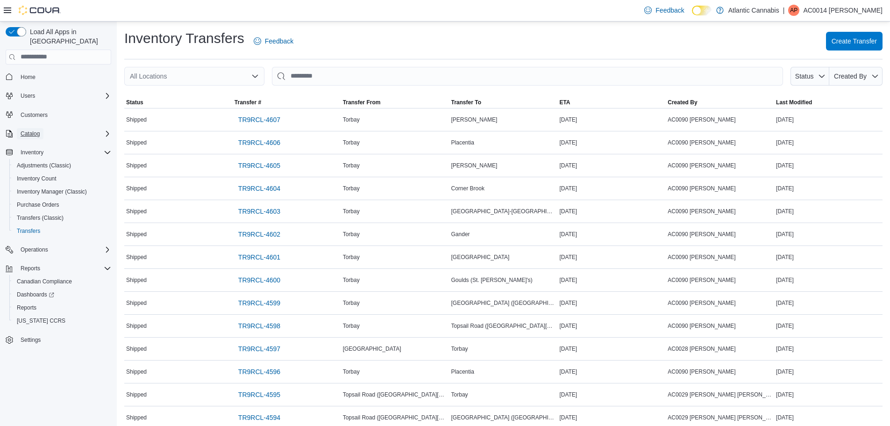
click at [34, 130] on span "Catalog" at bounding box center [30, 133] width 19 height 7
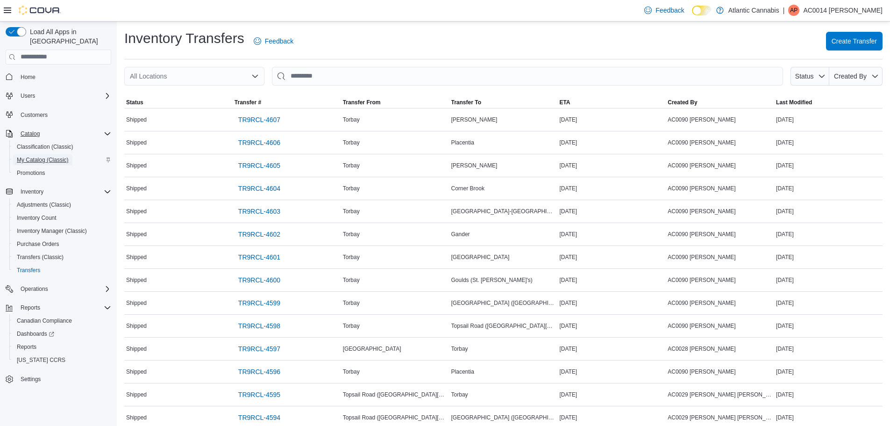
click at [43, 156] on span "My Catalog (Classic)" at bounding box center [43, 159] width 52 height 7
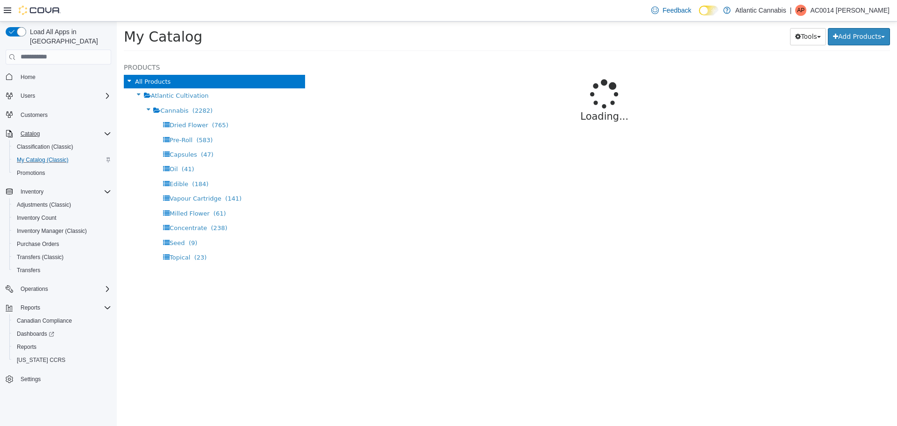
select select "**********"
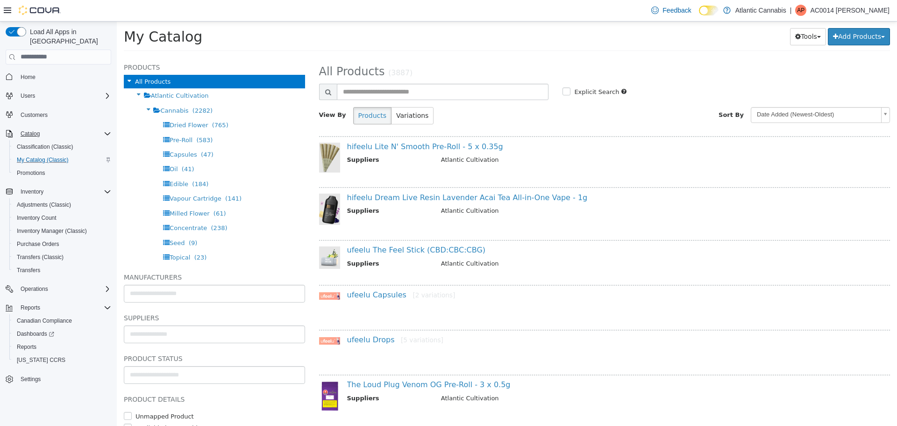
click at [364, 82] on div "**********" at bounding box center [604, 96] width 571 height 70
click at [364, 85] on input "text" at bounding box center [443, 91] width 212 height 16
type input "******"
select select "**********"
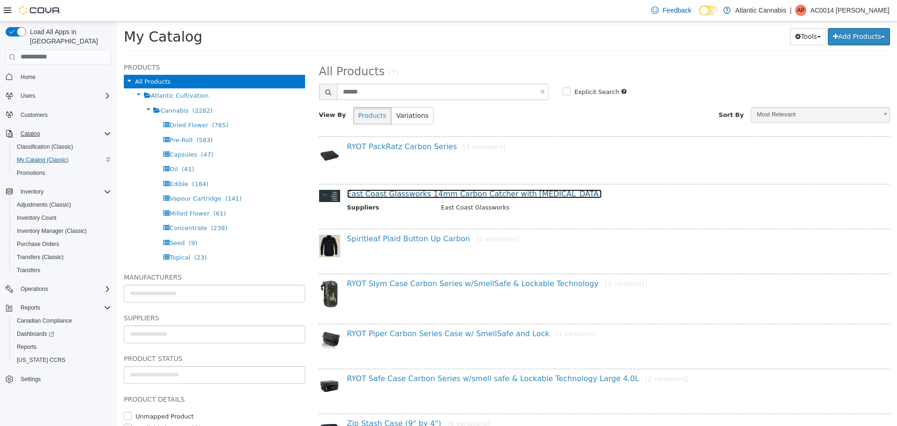
click at [402, 196] on link "East Coast Glassworks 14mm Carbon Catcher with Active Carbon" at bounding box center [474, 193] width 255 height 9
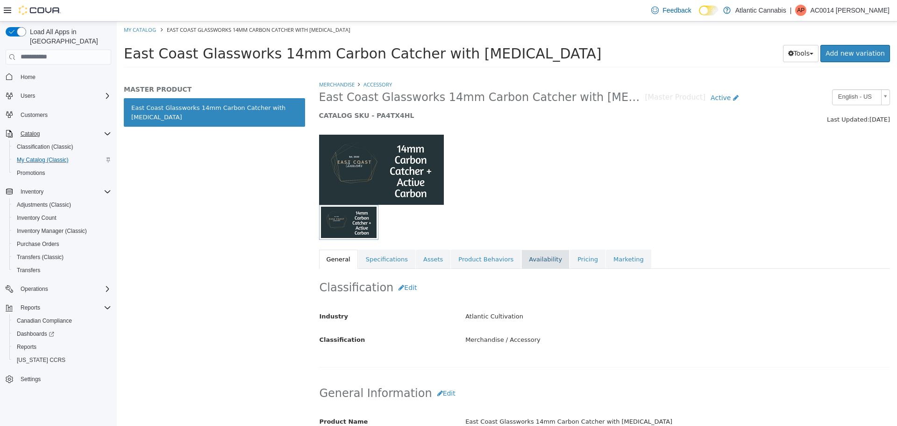
click at [534, 259] on link "Availability" at bounding box center [545, 259] width 48 height 20
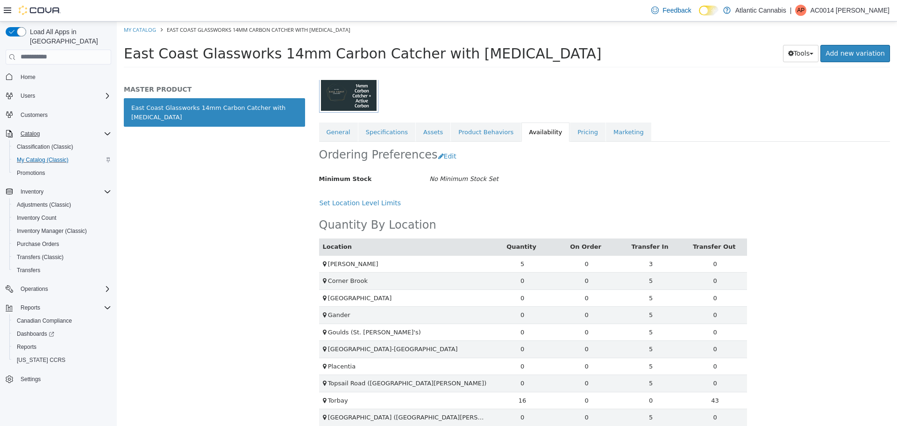
scroll to position [137, 0]
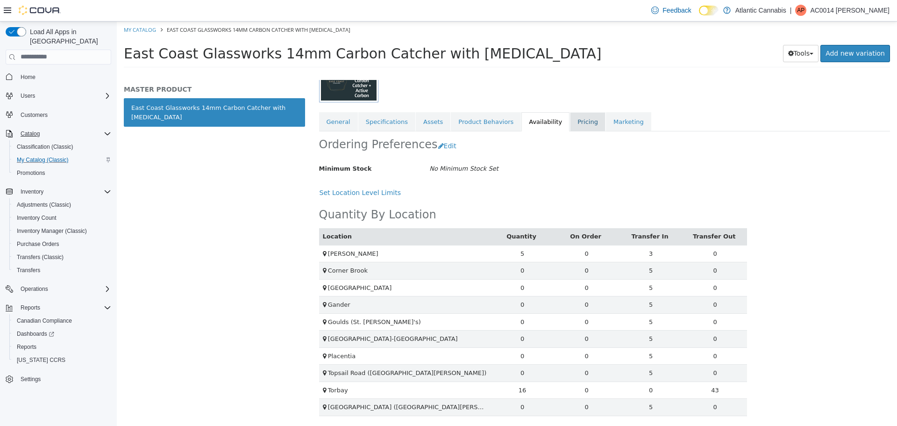
click at [570, 119] on link "Pricing" at bounding box center [588, 122] width 36 height 20
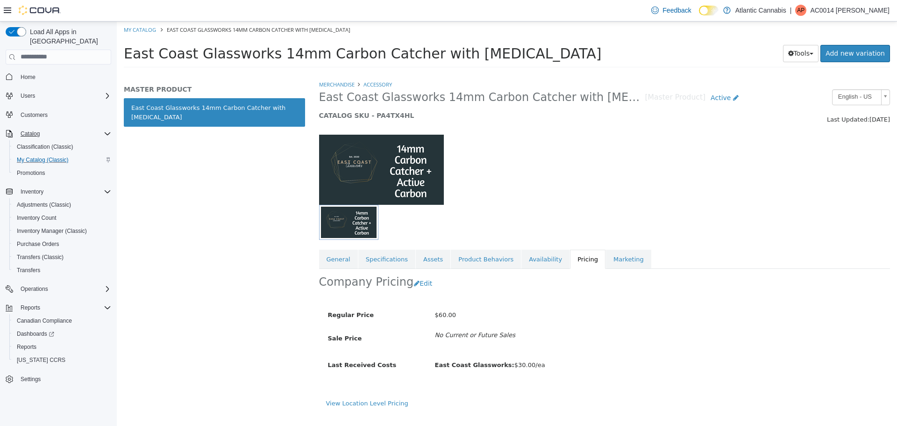
click at [604, 234] on div at bounding box center [531, 221] width 425 height 35
click at [558, 196] on div at bounding box center [604, 164] width 585 height 80
click at [348, 254] on link "General" at bounding box center [338, 259] width 39 height 20
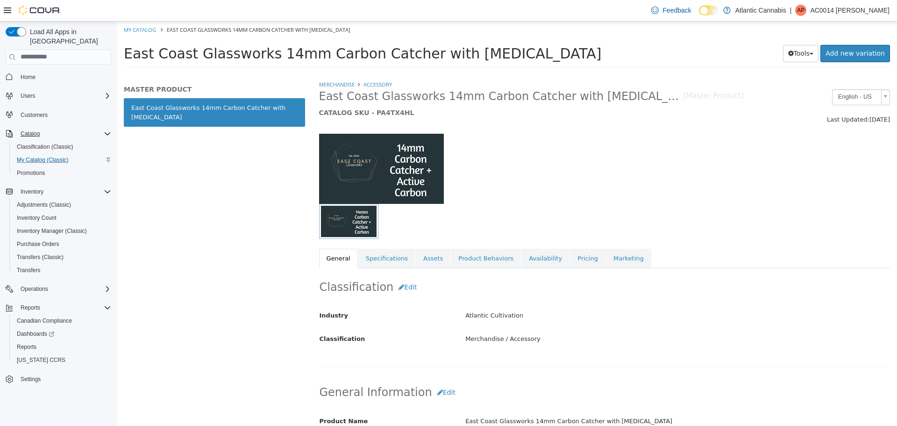
click at [583, 202] on div at bounding box center [604, 163] width 585 height 80
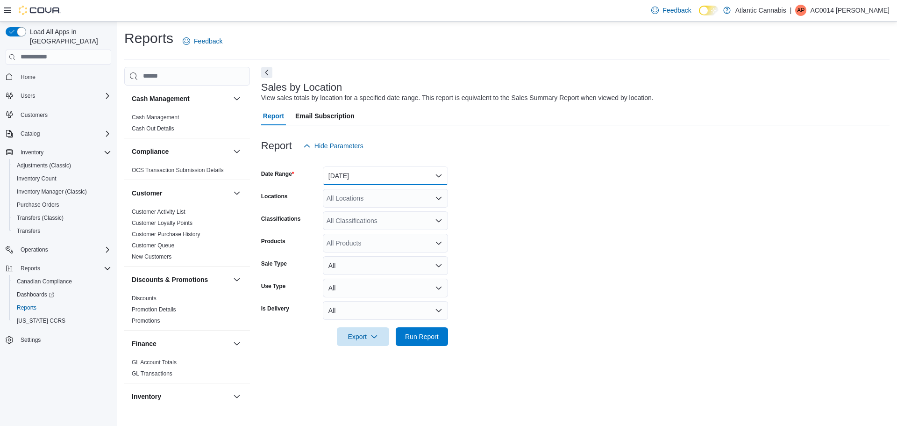
click at [389, 177] on button "[DATE]" at bounding box center [385, 175] width 125 height 19
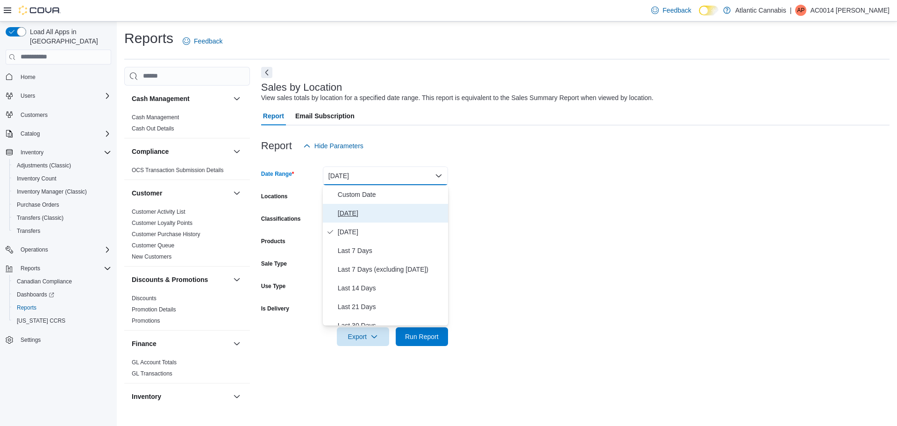
click at [396, 216] on span "[DATE]" at bounding box center [391, 212] width 107 height 11
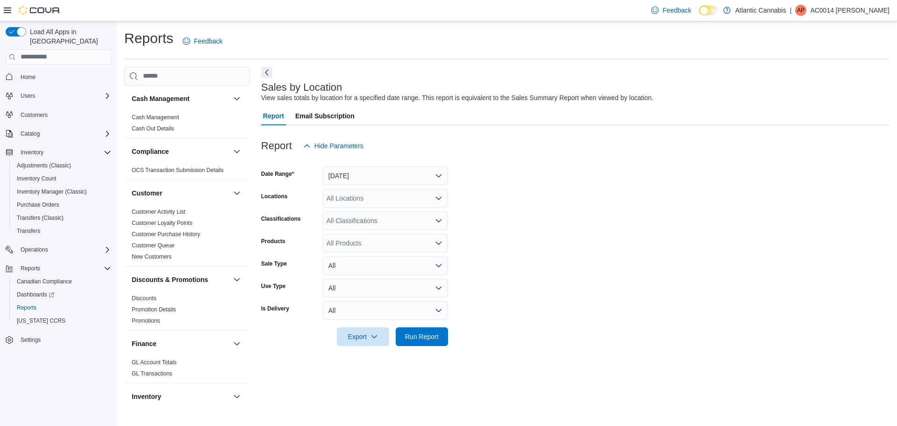
click at [491, 212] on form "Date Range [DATE] Locations All Locations Classifications All Classifications P…" at bounding box center [575, 250] width 628 height 191
click at [434, 333] on span "Run Report" at bounding box center [422, 335] width 34 height 9
click at [537, 222] on form "Date Range [DATE] Locations All Locations Classifications All Classifications P…" at bounding box center [571, 250] width 621 height 191
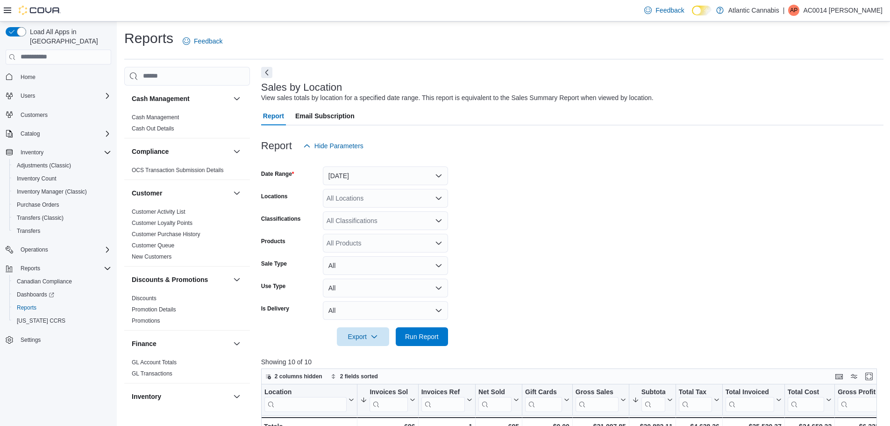
click at [512, 191] on form "Date Range [DATE] Locations All Locations Classifications All Classifications P…" at bounding box center [572, 250] width 622 height 191
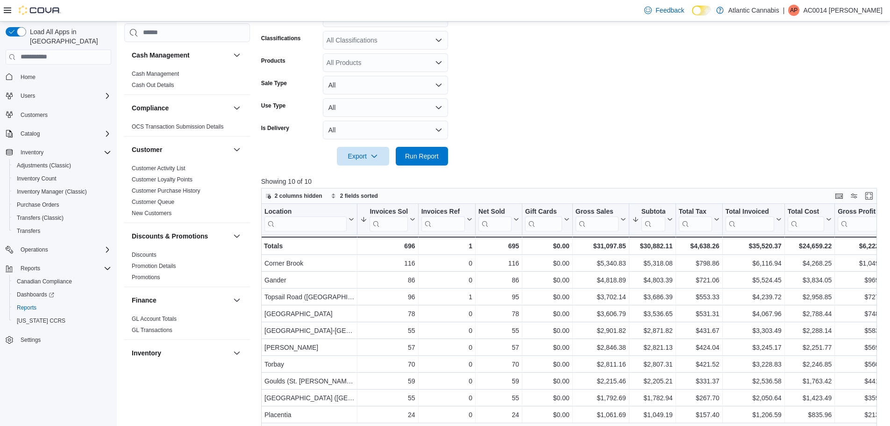
scroll to position [187, 0]
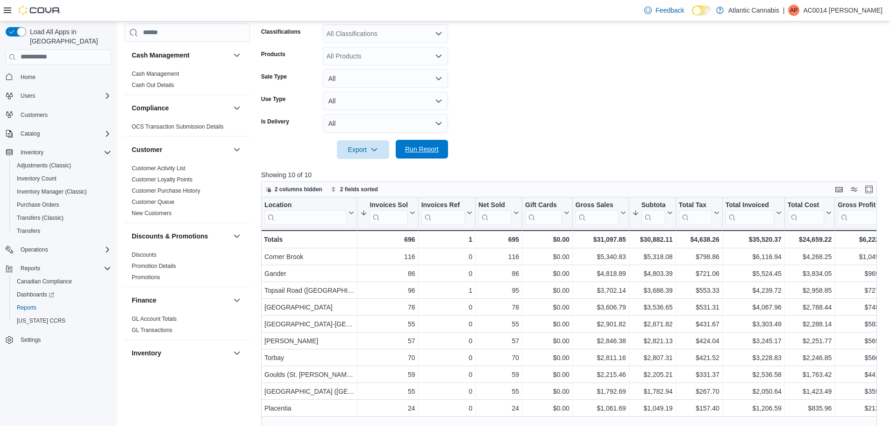
click at [425, 146] on span "Run Report" at bounding box center [422, 148] width 34 height 9
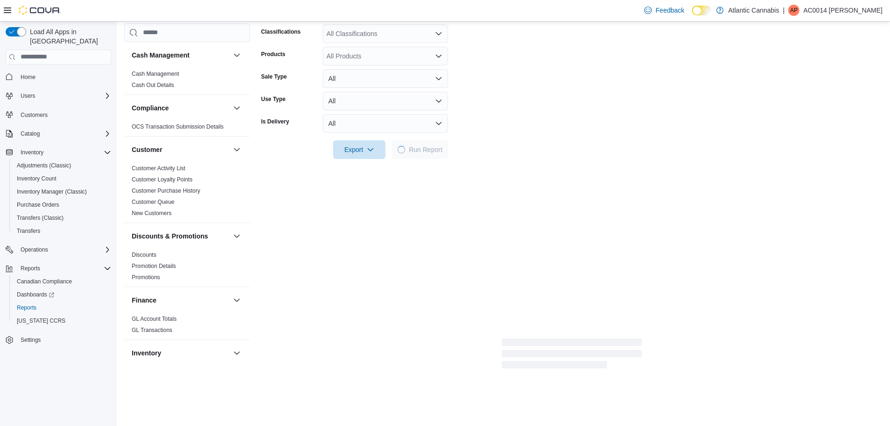
click at [497, 137] on div at bounding box center [571, 136] width 621 height 7
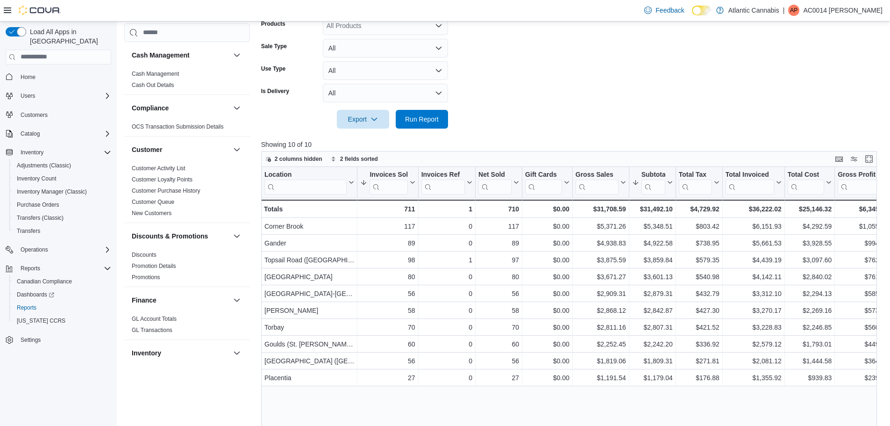
scroll to position [234, 0]
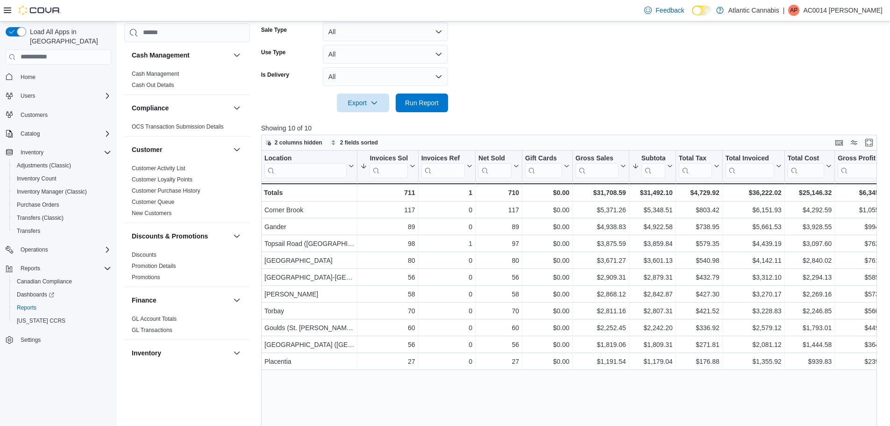
click at [528, 92] on div at bounding box center [572, 89] width 622 height 7
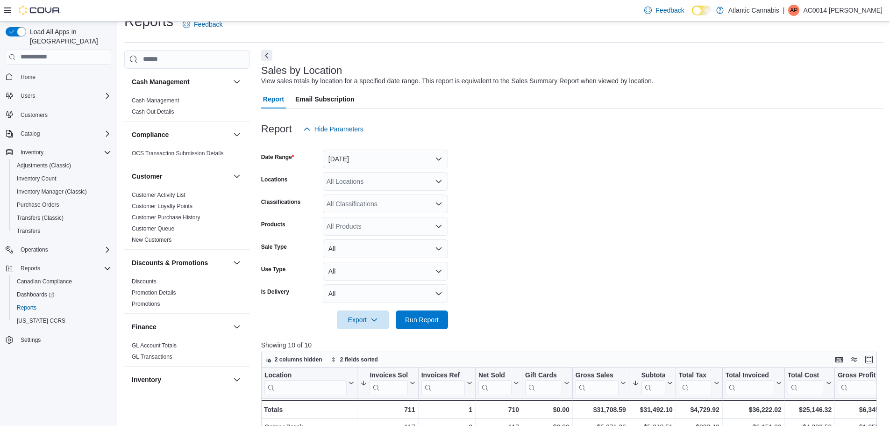
scroll to position [0, 0]
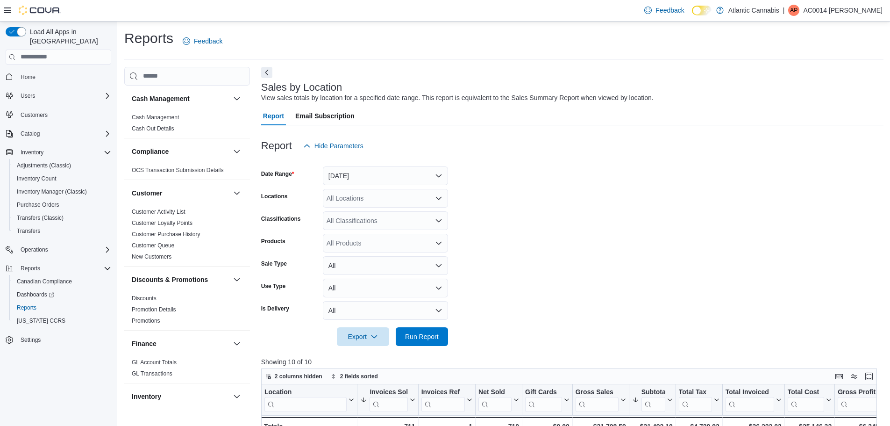
click at [523, 92] on div "Sales by Location View sales totals by location for a specified date range. Thi…" at bounding box center [570, 92] width 618 height 21
